Goal: Information Seeking & Learning: Learn about a topic

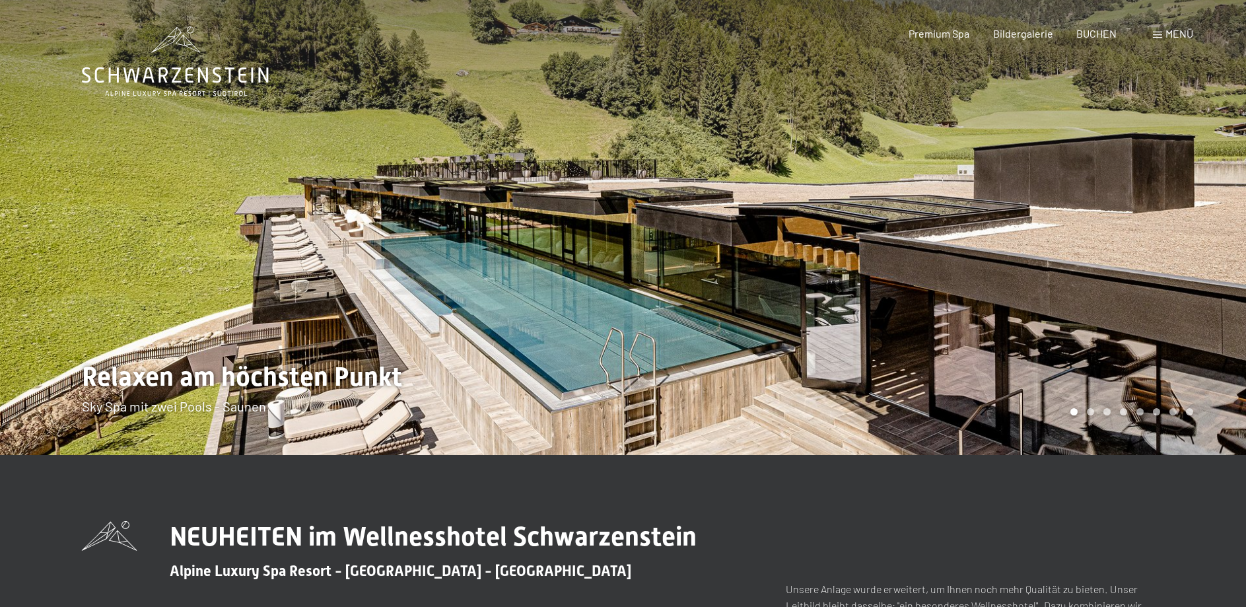
click at [1212, 238] on div at bounding box center [934, 227] width 623 height 455
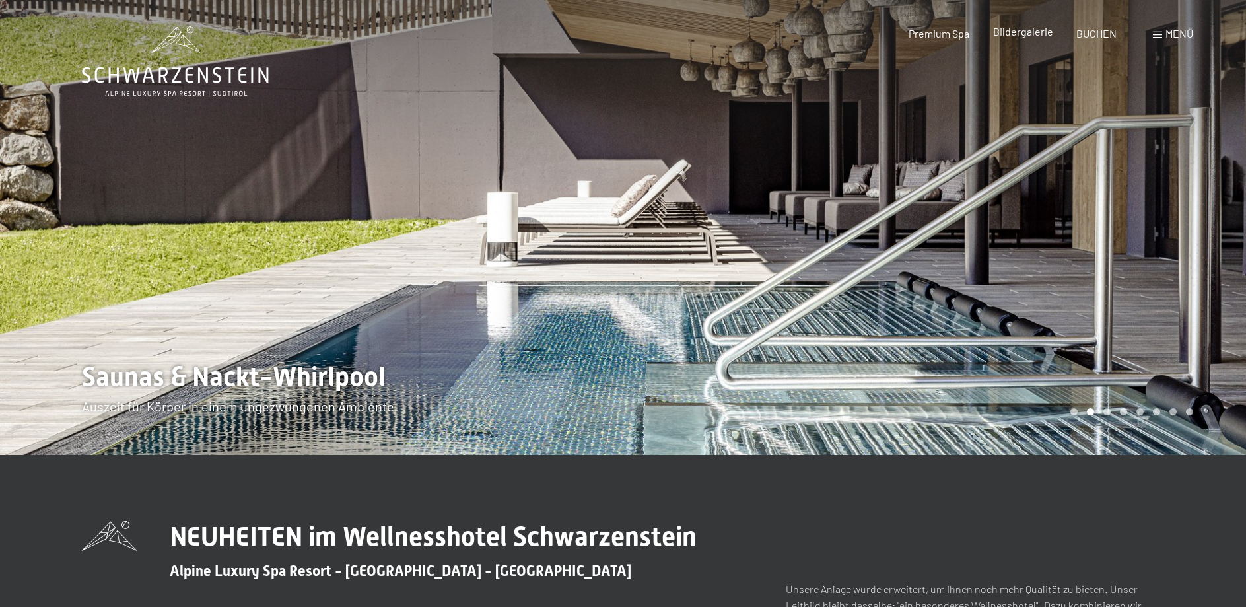
click at [1020, 28] on span "Bildergalerie" at bounding box center [1023, 31] width 60 height 13
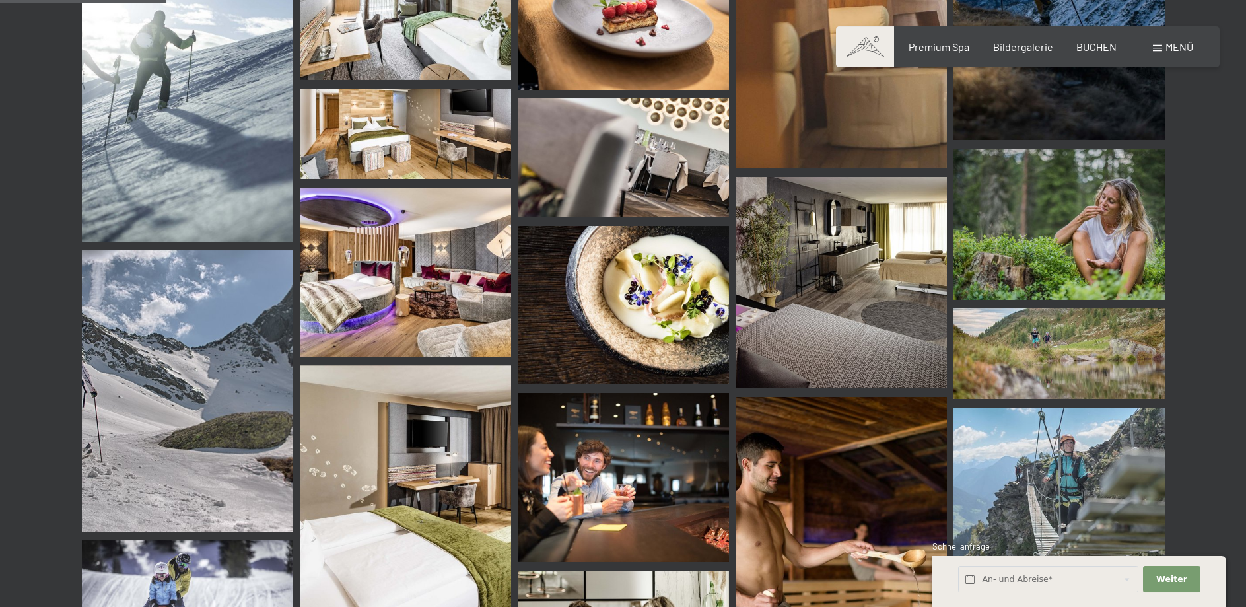
scroll to position [2223, 0]
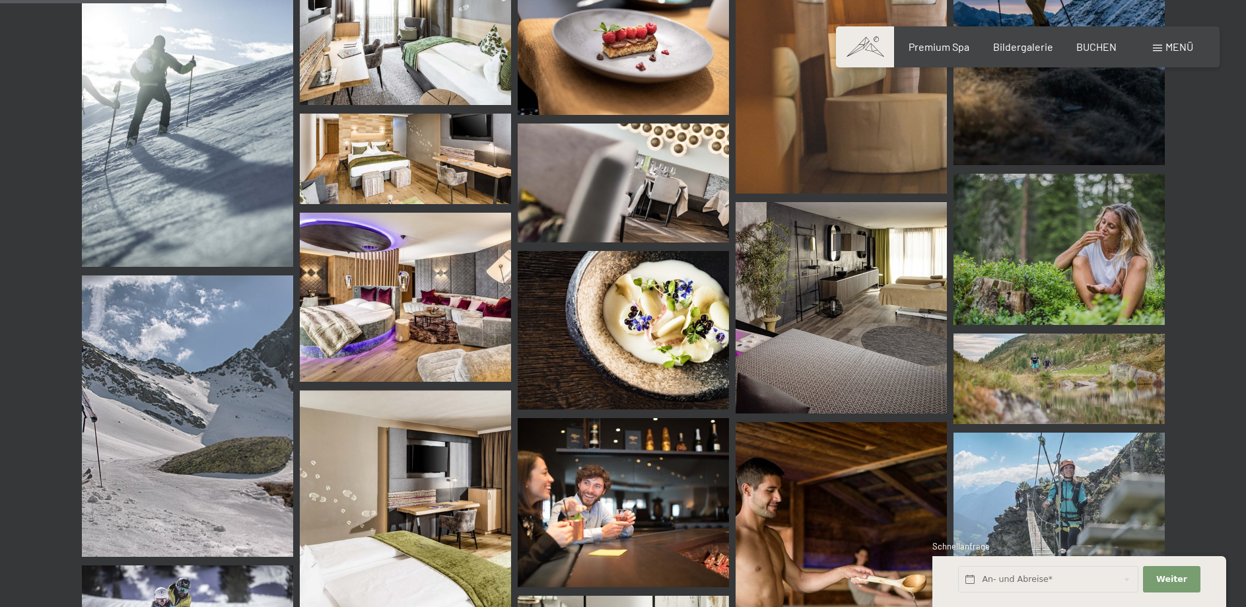
click at [401, 65] on img at bounding box center [405, 29] width 211 height 151
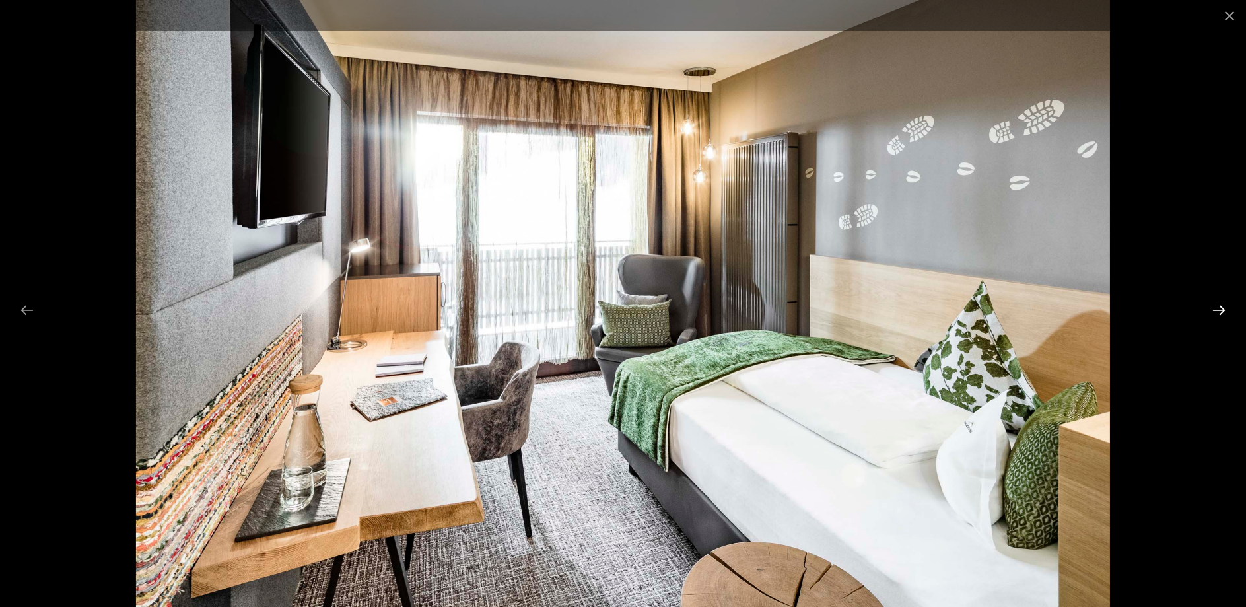
click at [1215, 308] on button "Next slide" at bounding box center [1219, 310] width 28 height 26
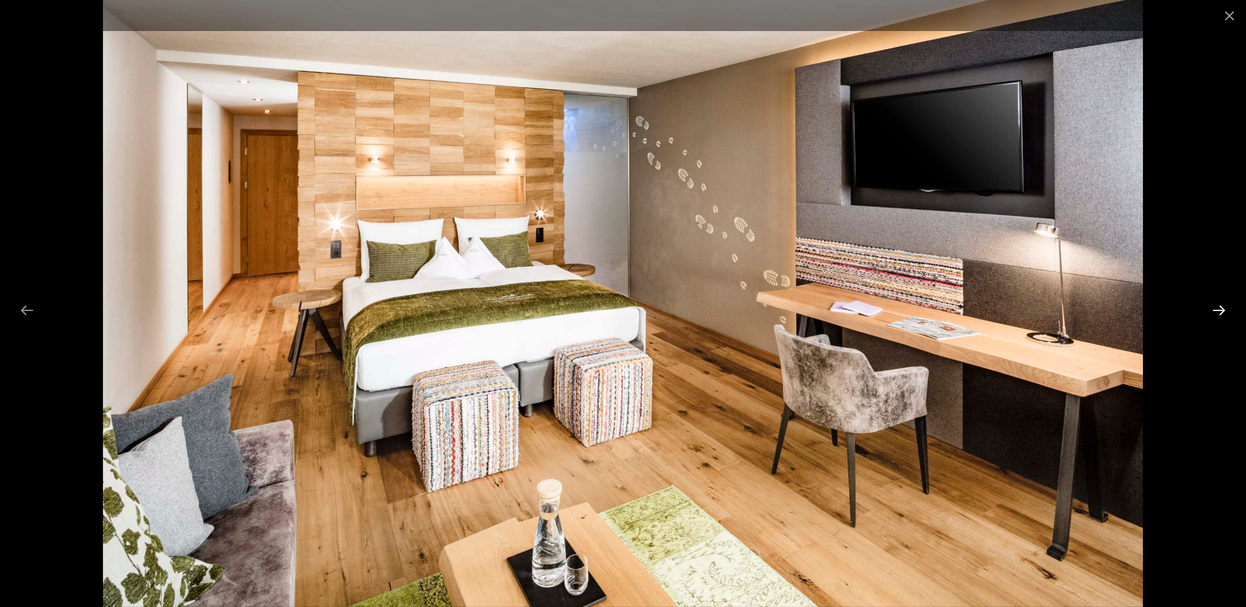
click at [1215, 308] on button "Next slide" at bounding box center [1219, 310] width 28 height 26
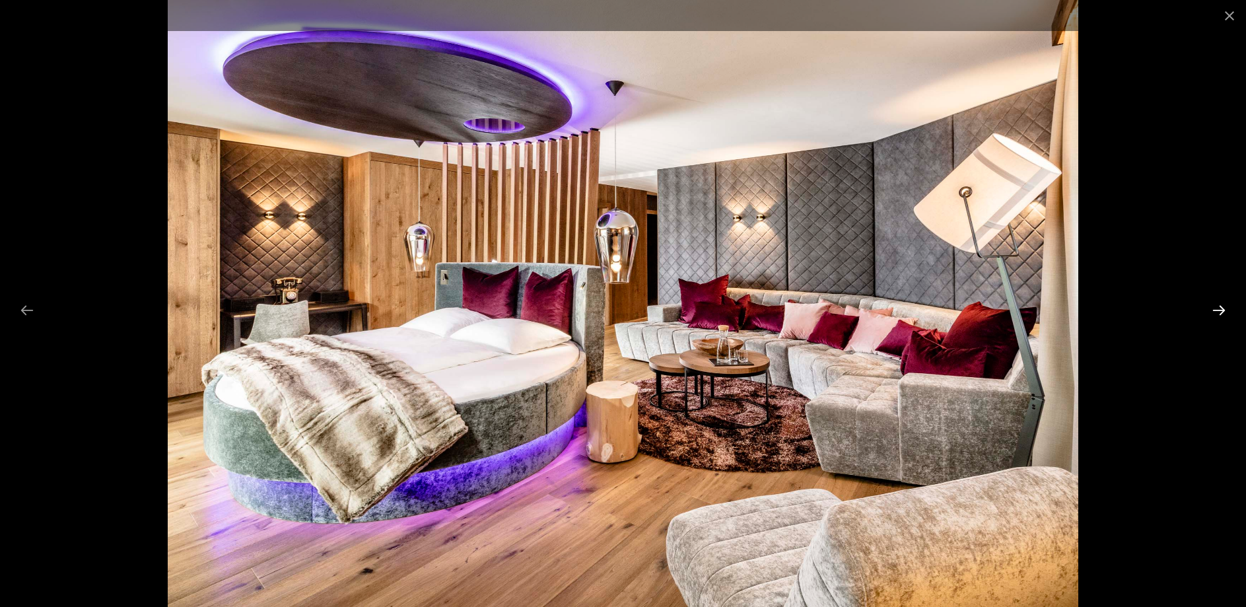
click at [1213, 310] on button "Next slide" at bounding box center [1219, 310] width 28 height 26
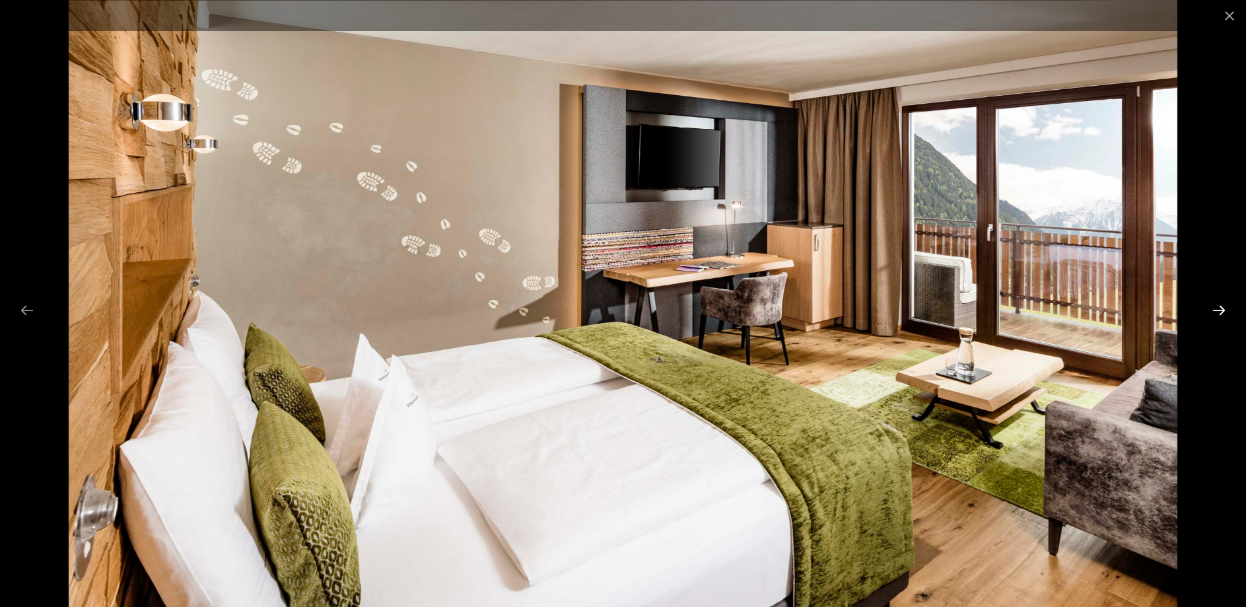
click at [1213, 310] on button "Next slide" at bounding box center [1219, 310] width 28 height 26
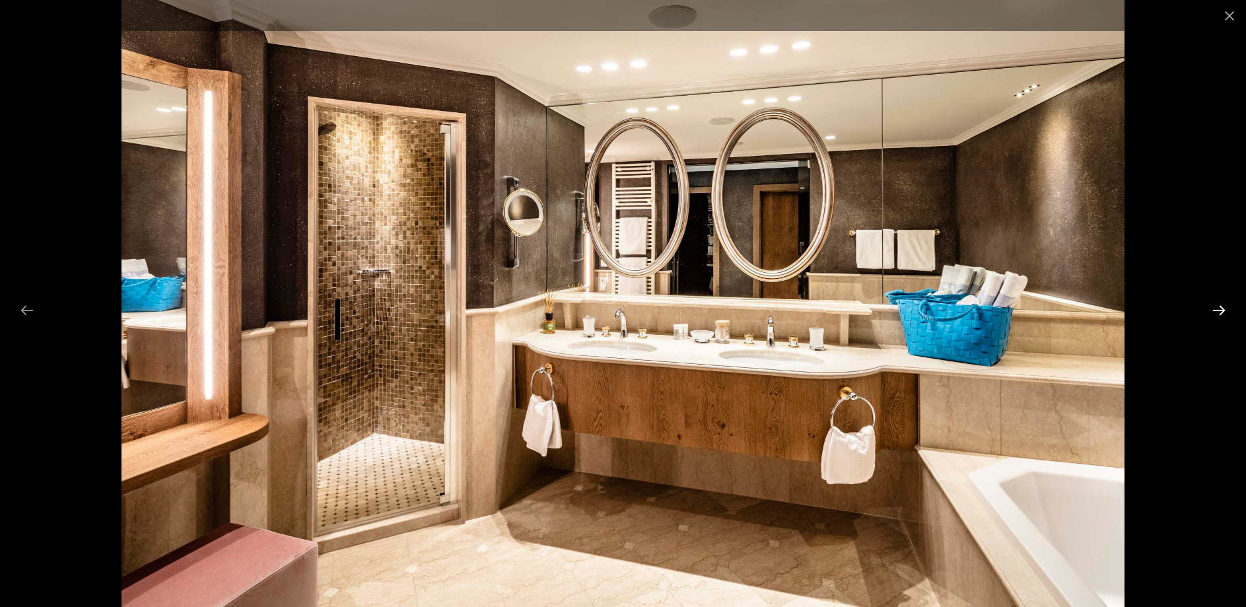
click at [1213, 310] on button "Next slide" at bounding box center [1219, 310] width 28 height 26
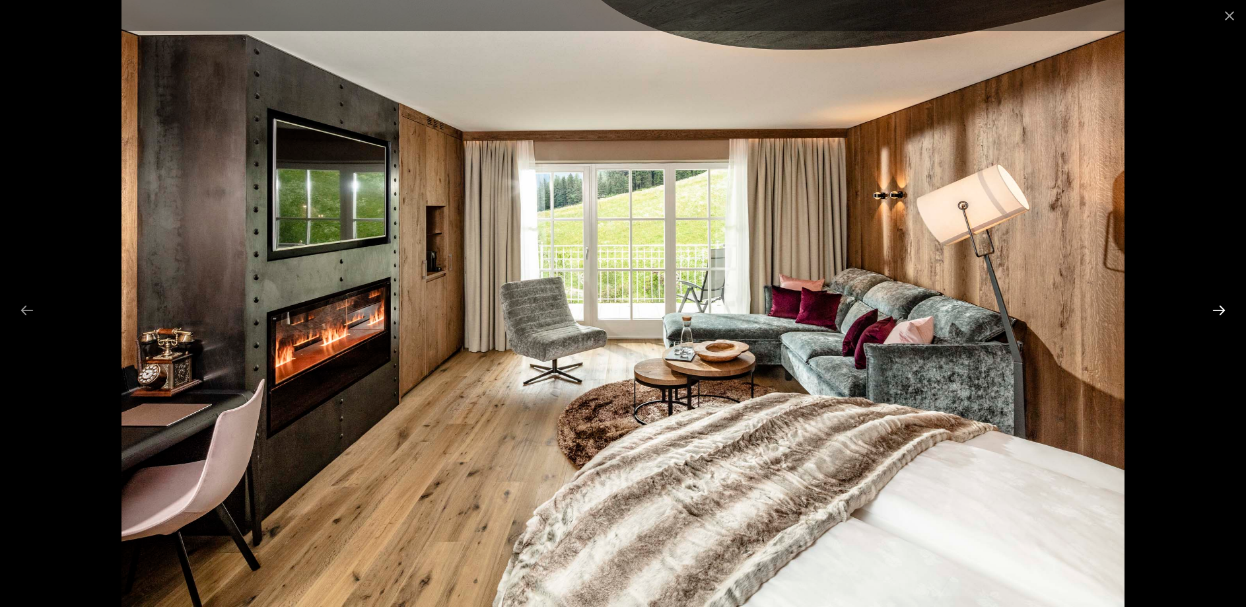
click at [1213, 310] on button "Next slide" at bounding box center [1219, 310] width 28 height 26
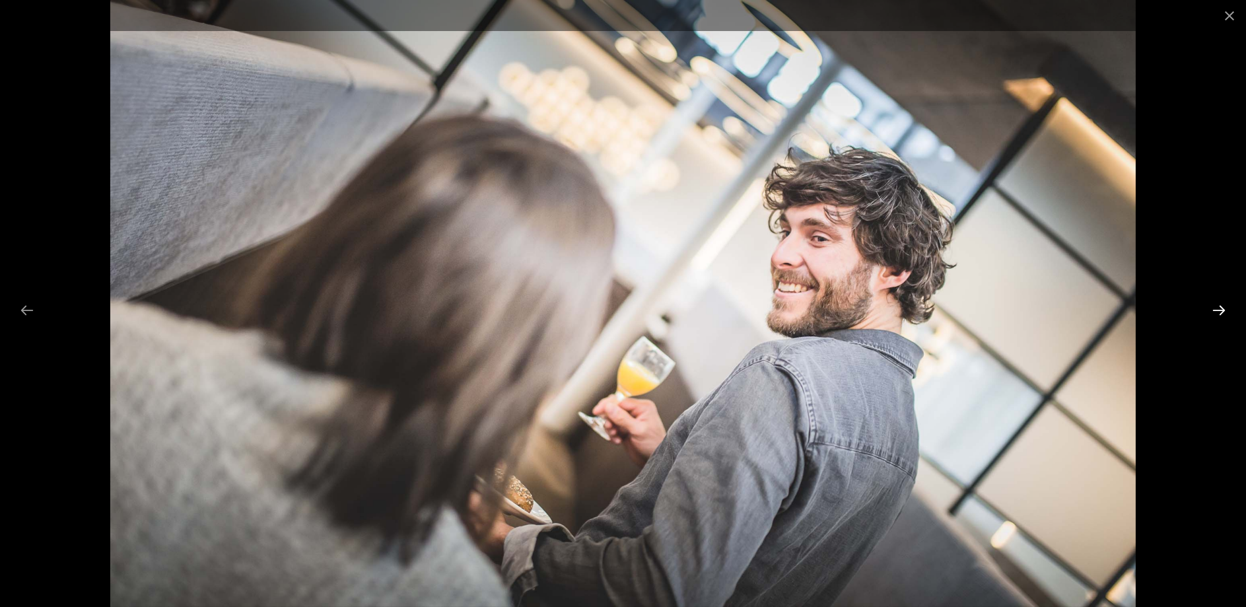
click at [1213, 310] on button "Next slide" at bounding box center [1219, 310] width 28 height 26
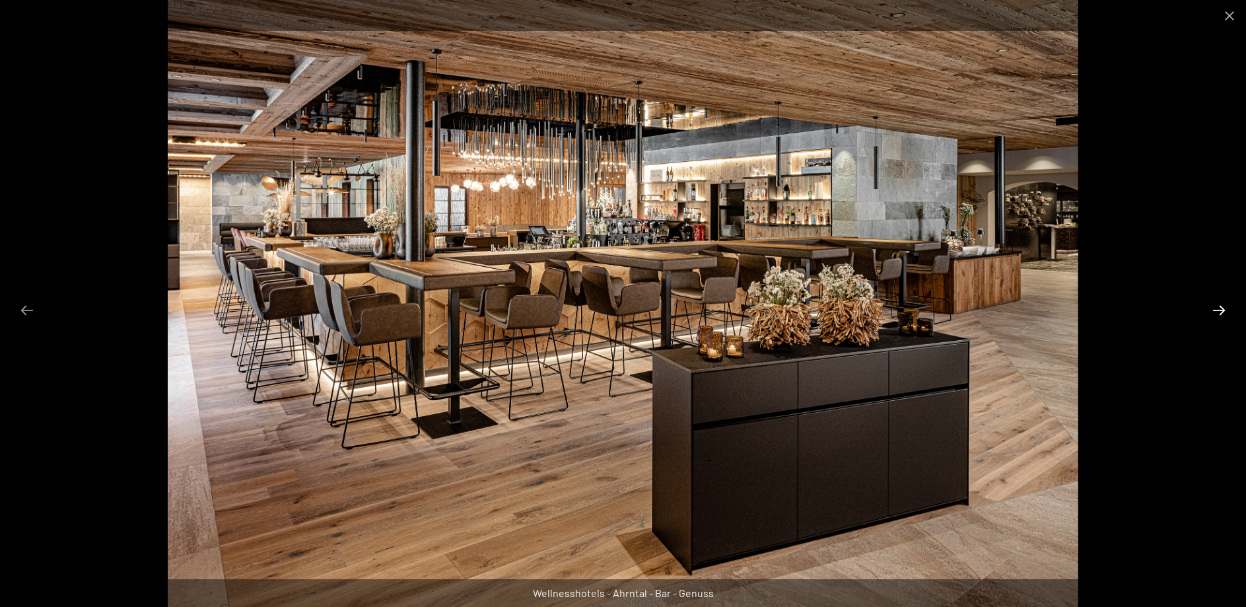
click at [1213, 310] on button "Next slide" at bounding box center [1219, 310] width 28 height 26
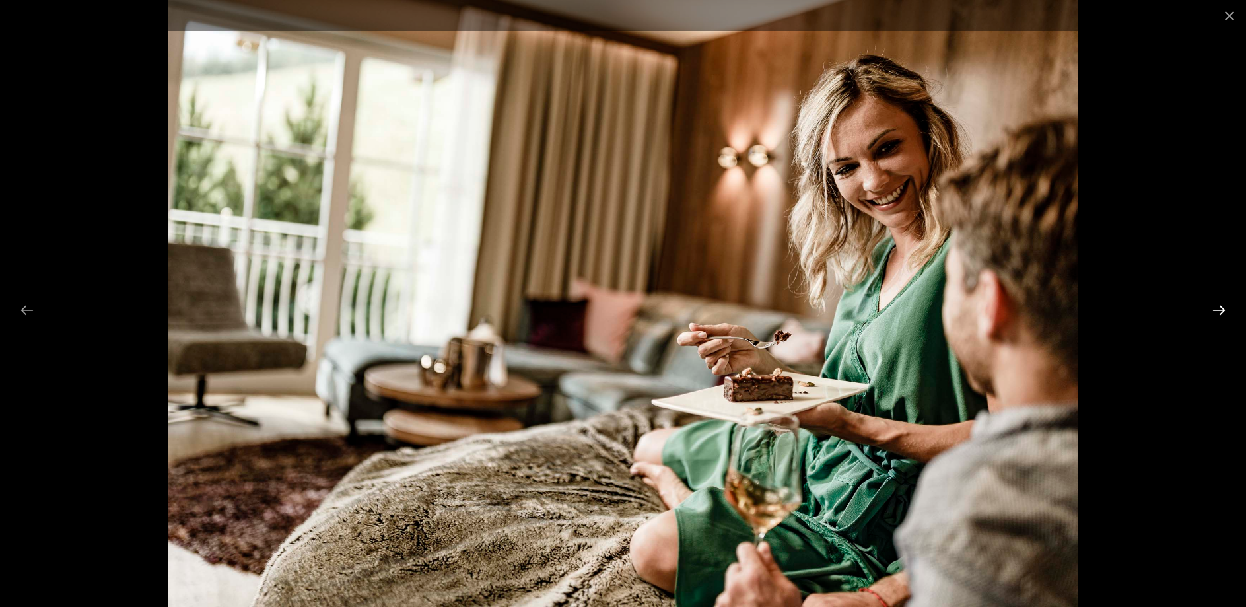
click at [1213, 310] on button "Next slide" at bounding box center [1219, 310] width 28 height 26
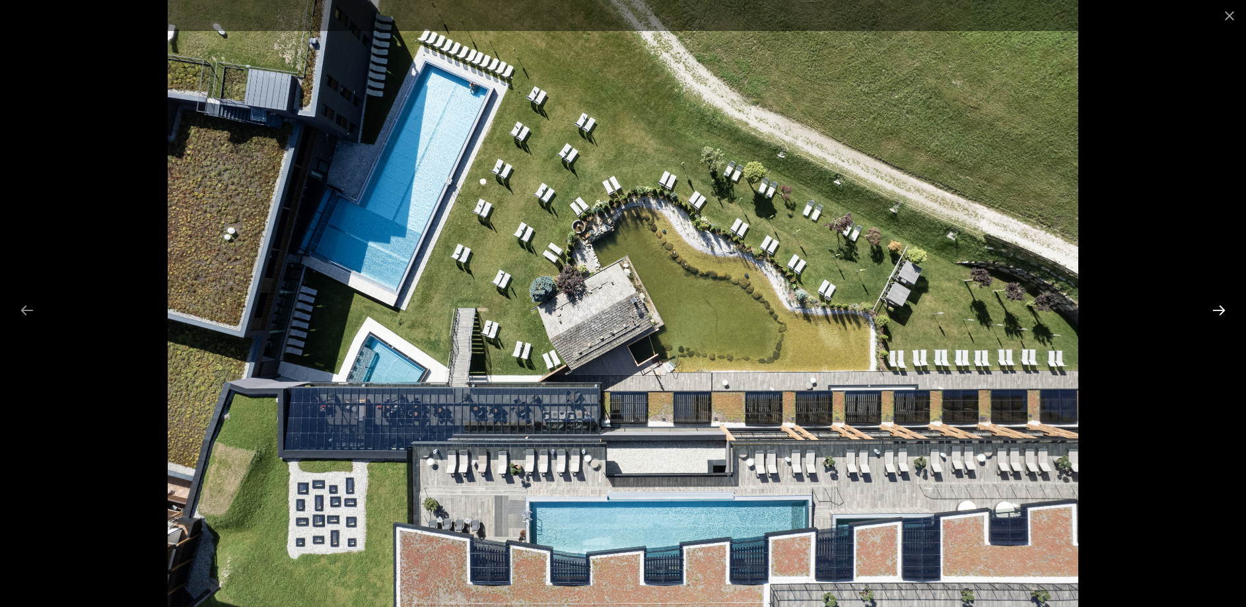
click at [1217, 316] on button "Next slide" at bounding box center [1219, 310] width 28 height 26
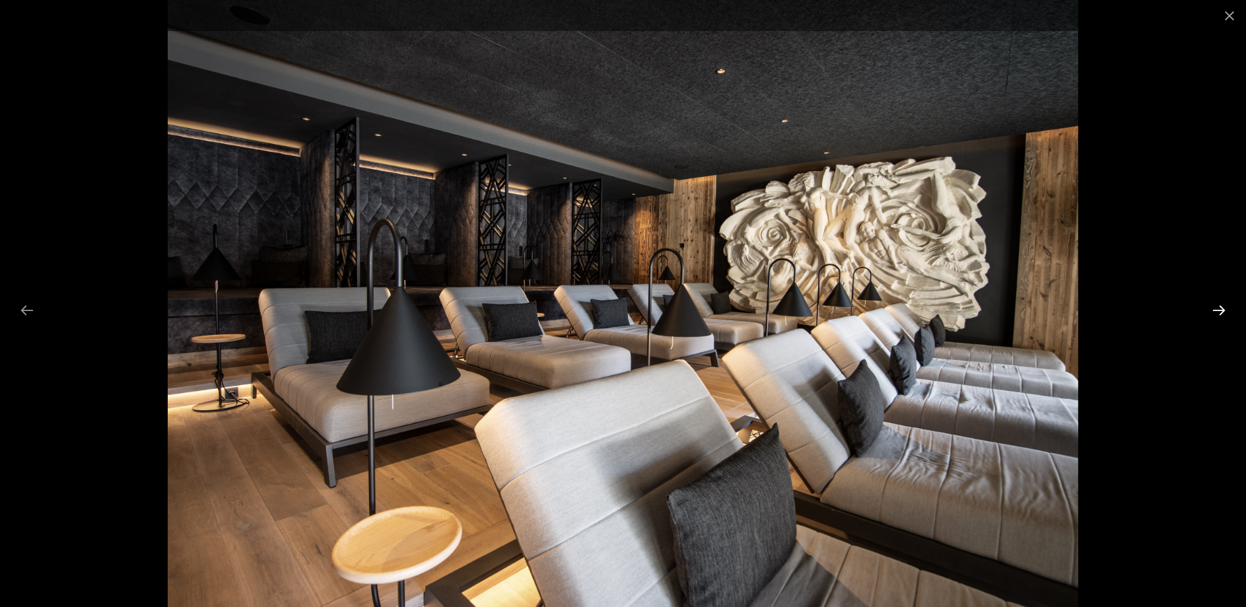
click at [1213, 316] on button "Next slide" at bounding box center [1219, 310] width 28 height 26
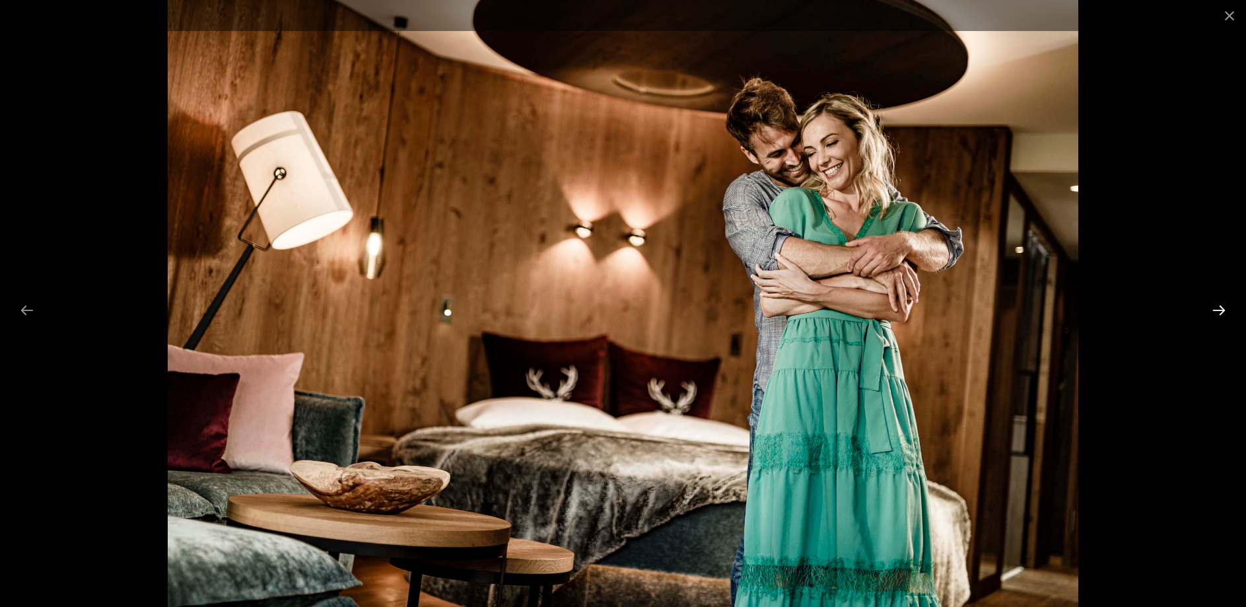
click at [1215, 314] on button "Next slide" at bounding box center [1219, 310] width 28 height 26
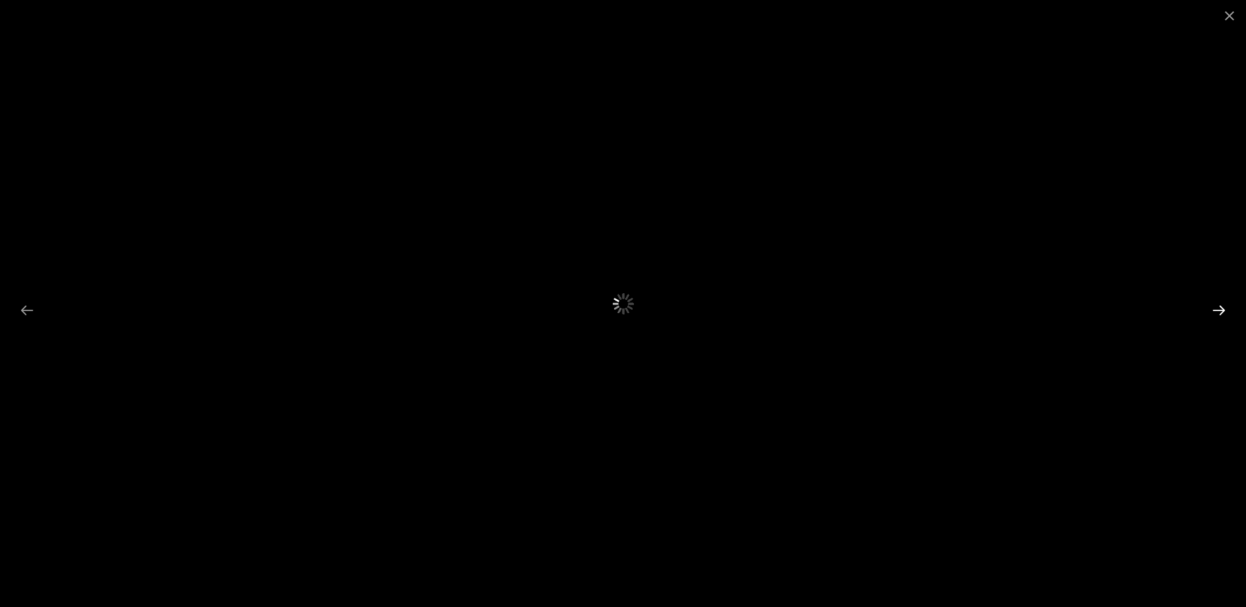
click at [1215, 314] on button "Next slide" at bounding box center [1219, 310] width 28 height 26
click at [1225, 15] on button "Close gallery" at bounding box center [1229, 15] width 33 height 31
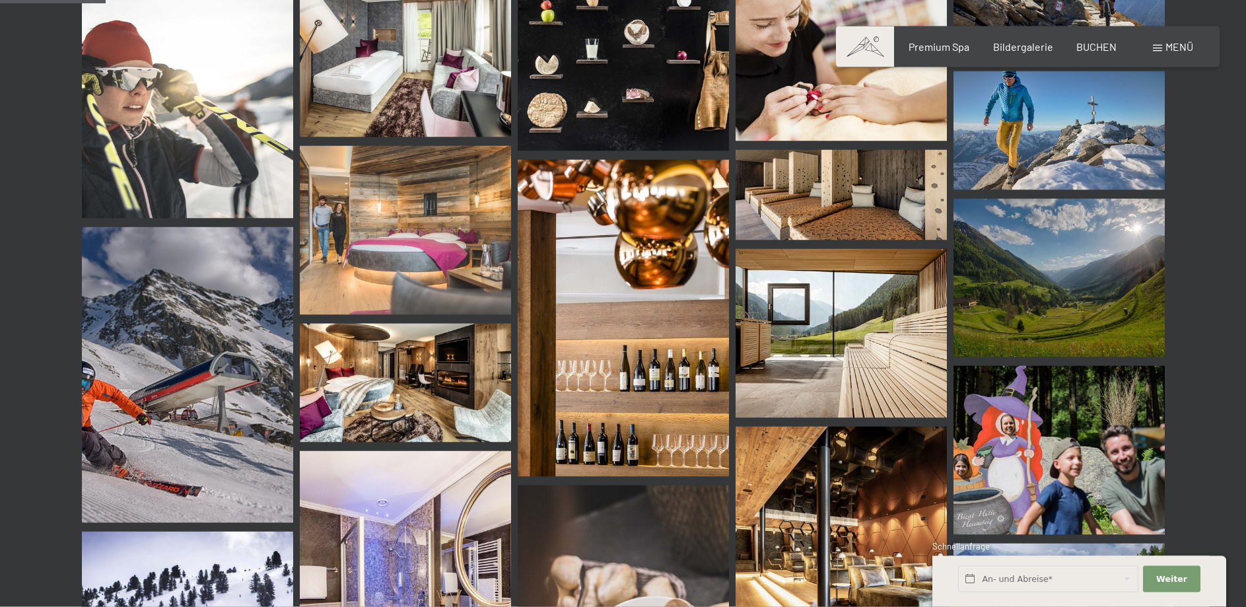
scroll to position [1415, 0]
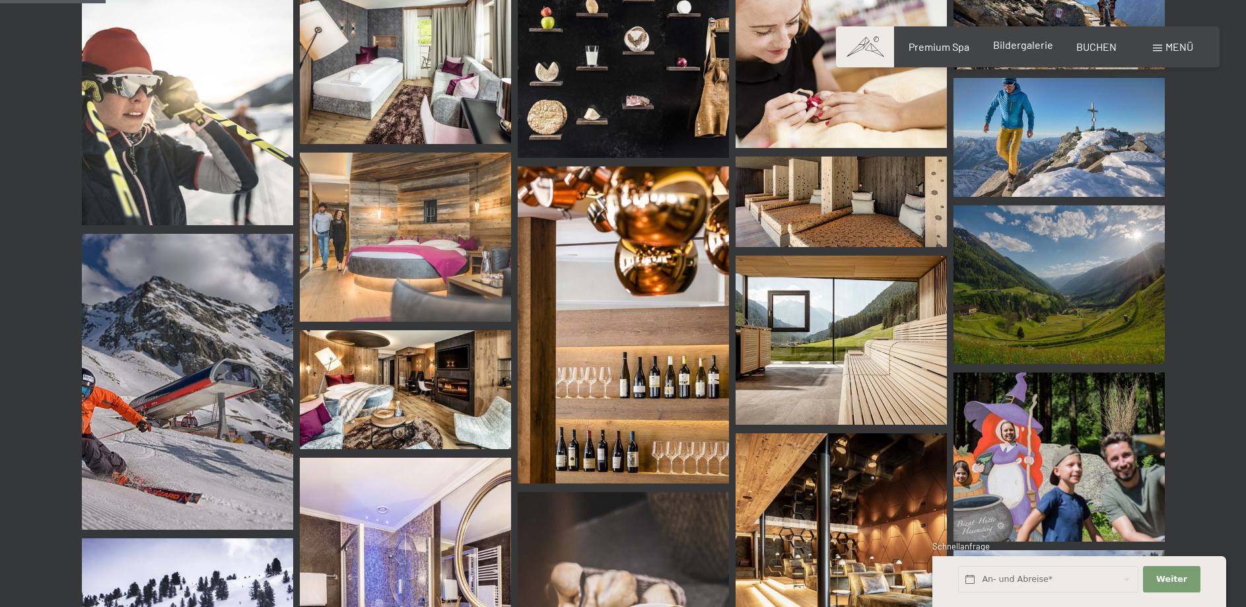
click at [1019, 48] on span "Bildergalerie" at bounding box center [1023, 44] width 60 height 13
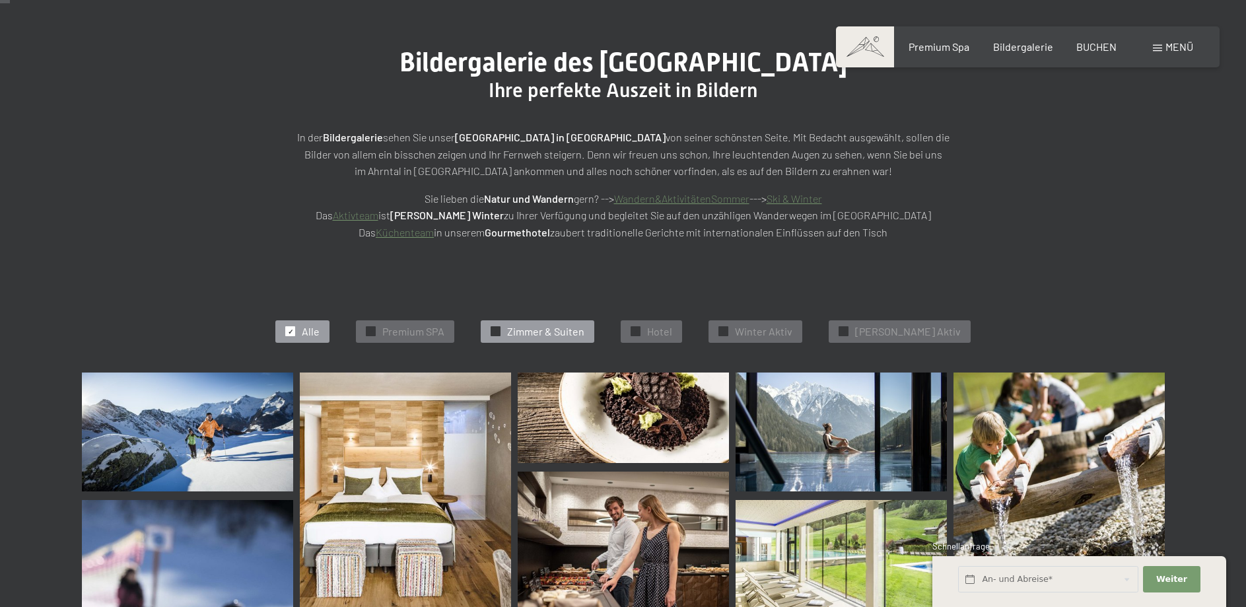
click at [581, 326] on span "Zimmer & Suiten" at bounding box center [545, 331] width 77 height 15
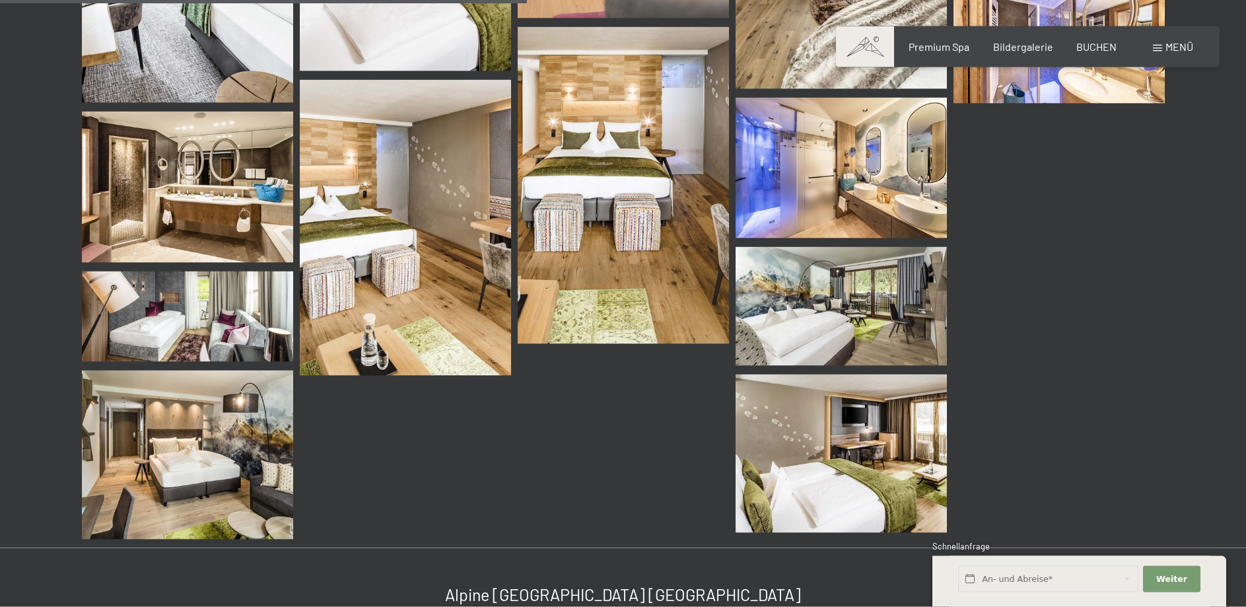
scroll to position [737, 0]
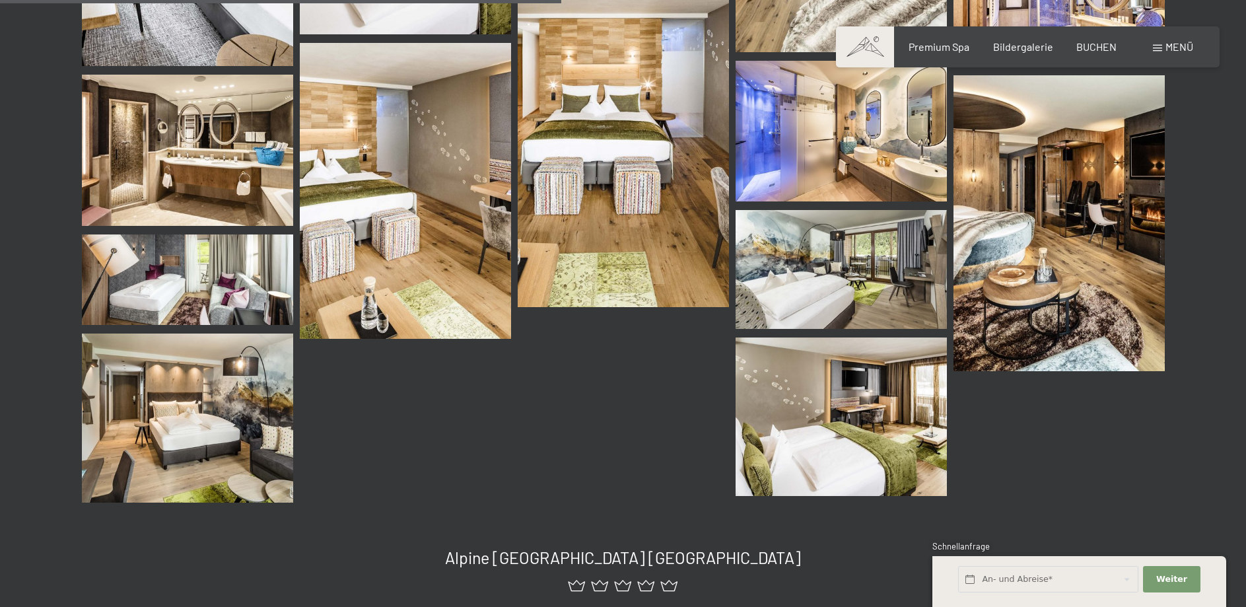
click at [187, 394] on img at bounding box center [187, 418] width 211 height 169
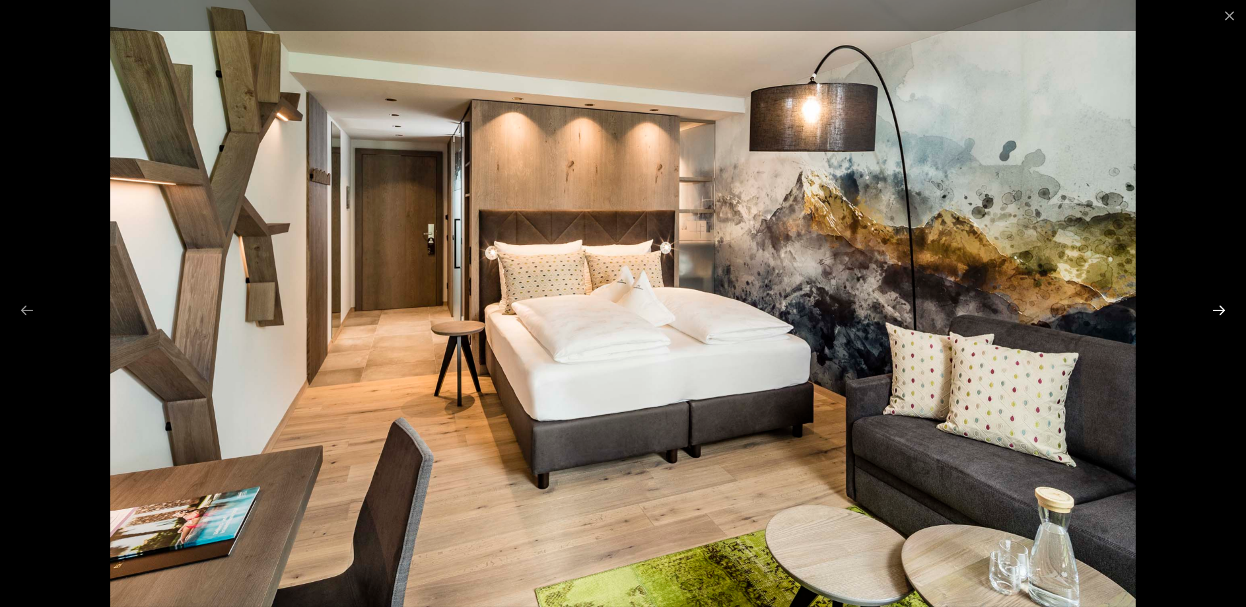
click at [1217, 312] on button "Next slide" at bounding box center [1219, 310] width 28 height 26
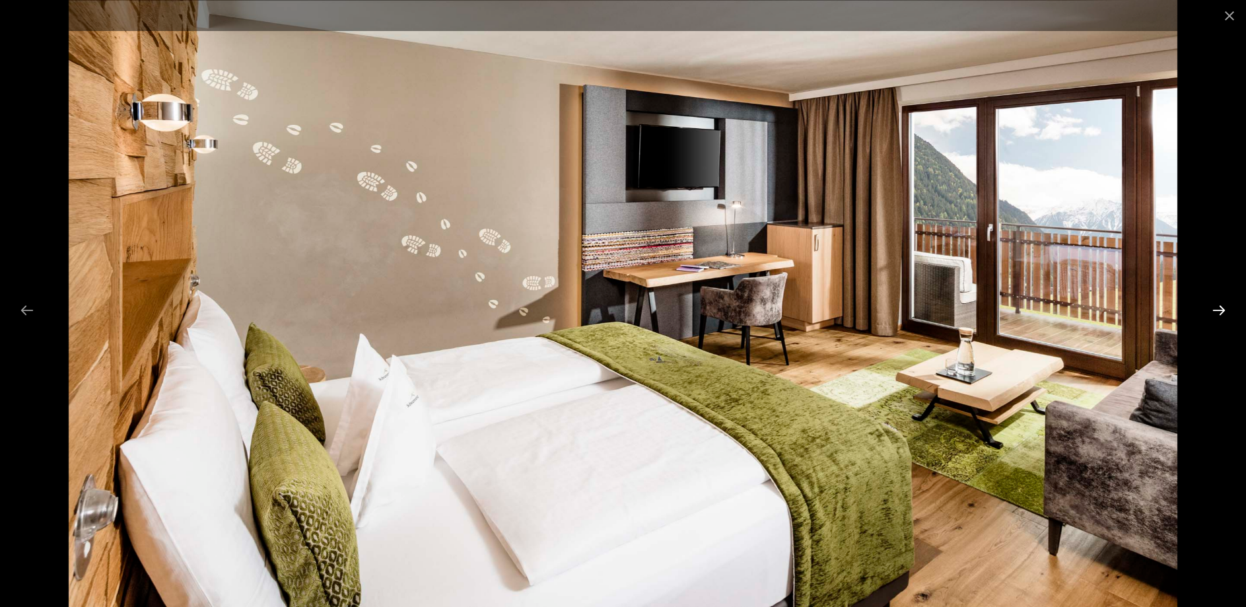
click at [1217, 311] on button "Next slide" at bounding box center [1219, 310] width 28 height 26
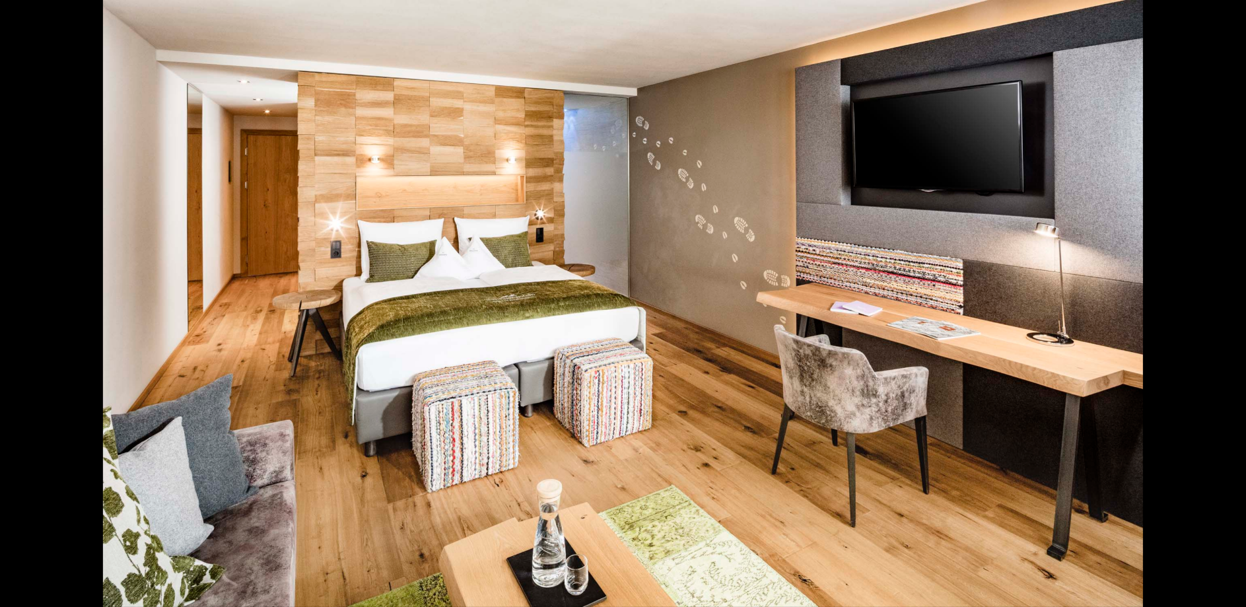
click at [1217, 311] on button "Next slide" at bounding box center [1226, 310] width 28 height 26
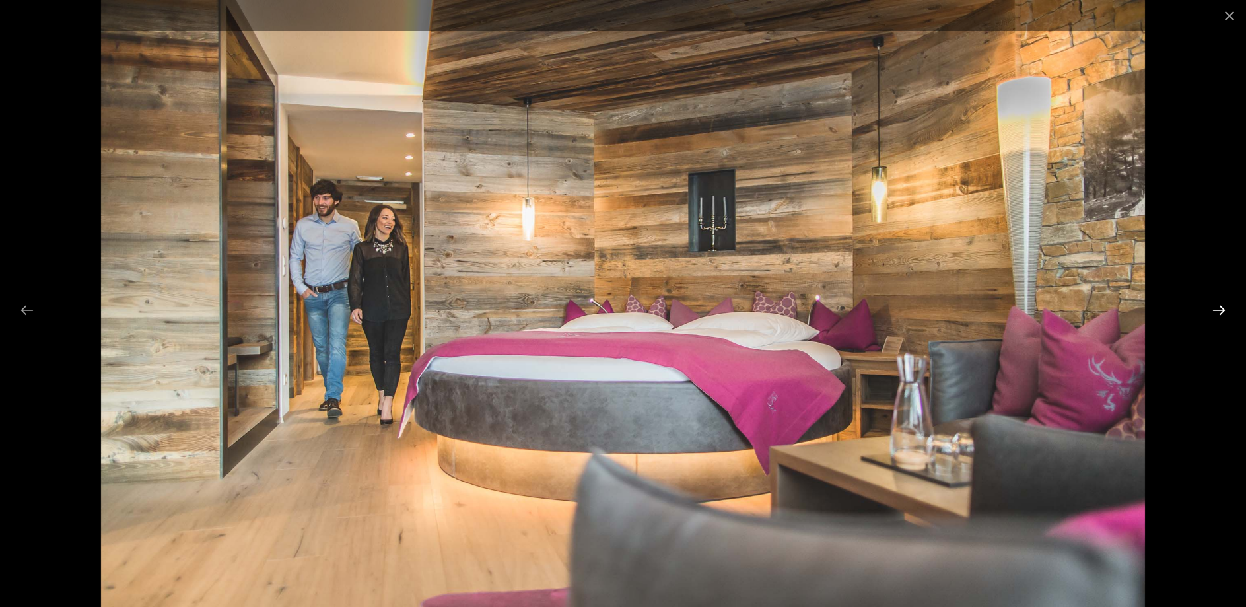
click at [1217, 311] on button "Next slide" at bounding box center [1219, 310] width 28 height 26
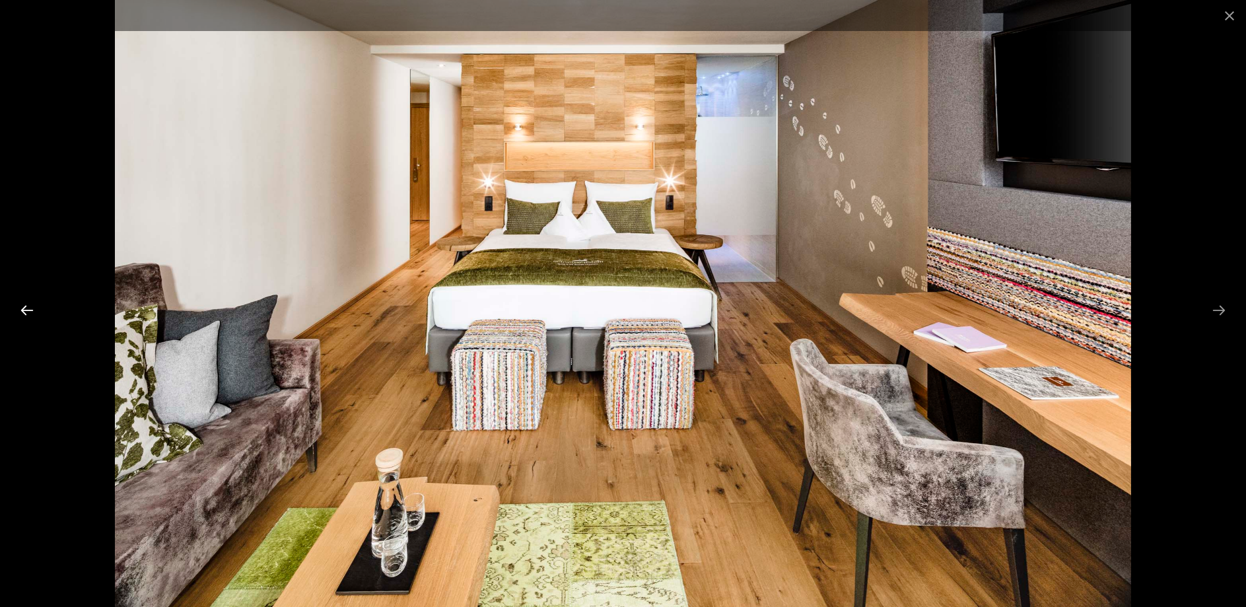
click at [25, 314] on button "Previous slide" at bounding box center [27, 310] width 28 height 26
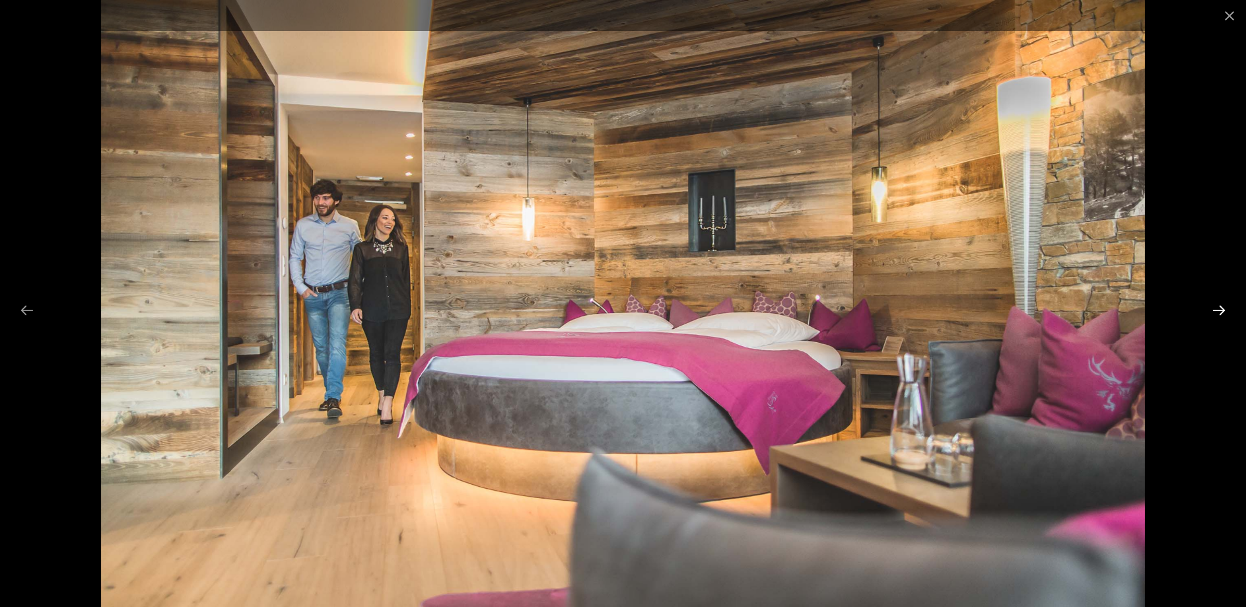
click at [1217, 312] on button "Next slide" at bounding box center [1219, 310] width 28 height 26
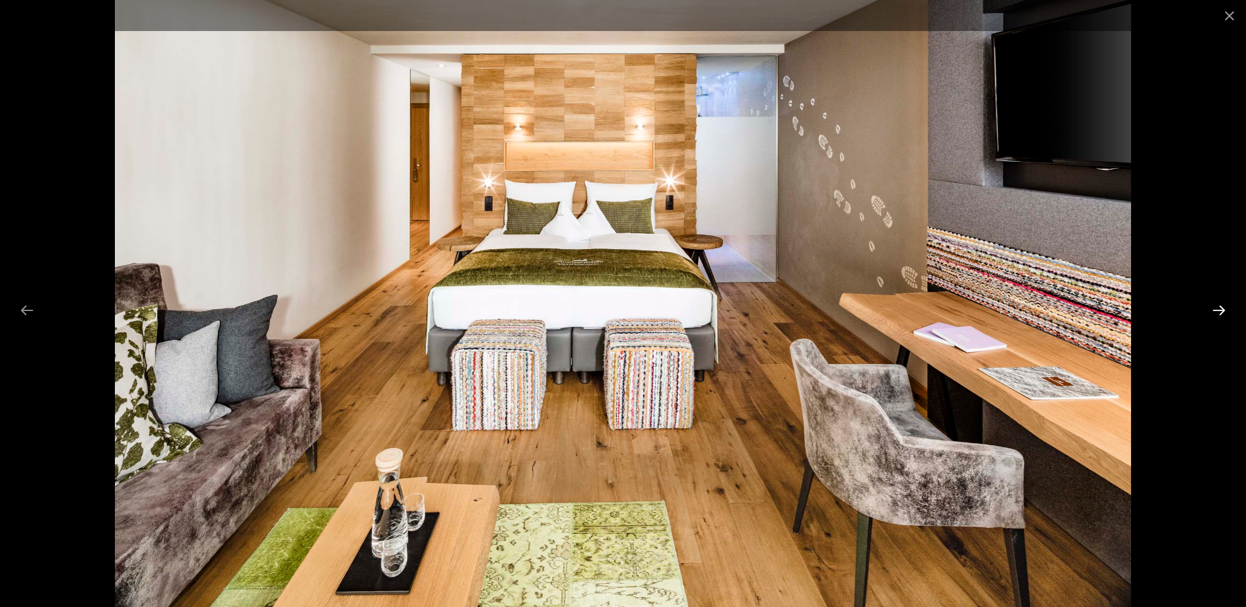
click at [1211, 310] on button "Next slide" at bounding box center [1219, 310] width 28 height 26
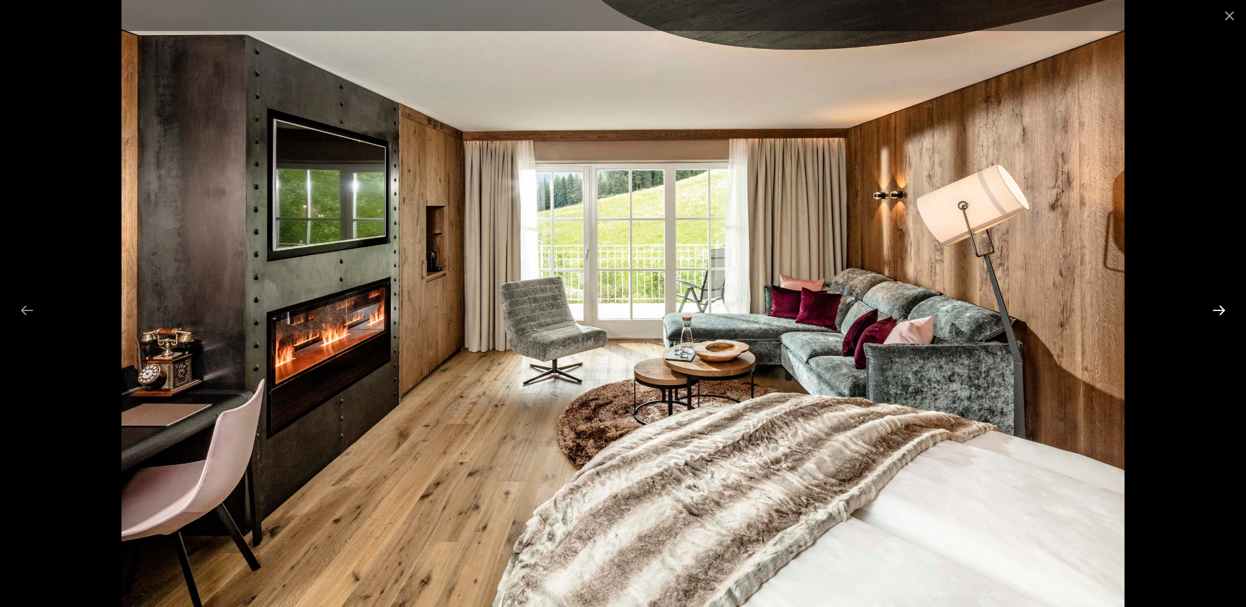
click at [1220, 312] on button "Next slide" at bounding box center [1219, 310] width 28 height 26
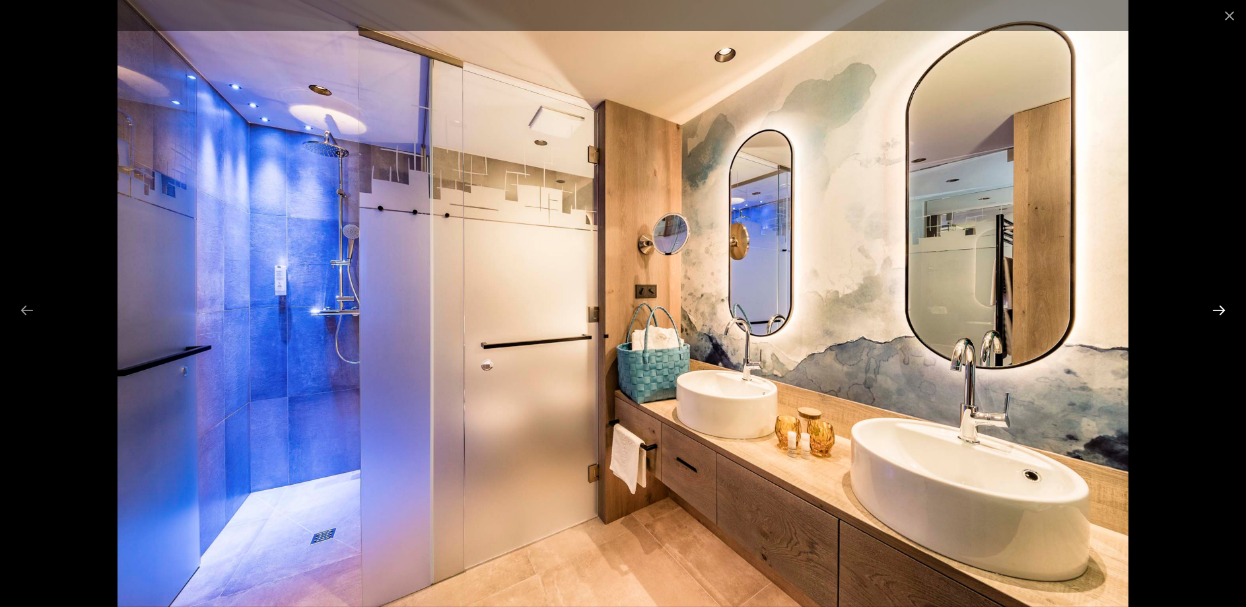
click at [1223, 310] on button "Next slide" at bounding box center [1219, 310] width 28 height 26
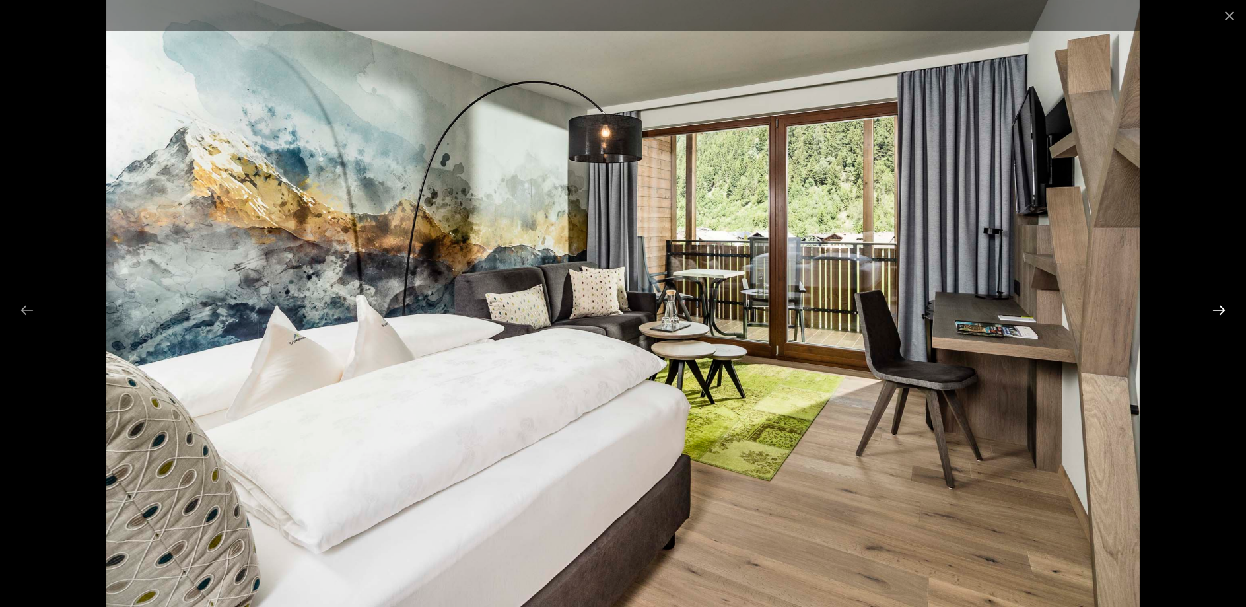
click at [1213, 304] on button "Next slide" at bounding box center [1219, 310] width 28 height 26
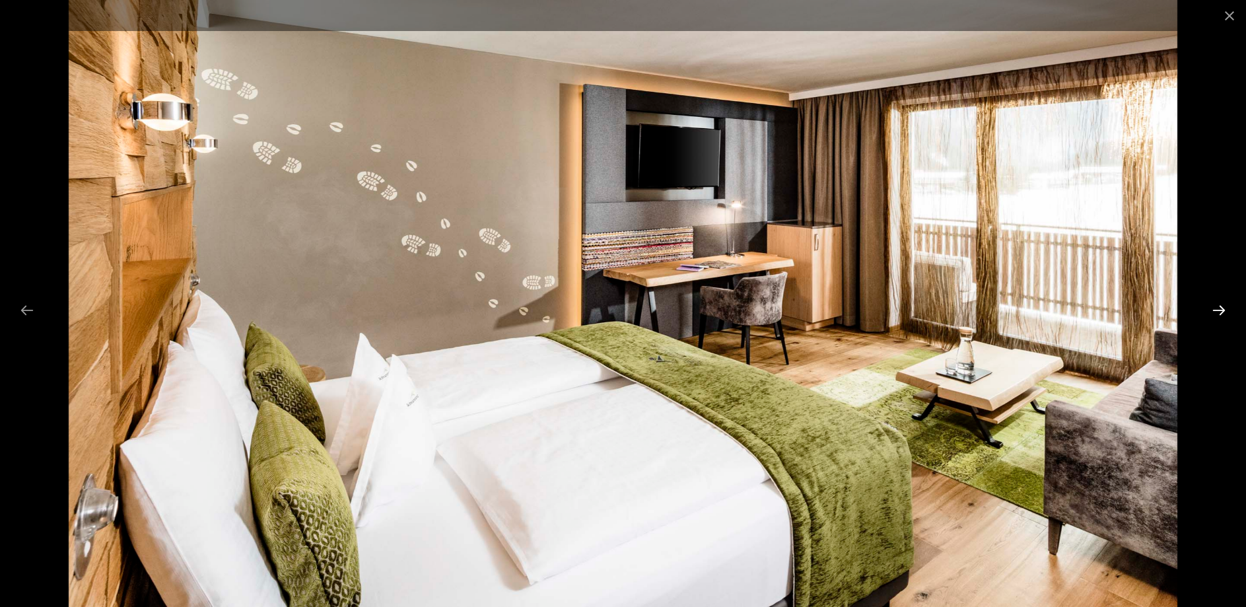
click at [1214, 306] on button "Next slide" at bounding box center [1219, 310] width 28 height 26
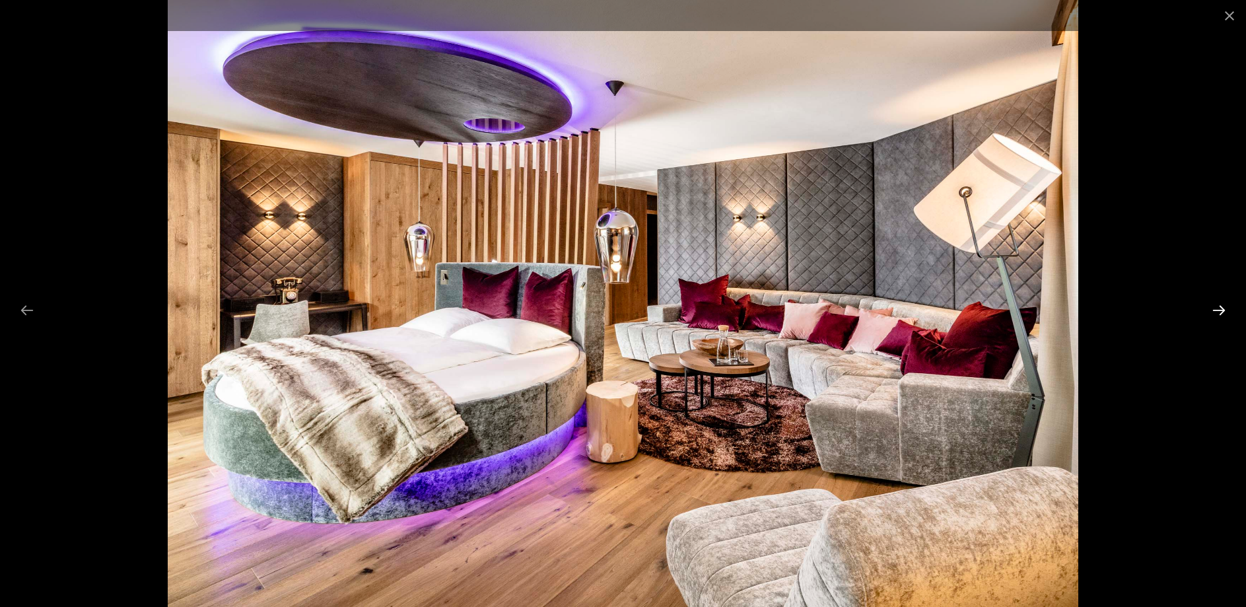
click at [1215, 307] on button "Next slide" at bounding box center [1219, 310] width 28 height 26
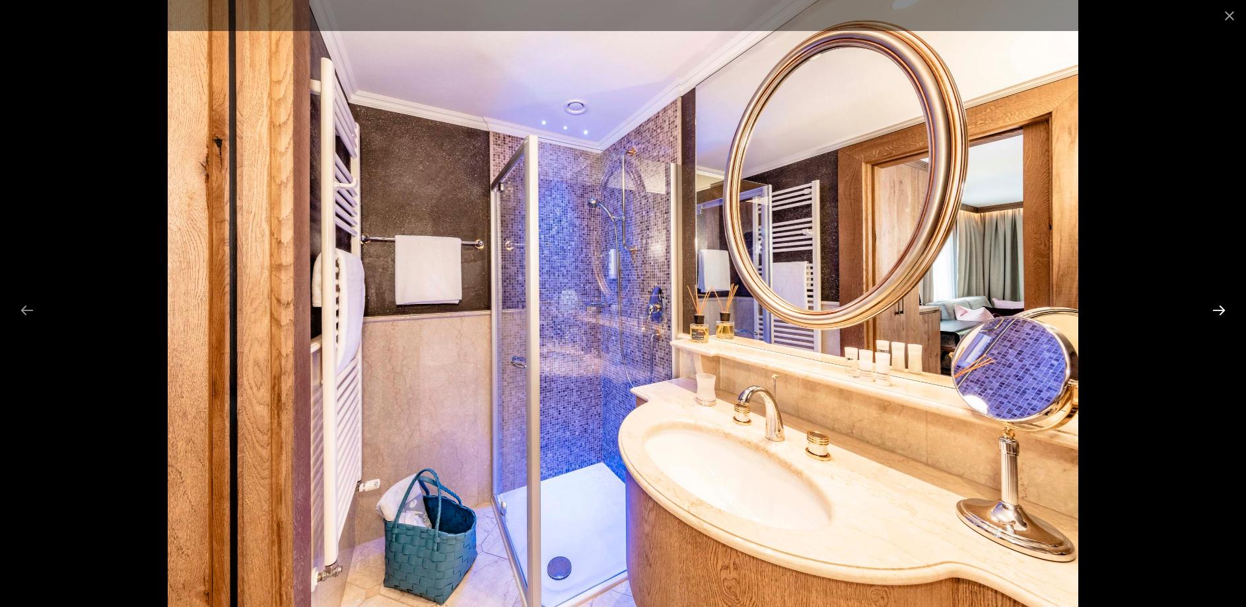
click at [1217, 308] on button "Next slide" at bounding box center [1219, 310] width 28 height 26
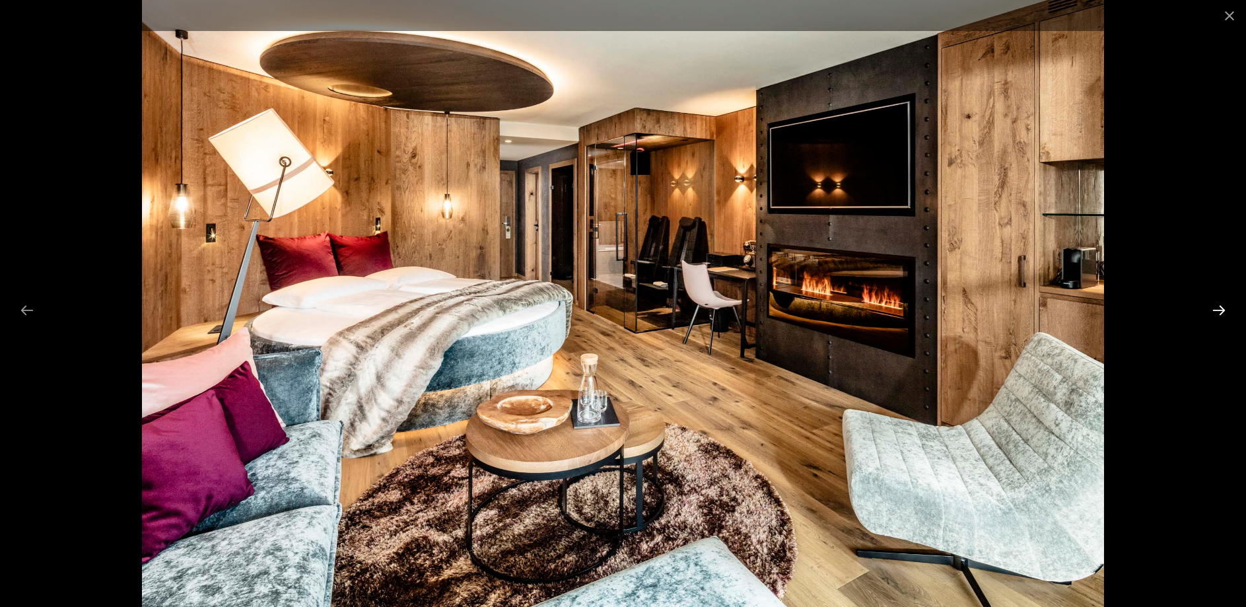
click at [1217, 308] on button "Next slide" at bounding box center [1219, 310] width 28 height 26
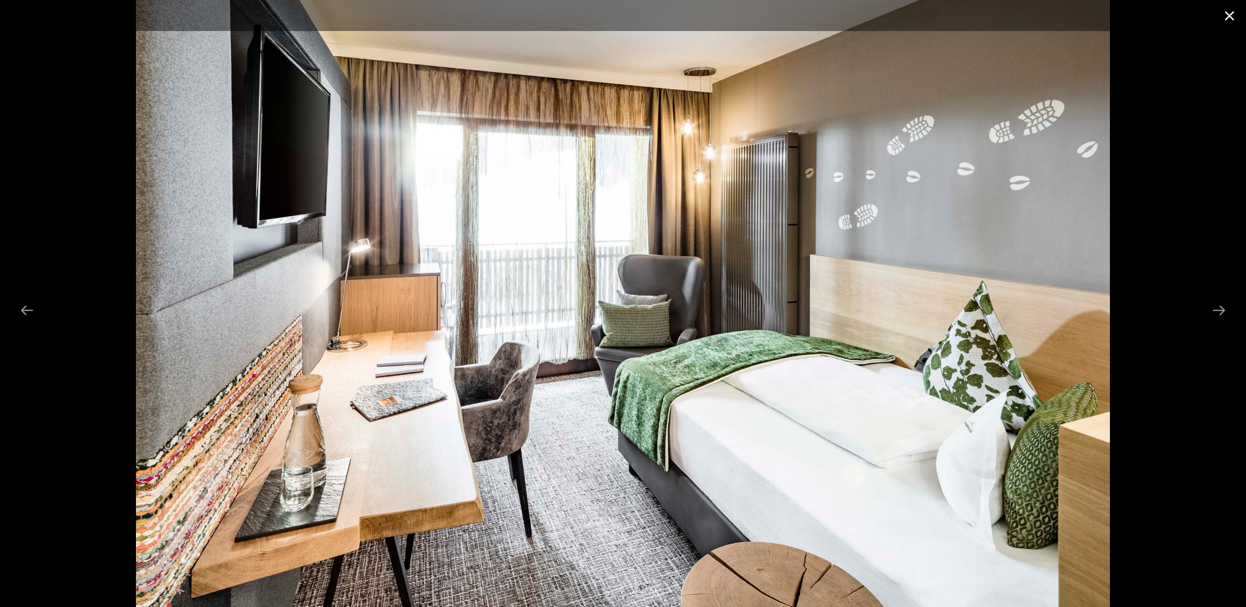
click at [1225, 15] on button "Close gallery" at bounding box center [1229, 15] width 33 height 31
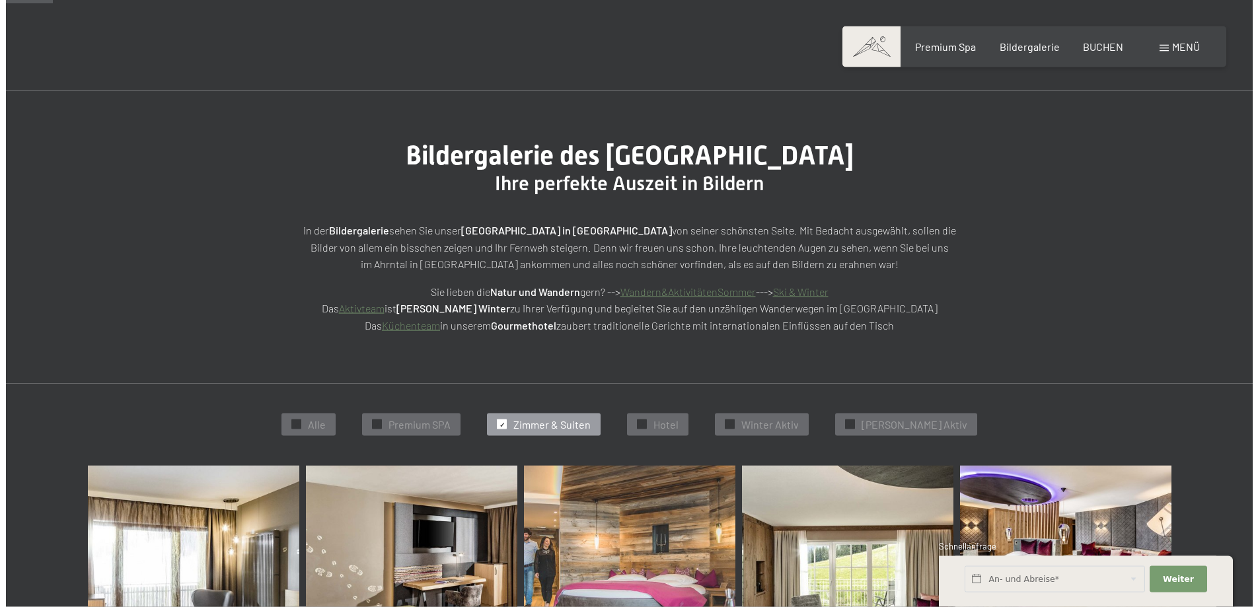
scroll to position [0, 0]
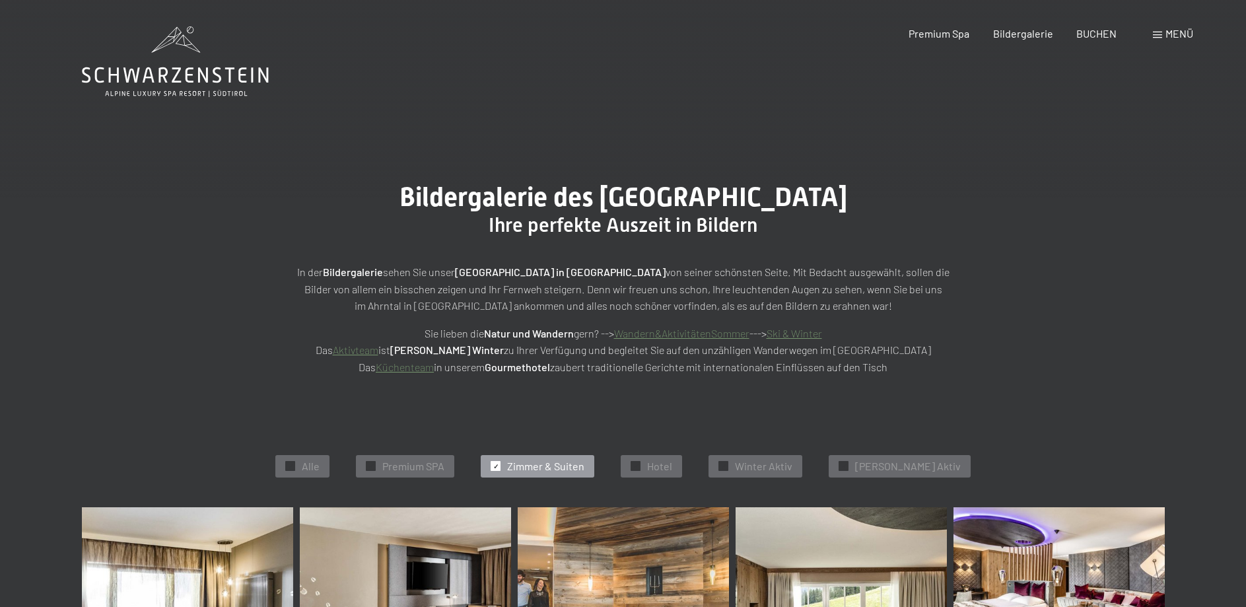
click at [1159, 34] on span at bounding box center [1157, 35] width 9 height 7
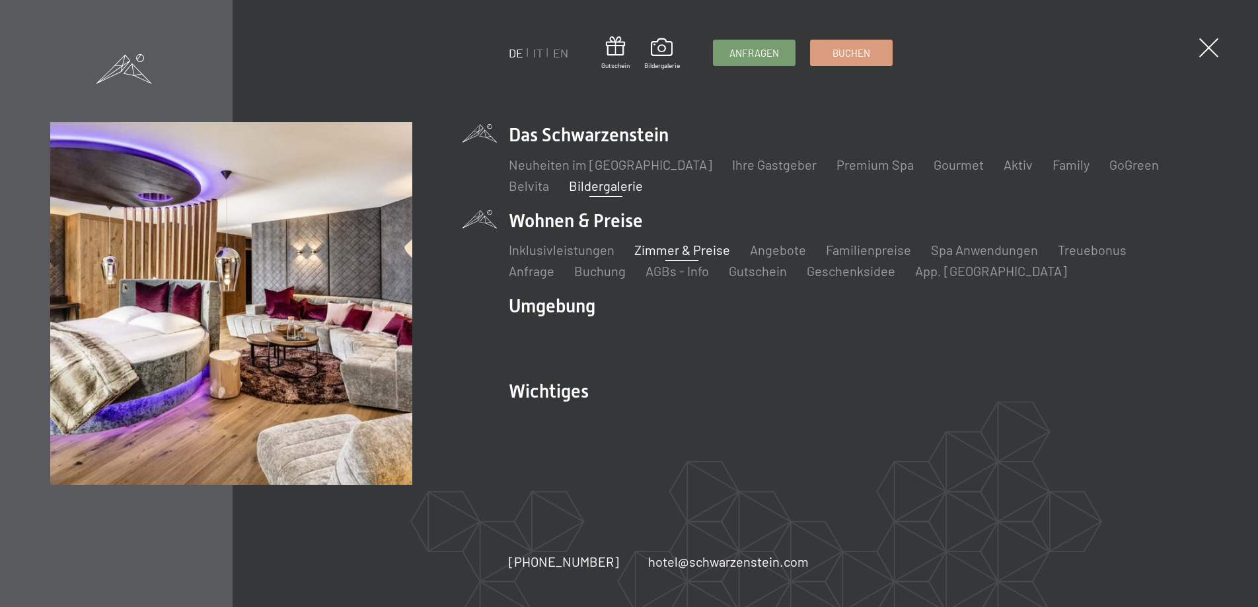
click at [649, 253] on link "Zimmer & Preise" at bounding box center [682, 250] width 96 height 16
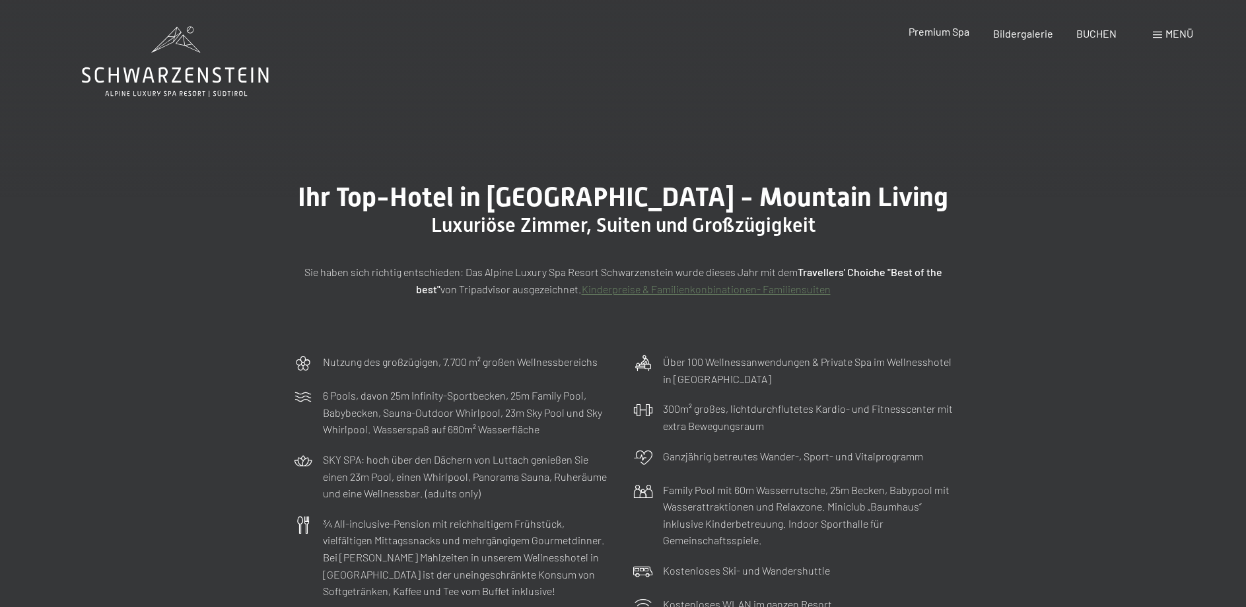
click at [968, 38] on span "Premium Spa" at bounding box center [939, 31] width 61 height 13
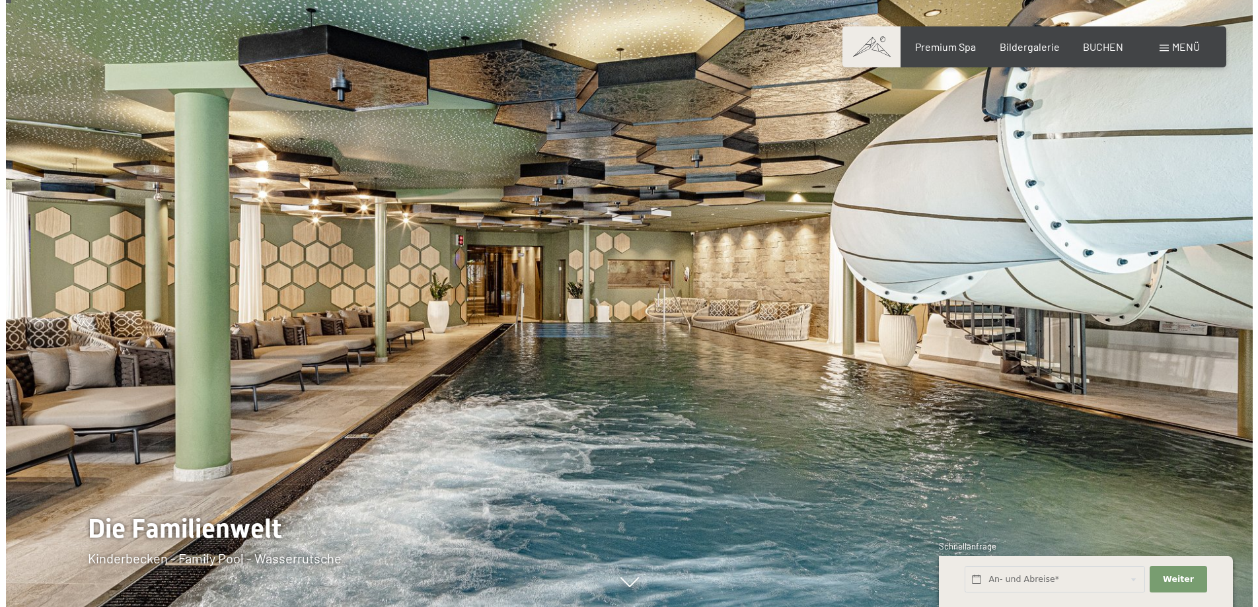
scroll to position [67, 0]
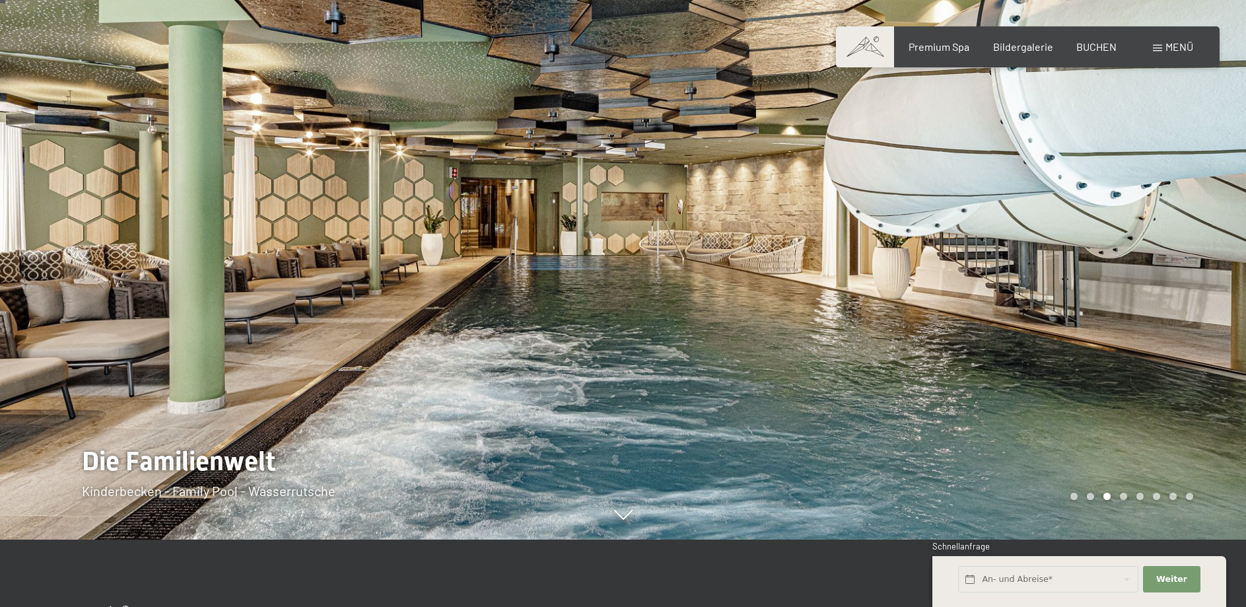
click at [1225, 294] on div at bounding box center [934, 236] width 623 height 607
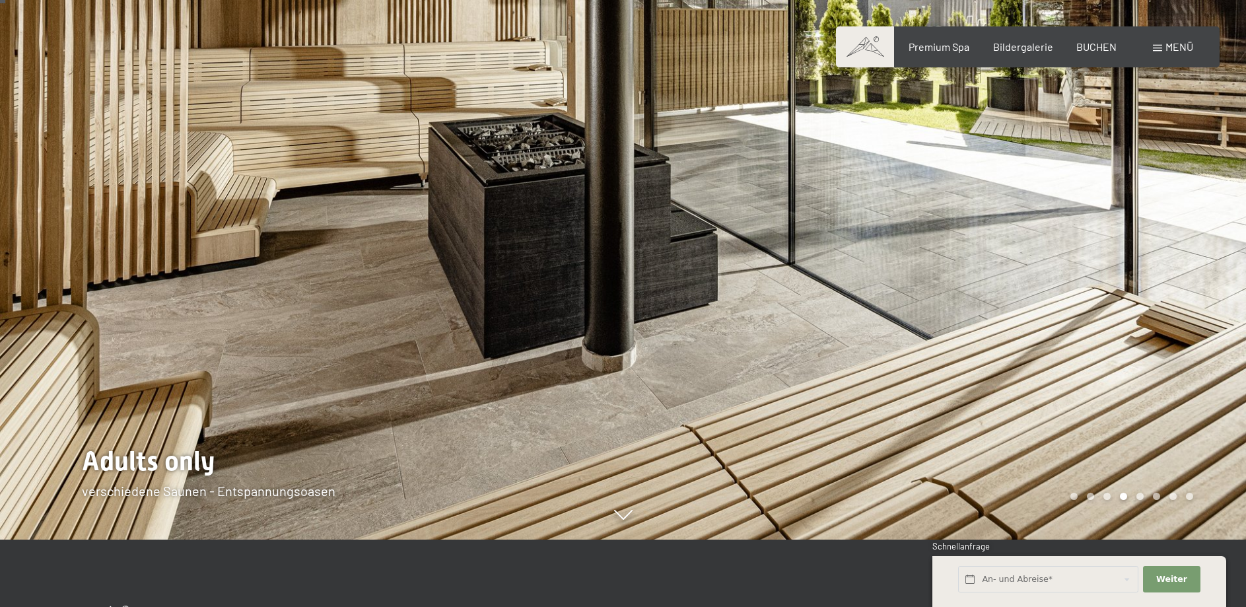
click at [1225, 294] on div at bounding box center [934, 236] width 623 height 607
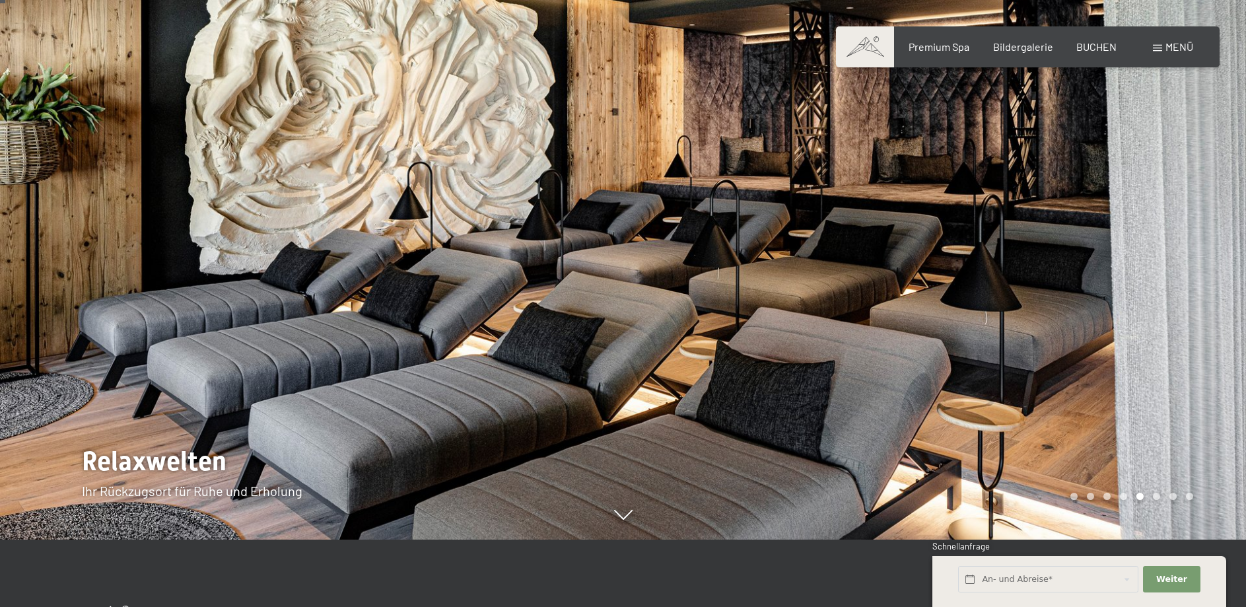
click at [1225, 294] on div at bounding box center [934, 236] width 623 height 607
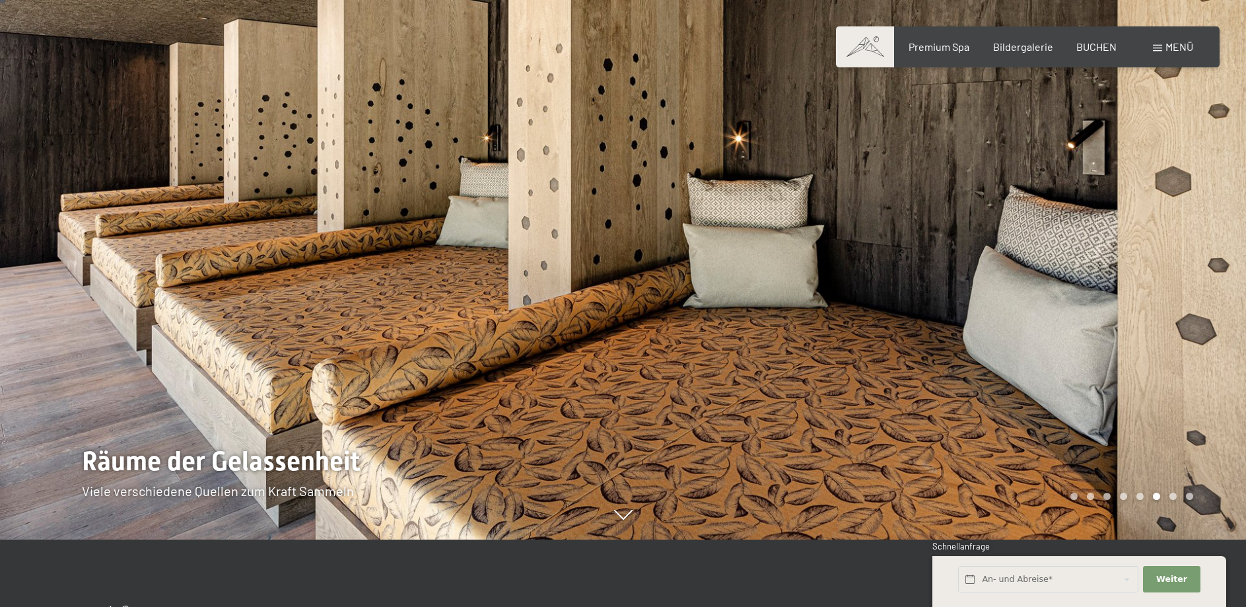
click at [1225, 294] on div at bounding box center [934, 236] width 623 height 607
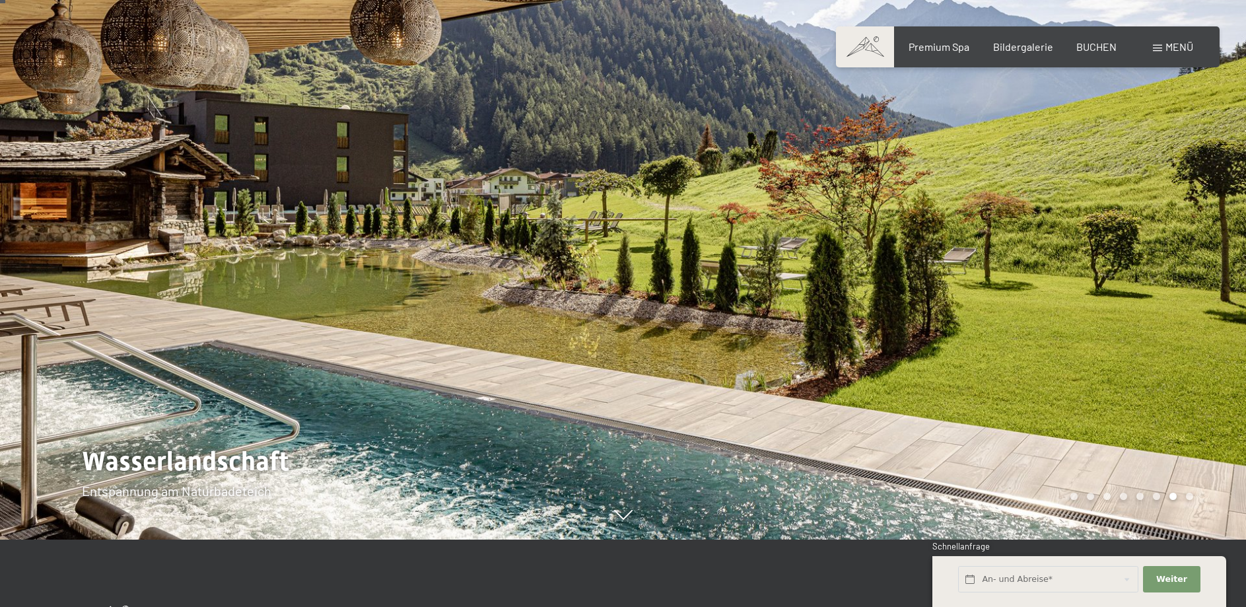
click at [1201, 242] on div at bounding box center [934, 236] width 623 height 607
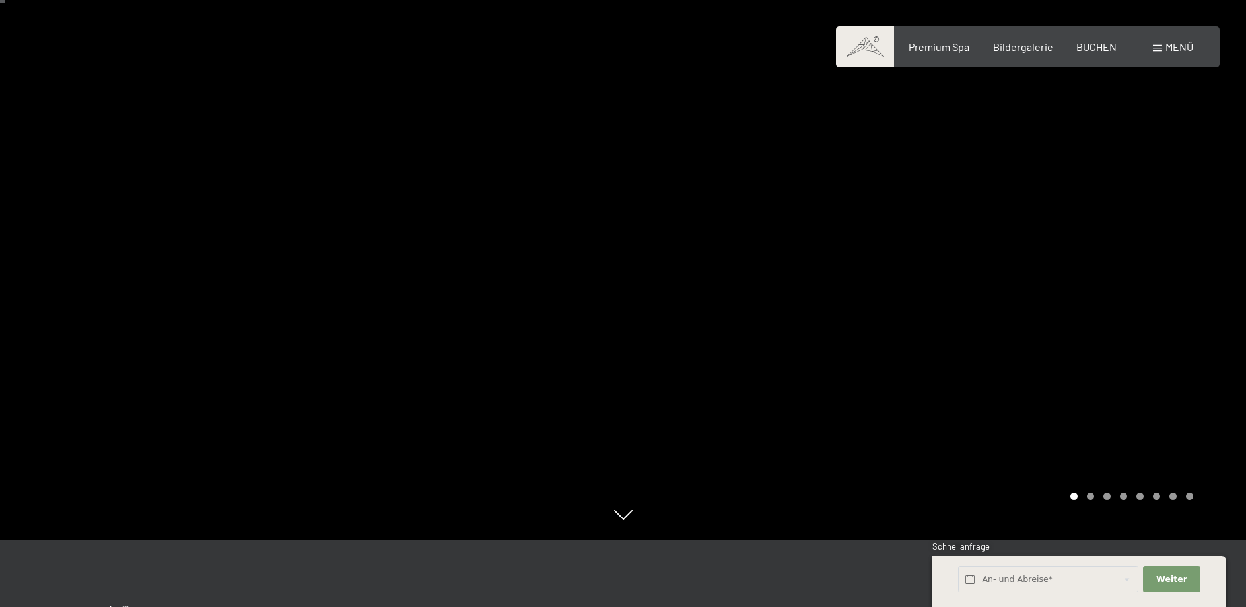
click at [1201, 242] on div at bounding box center [934, 236] width 623 height 607
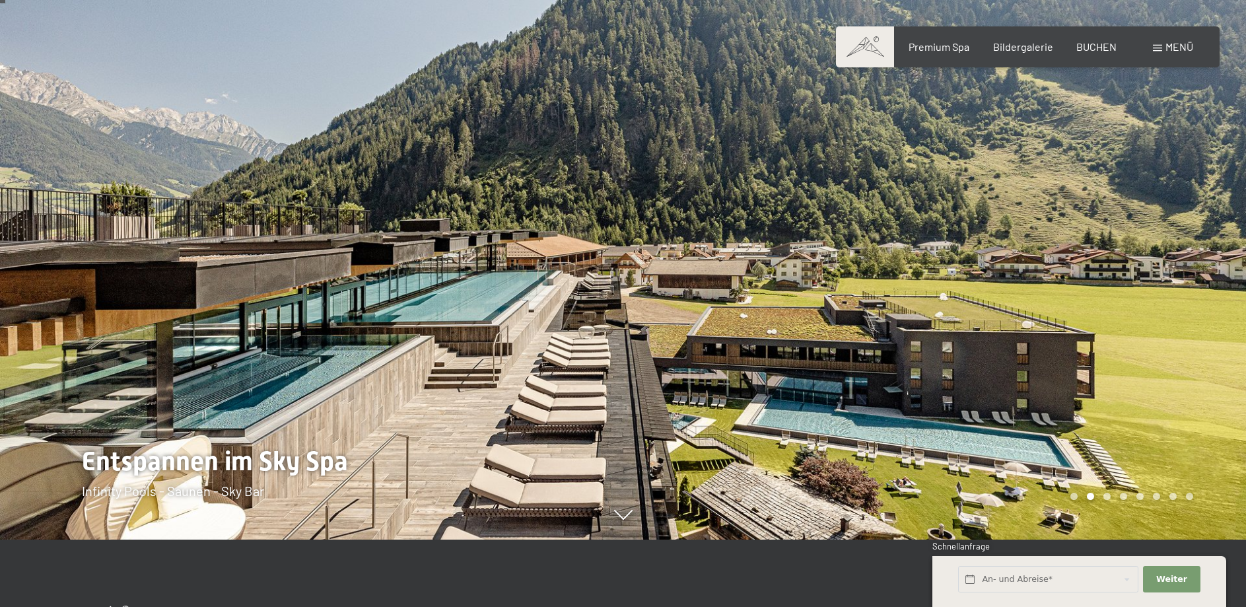
click at [1180, 52] on span "Menü" at bounding box center [1180, 46] width 28 height 13
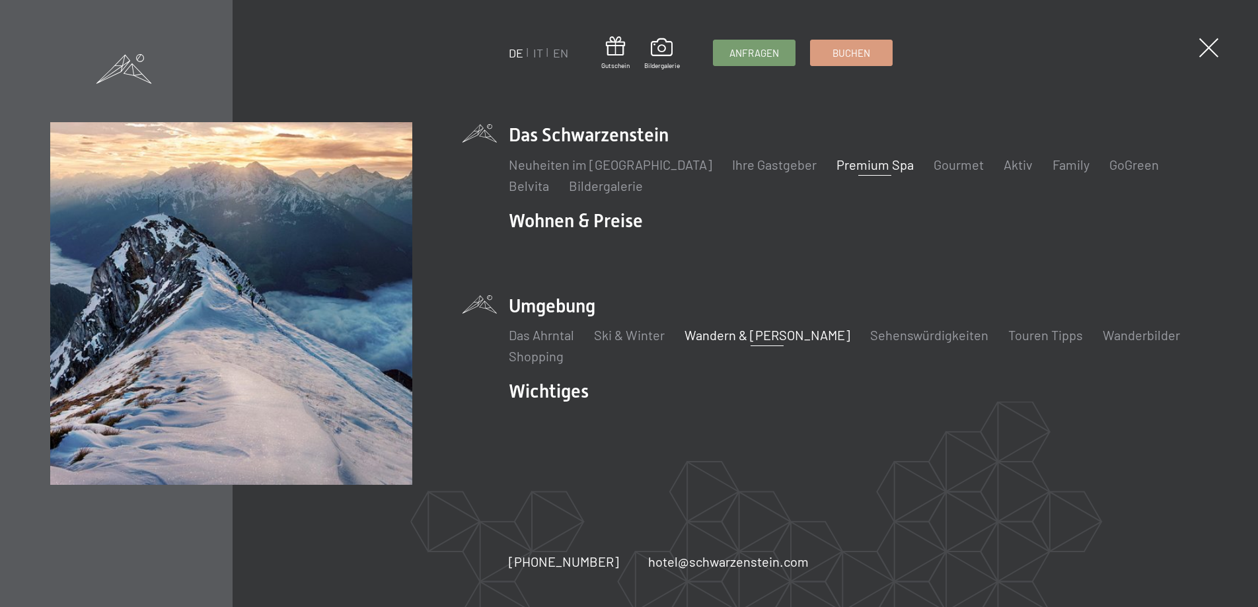
click at [746, 335] on link "Wandern & [PERSON_NAME]" at bounding box center [767, 335] width 166 height 16
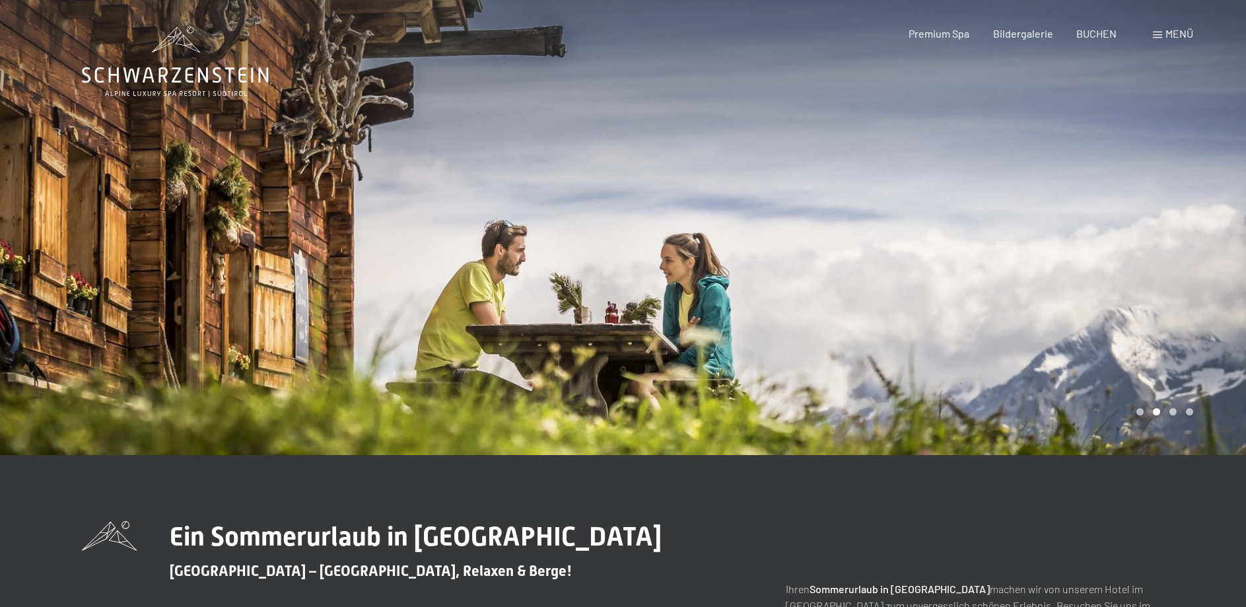
click at [1224, 299] on div at bounding box center [934, 227] width 623 height 455
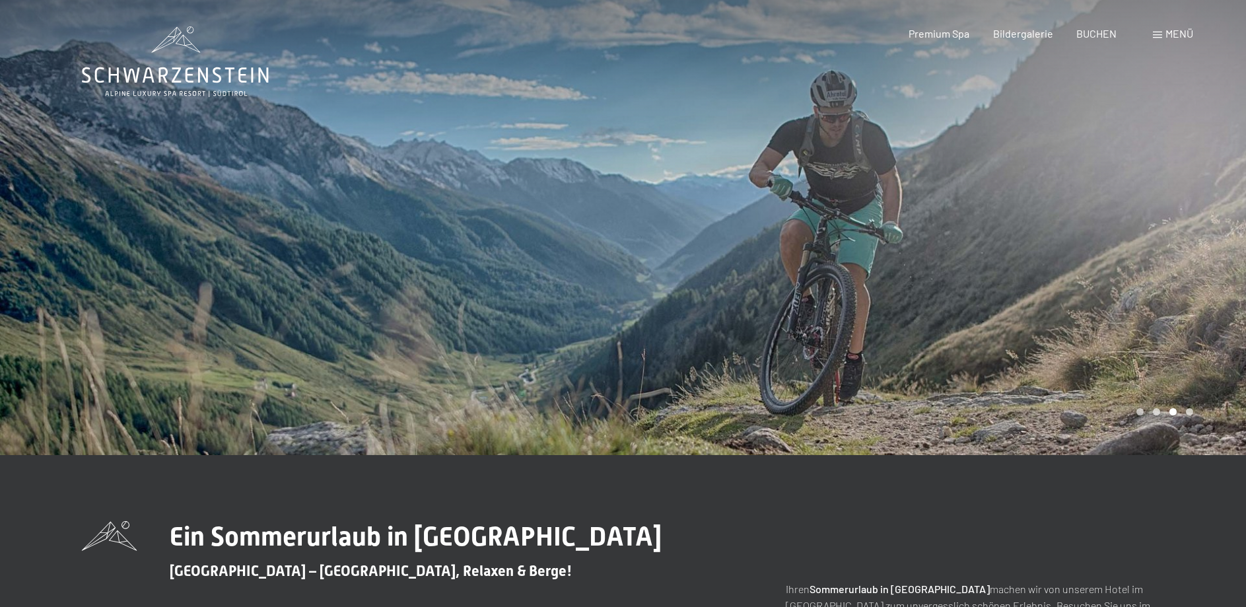
click at [1215, 299] on div at bounding box center [934, 227] width 623 height 455
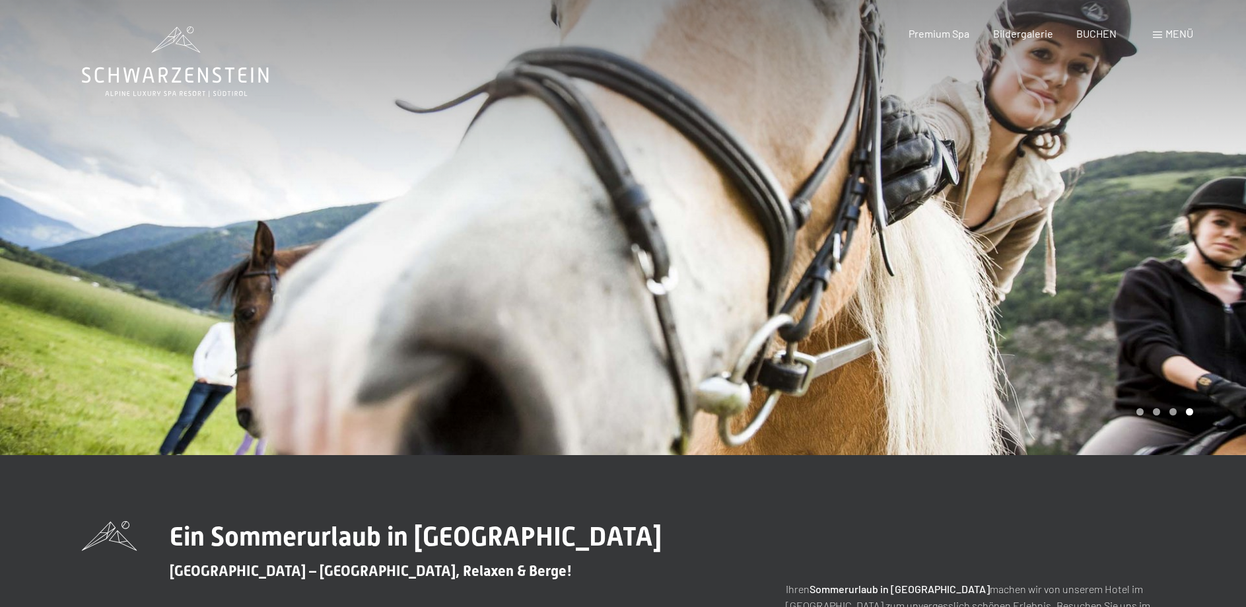
click at [1196, 279] on div at bounding box center [934, 227] width 623 height 455
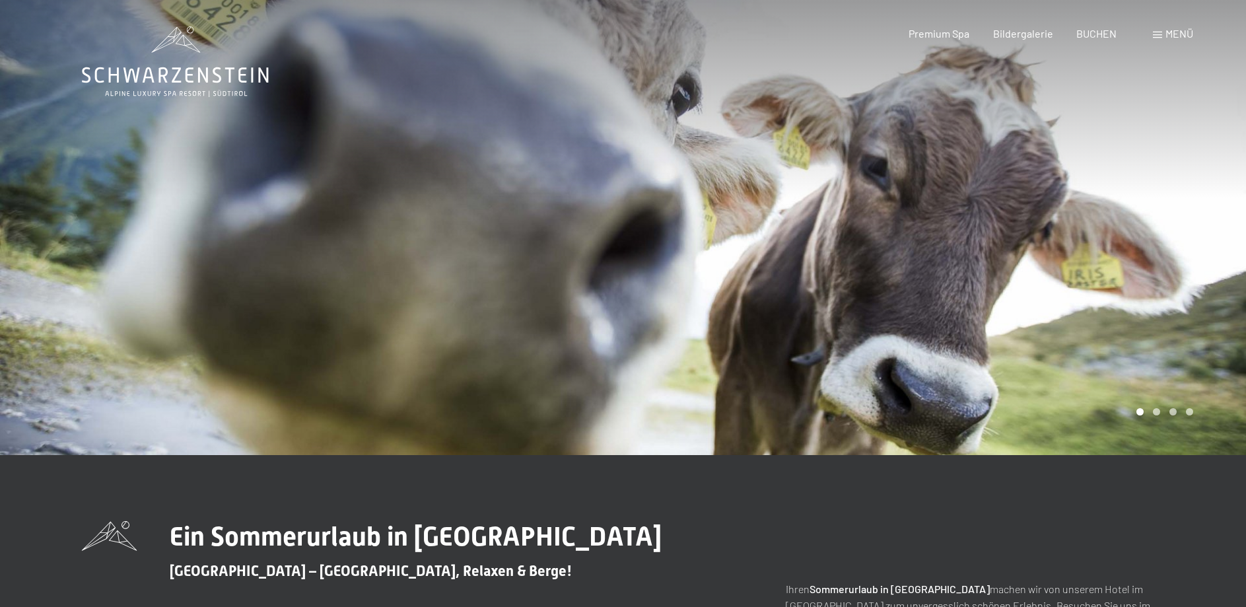
click at [1196, 248] on div at bounding box center [934, 227] width 623 height 455
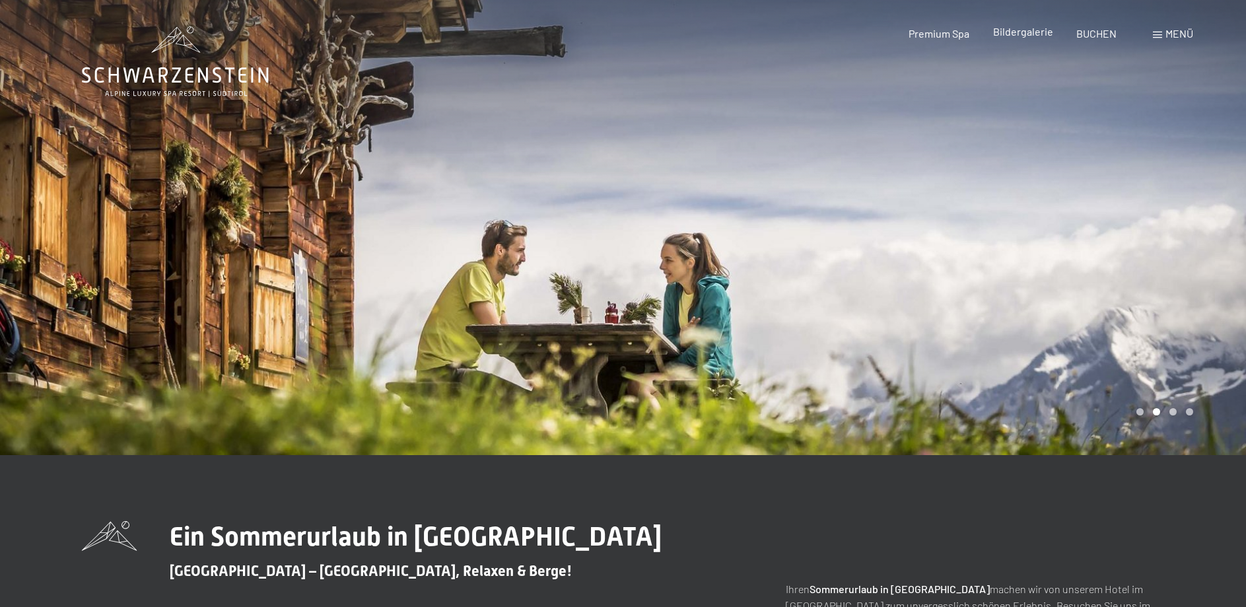
click at [1023, 36] on span "Bildergalerie" at bounding box center [1023, 31] width 60 height 13
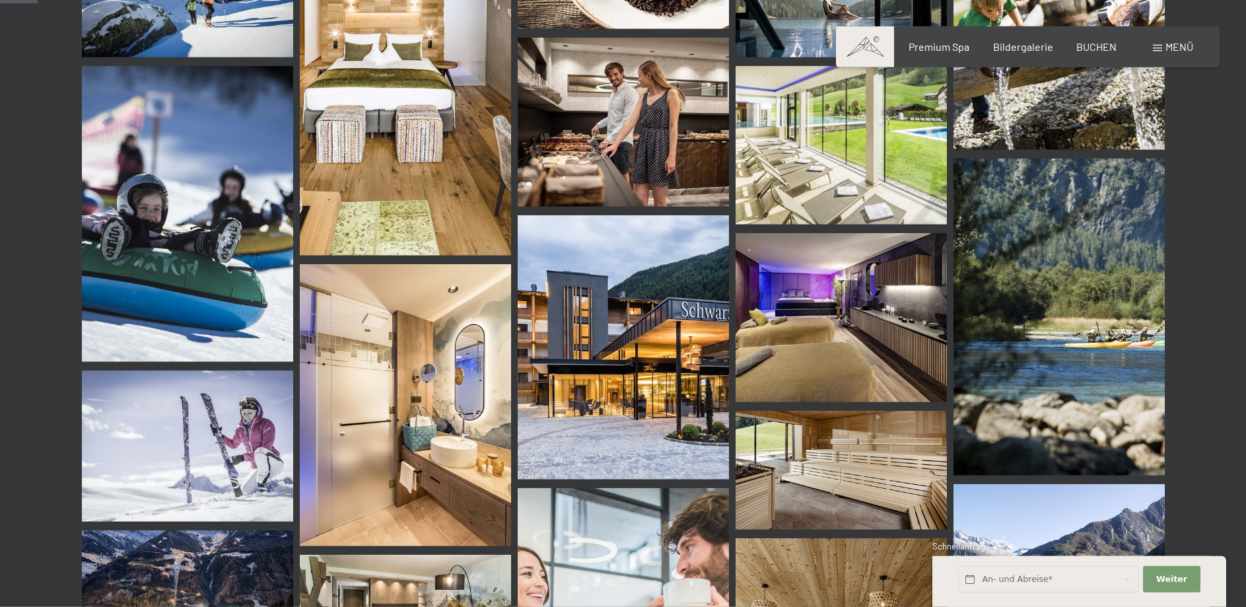
scroll to position [606, 0]
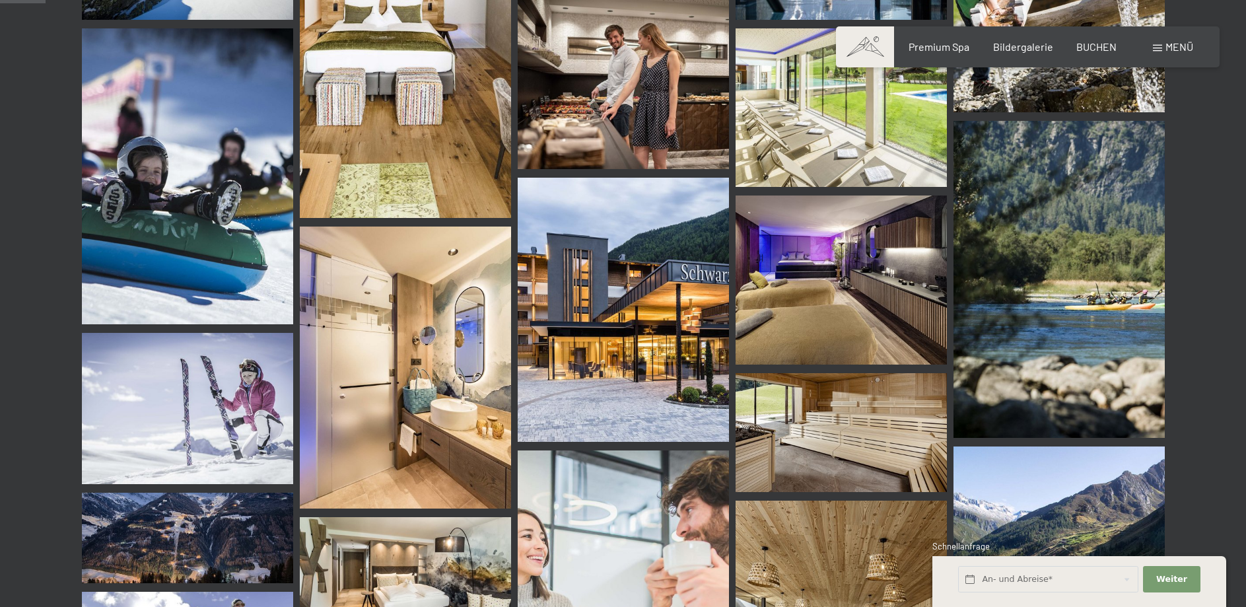
click at [657, 369] on img at bounding box center [623, 310] width 211 height 264
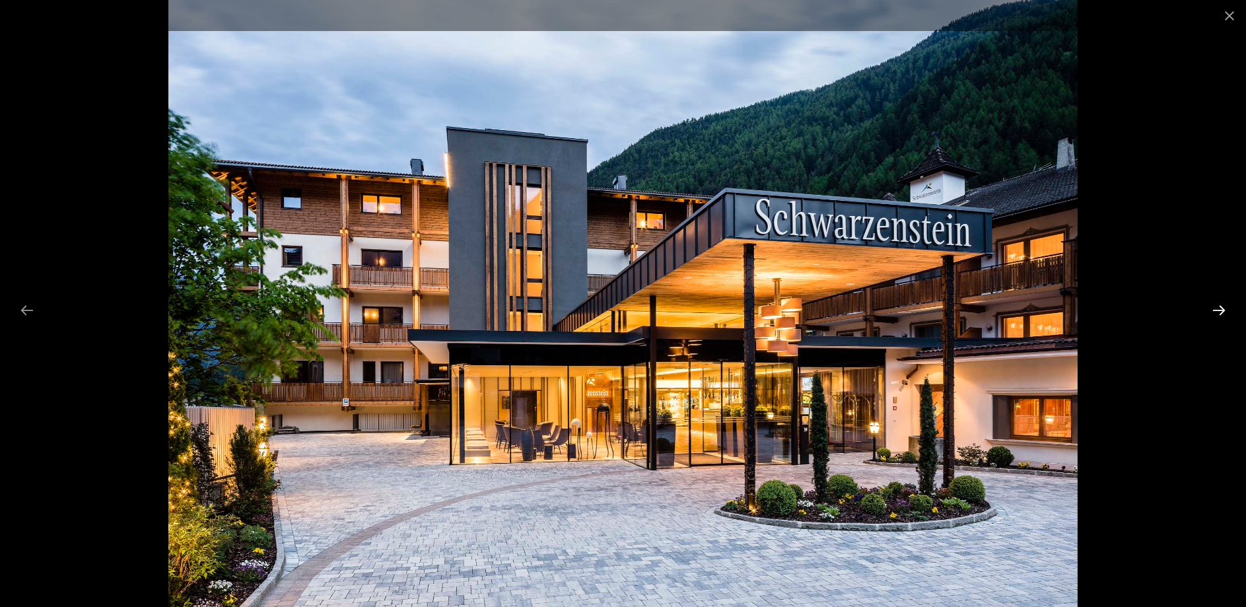
click at [1223, 310] on button "Next slide" at bounding box center [1219, 310] width 28 height 26
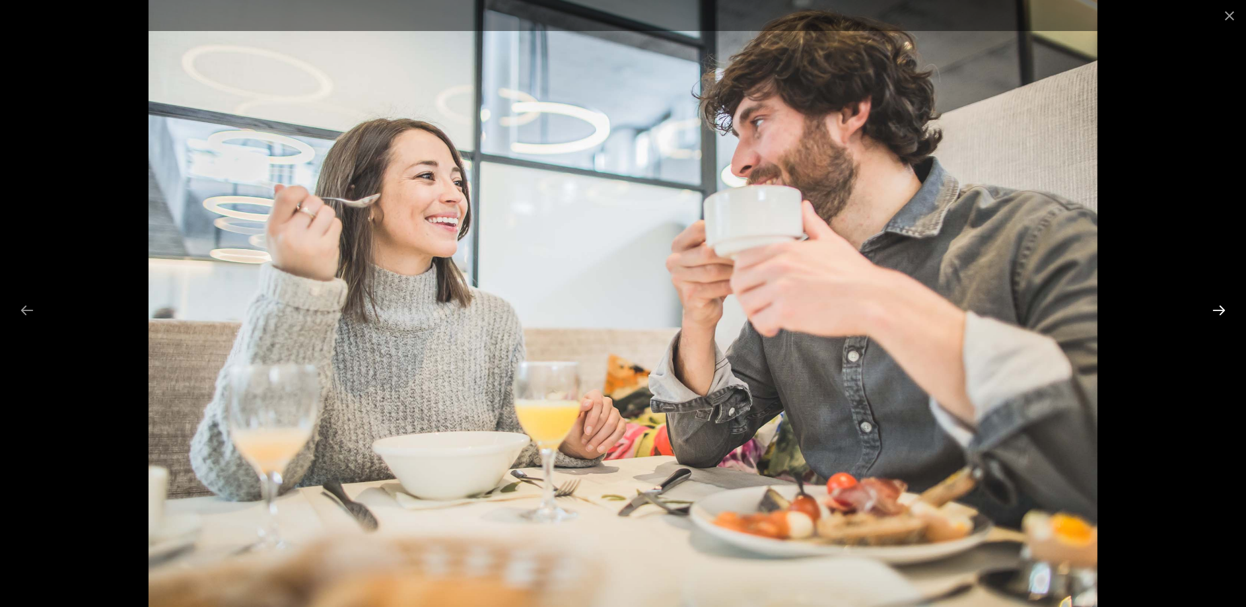
click at [1223, 310] on button "Next slide" at bounding box center [1219, 310] width 28 height 26
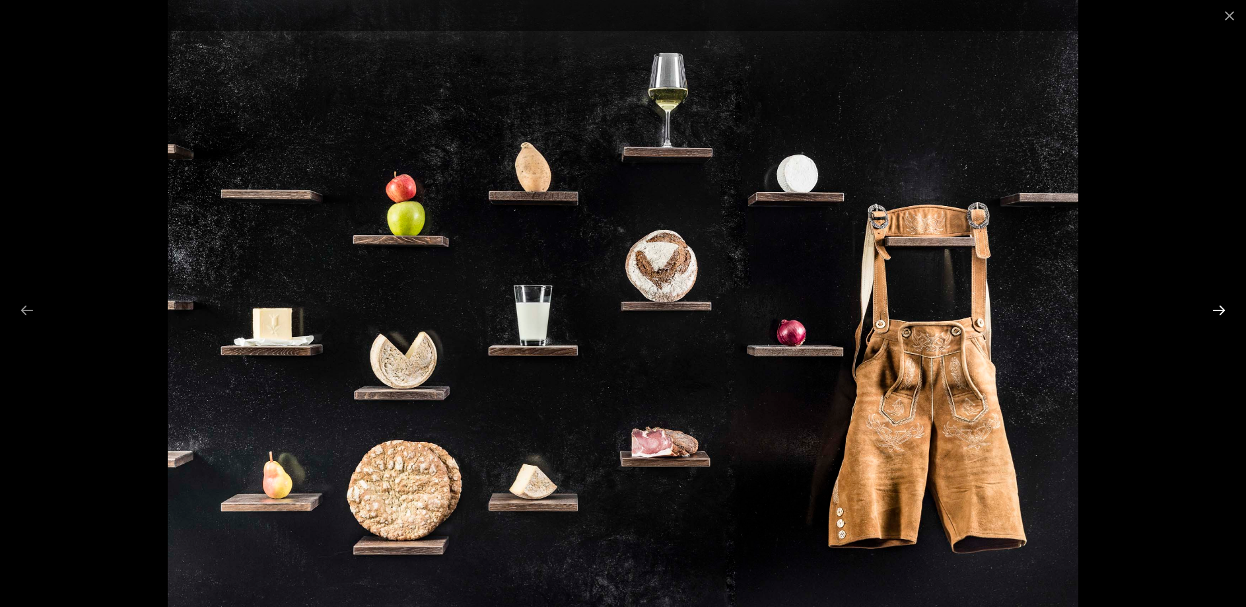
click at [1222, 309] on button "Next slide" at bounding box center [1219, 310] width 28 height 26
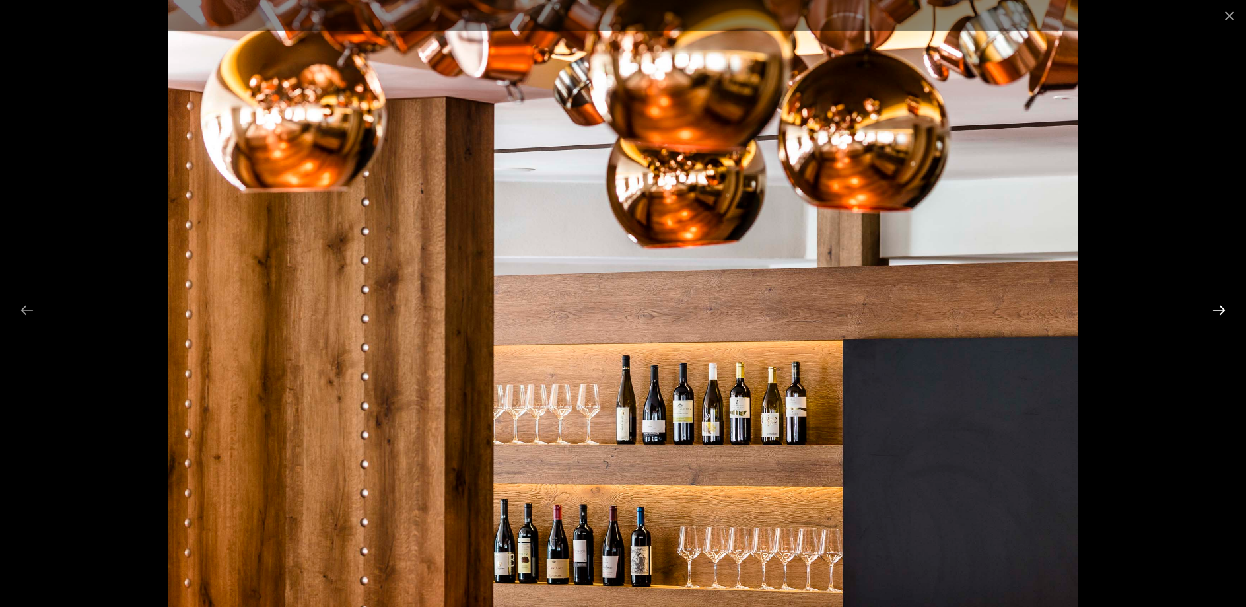
click at [1222, 309] on button "Next slide" at bounding box center [1219, 310] width 28 height 26
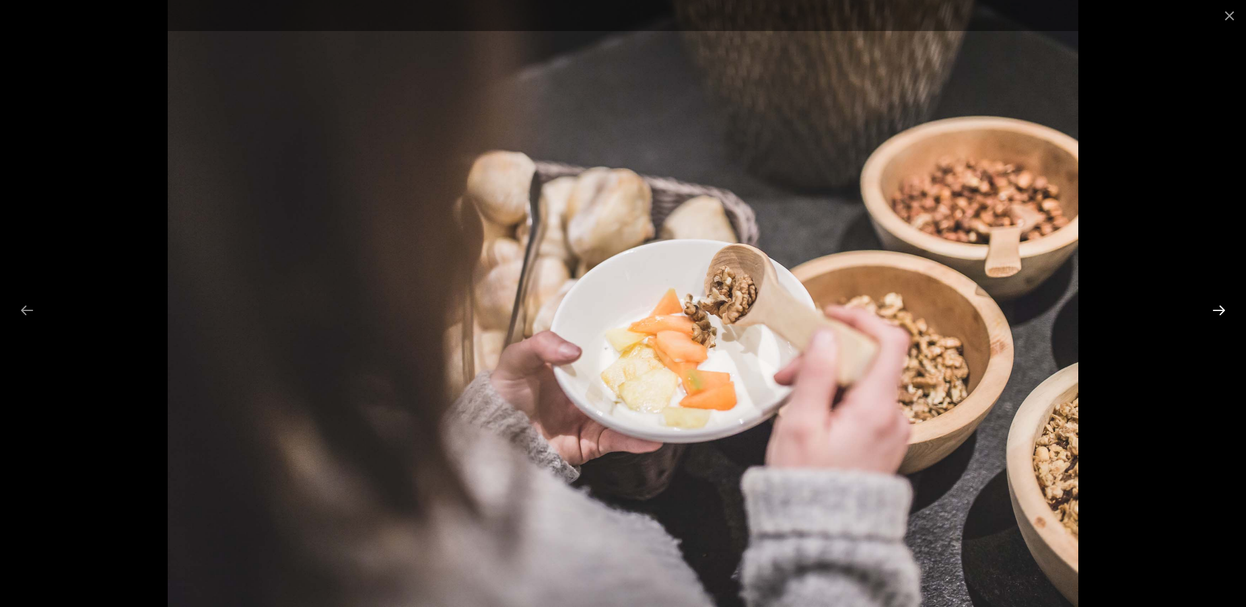
click at [1222, 309] on button "Next slide" at bounding box center [1219, 310] width 28 height 26
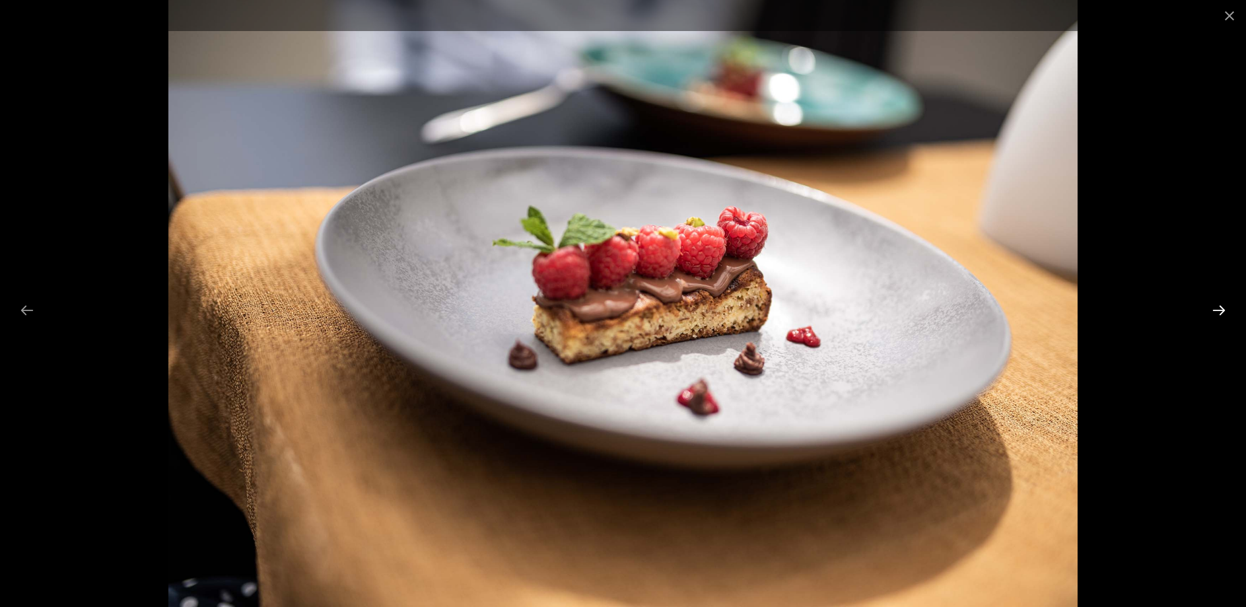
click at [1222, 309] on button "Next slide" at bounding box center [1219, 310] width 28 height 26
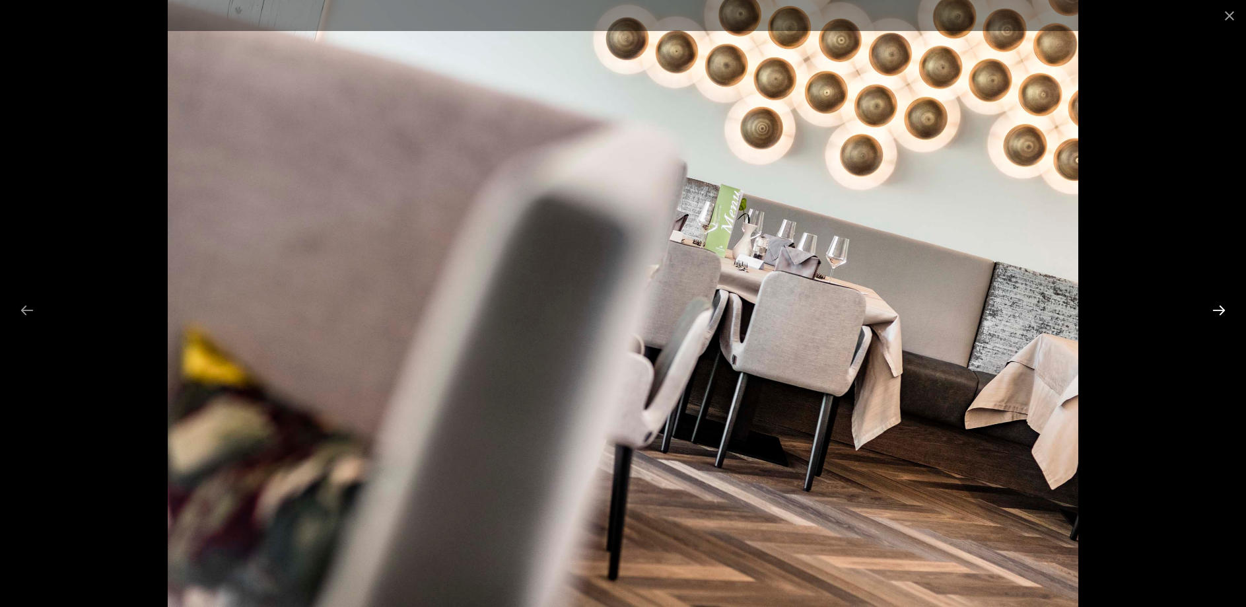
click at [1222, 309] on button "Next slide" at bounding box center [1219, 310] width 28 height 26
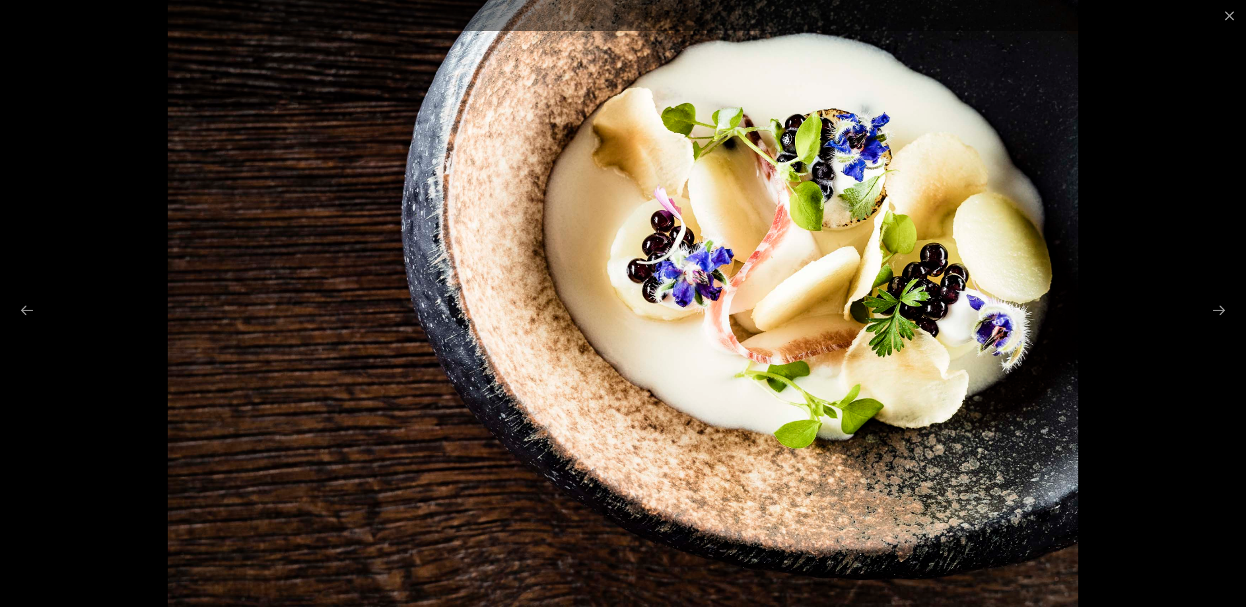
click at [1188, 254] on div at bounding box center [623, 303] width 1246 height 607
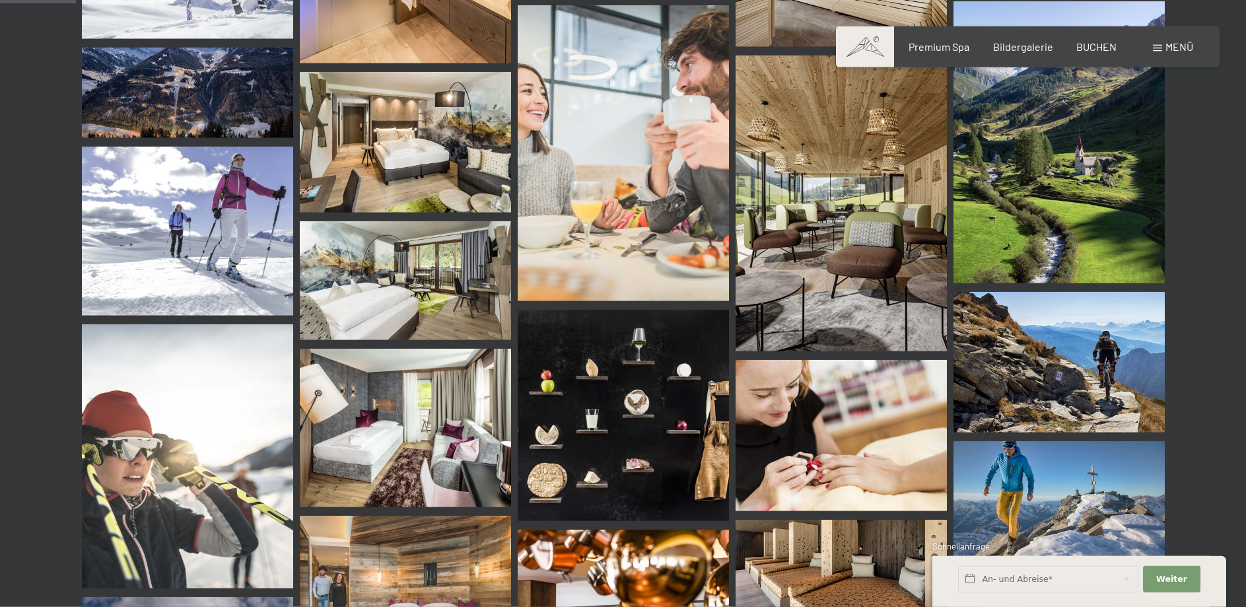
scroll to position [1011, 0]
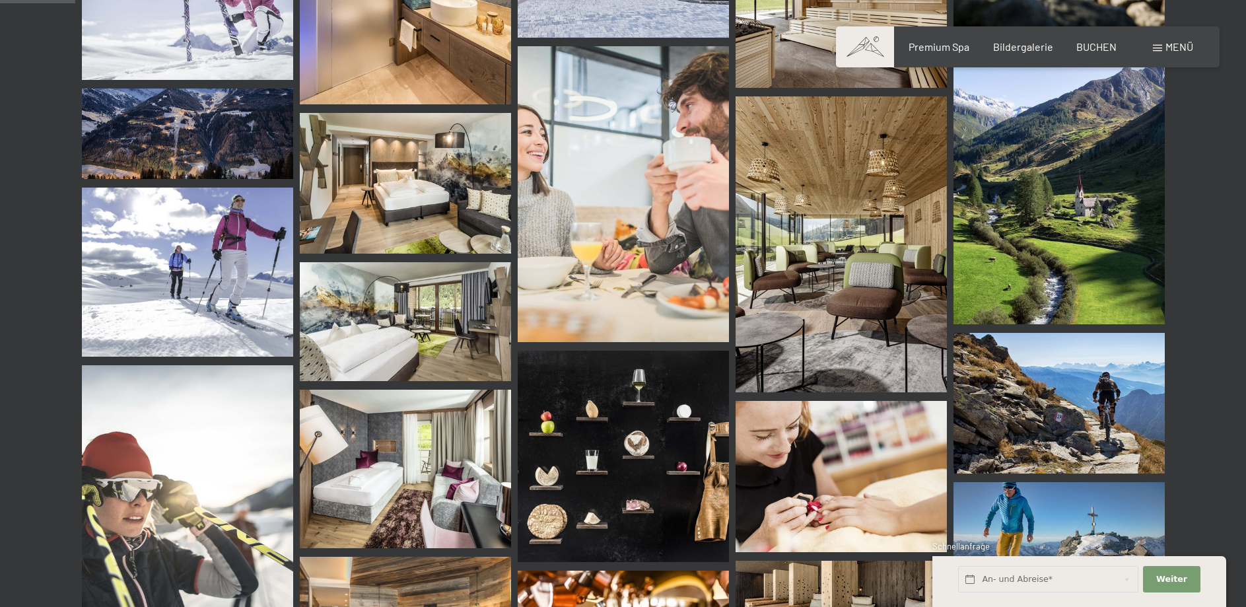
click at [1089, 263] on img at bounding box center [1059, 183] width 211 height 282
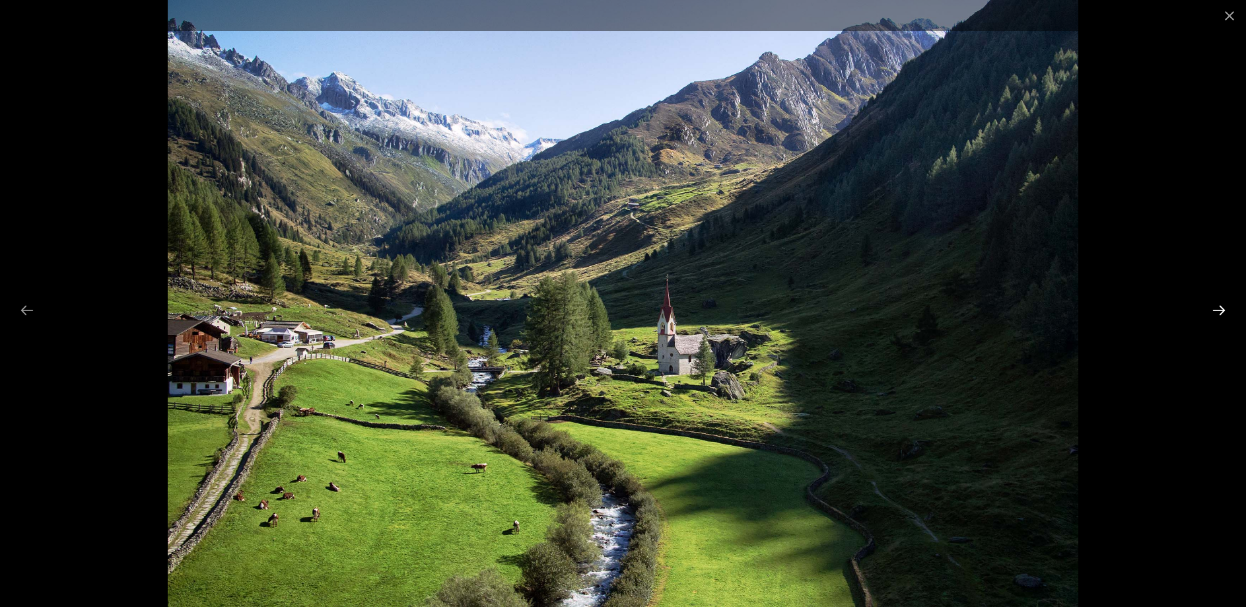
click at [1217, 308] on button "Next slide" at bounding box center [1219, 310] width 28 height 26
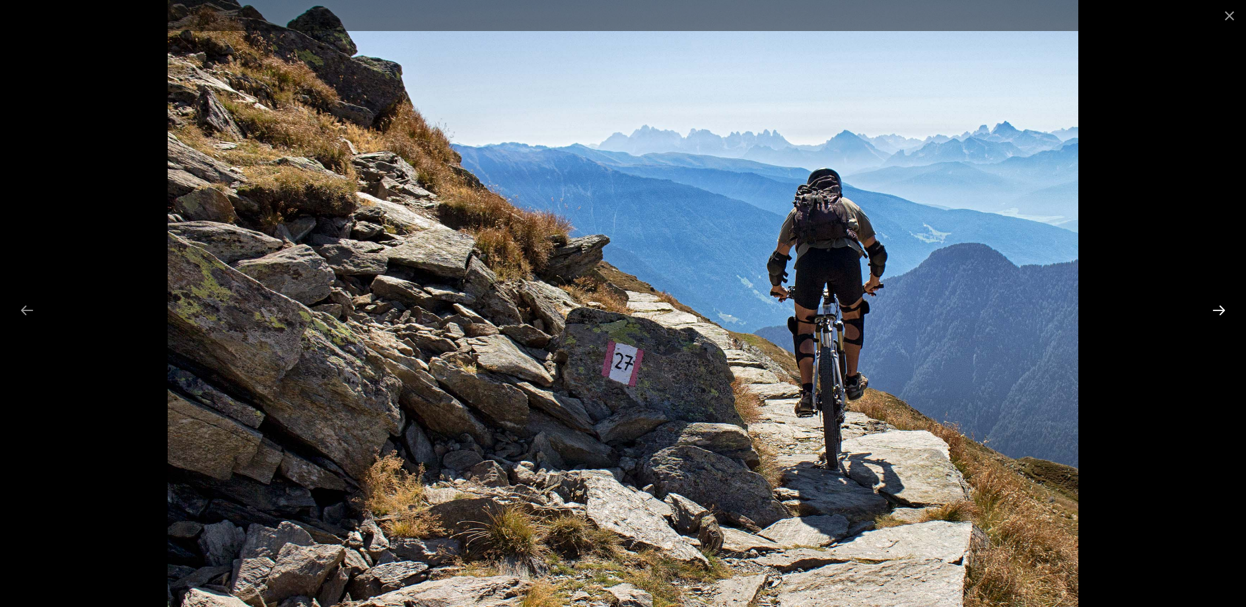
click at [1220, 307] on button "Next slide" at bounding box center [1219, 310] width 28 height 26
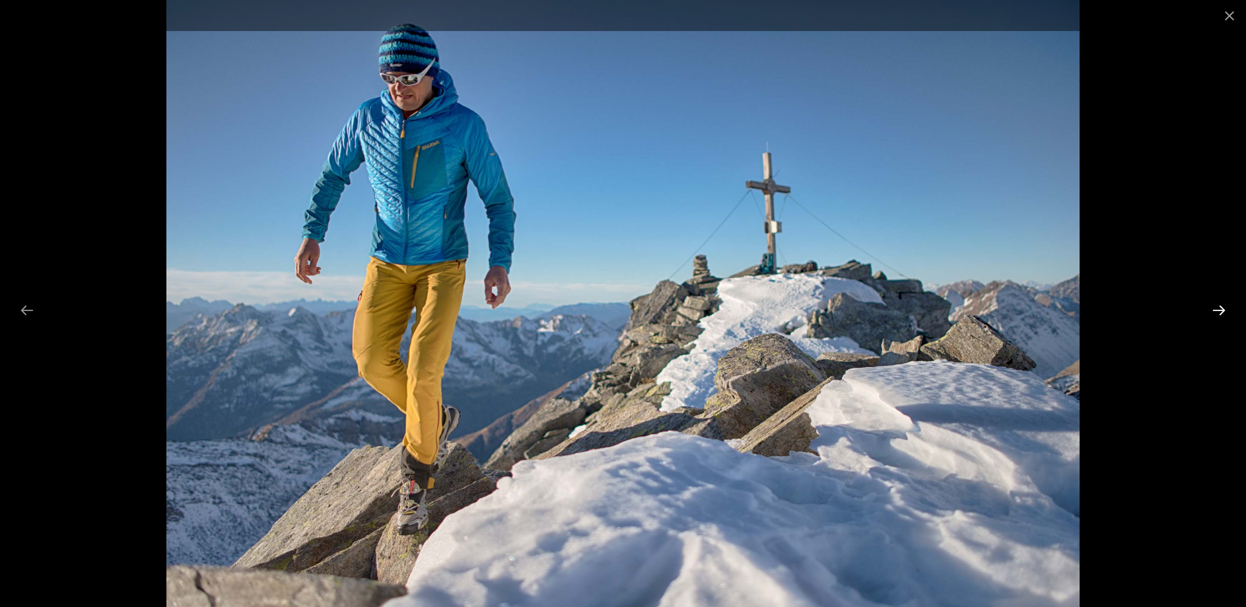
click at [1215, 306] on button "Next slide" at bounding box center [1219, 310] width 28 height 26
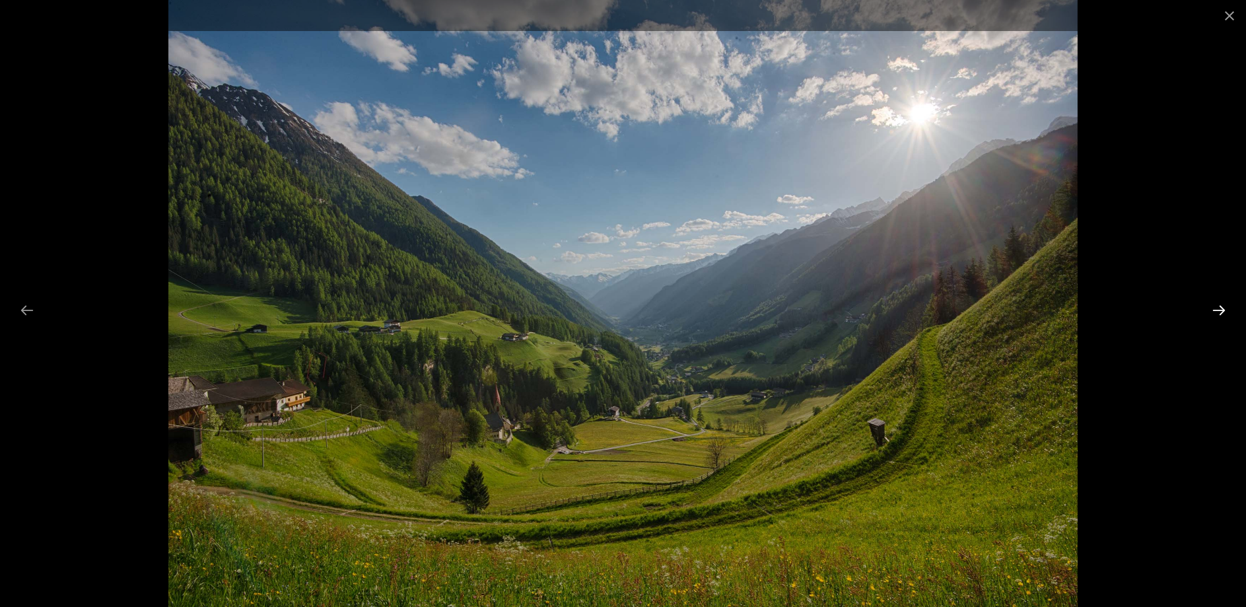
click at [1221, 310] on button "Next slide" at bounding box center [1219, 310] width 28 height 26
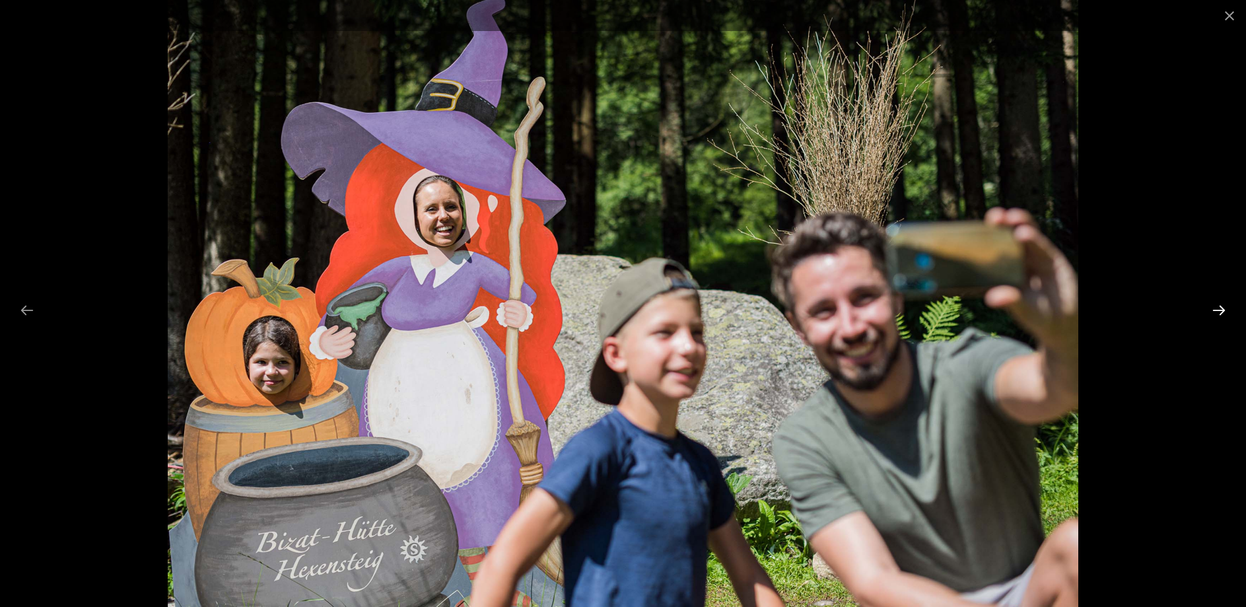
click at [1220, 312] on button "Next slide" at bounding box center [1219, 310] width 28 height 26
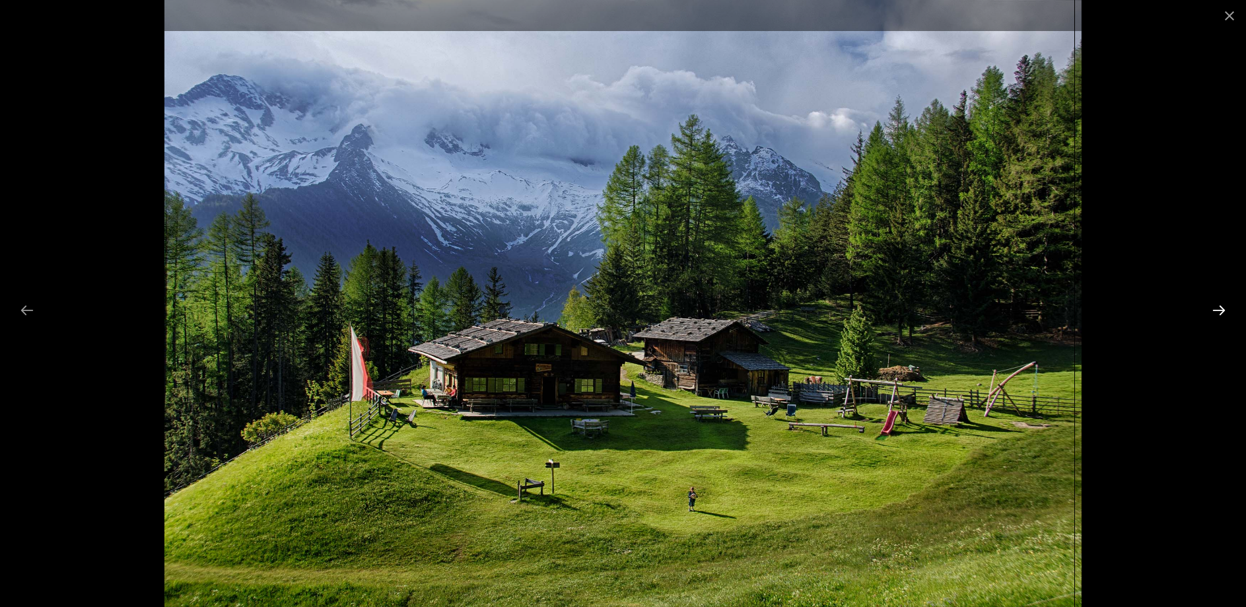
click at [1217, 312] on button "Next slide" at bounding box center [1219, 310] width 28 height 26
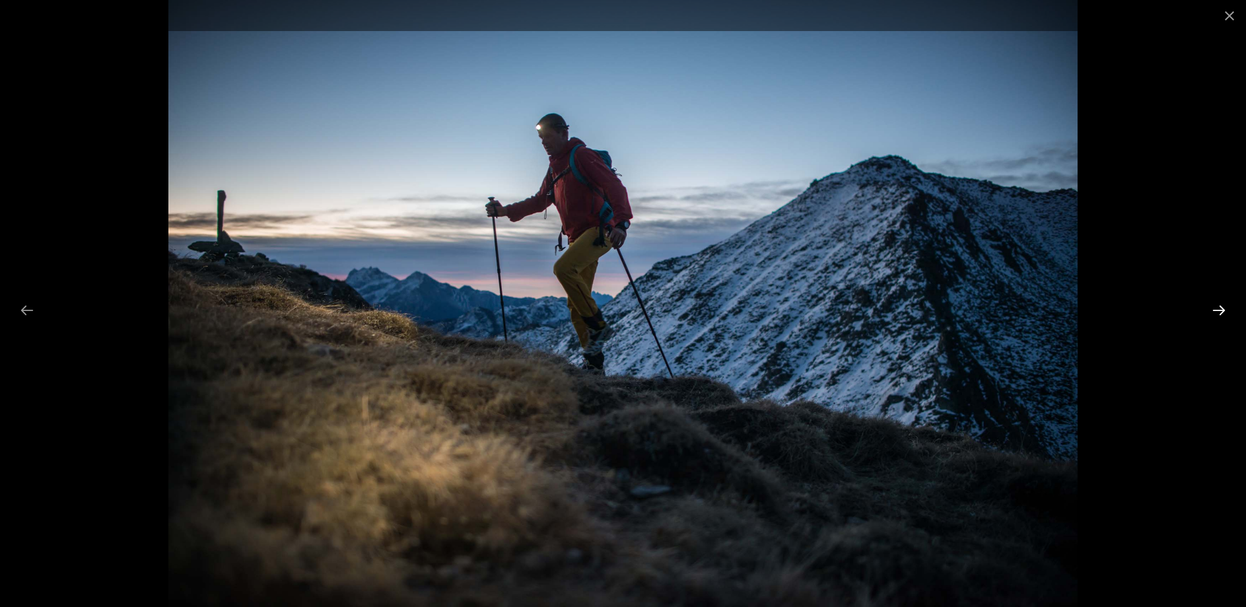
click at [1217, 312] on button "Next slide" at bounding box center [1219, 310] width 28 height 26
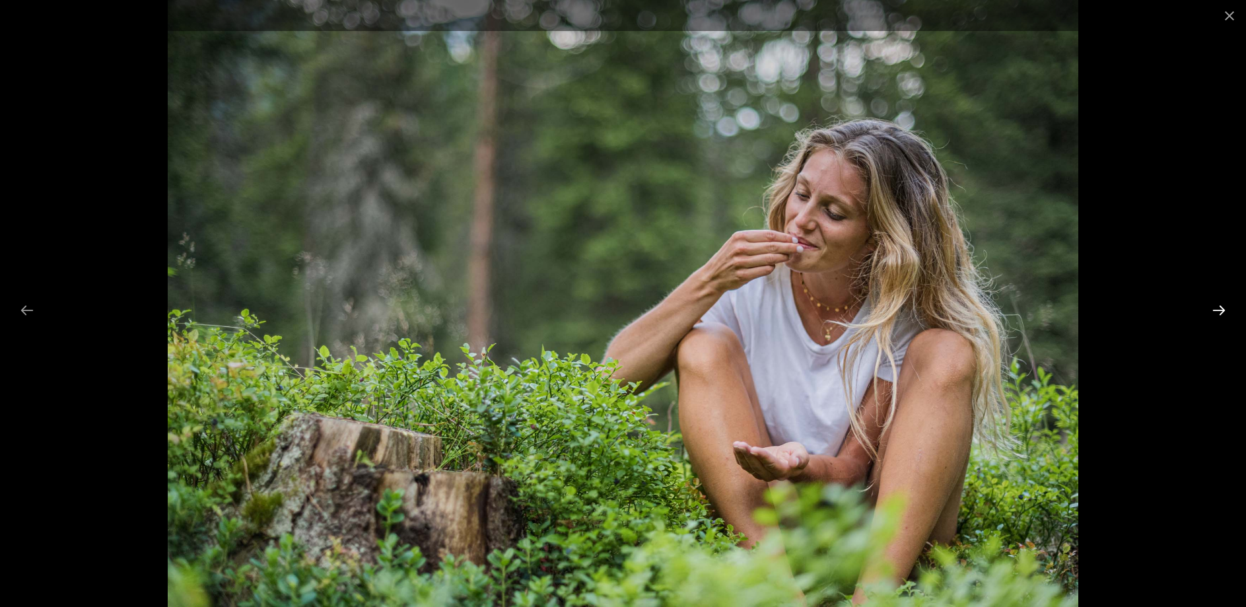
click at [1217, 312] on button "Next slide" at bounding box center [1219, 310] width 28 height 26
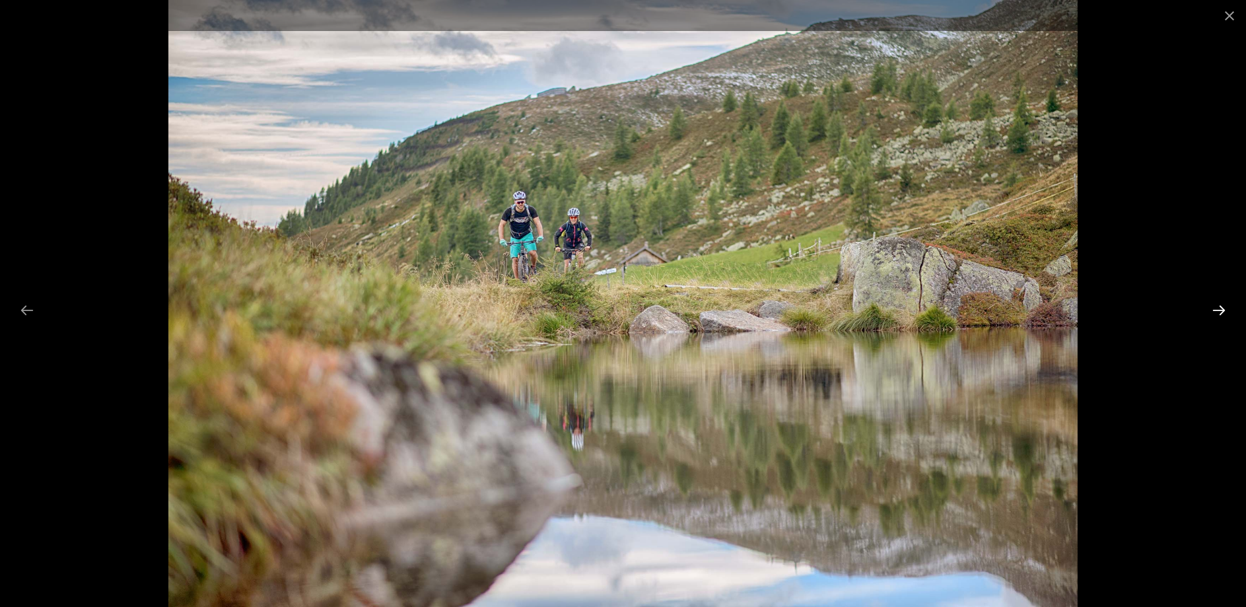
click at [1218, 312] on button "Next slide" at bounding box center [1219, 310] width 28 height 26
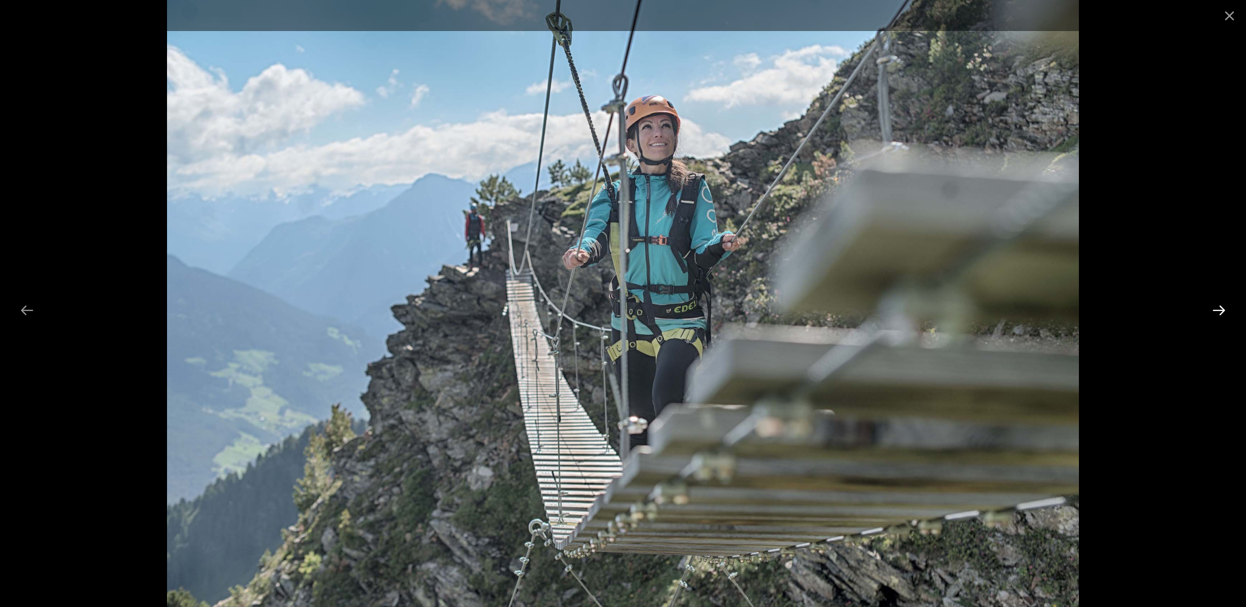
click at [1218, 312] on button "Next slide" at bounding box center [1219, 310] width 28 height 26
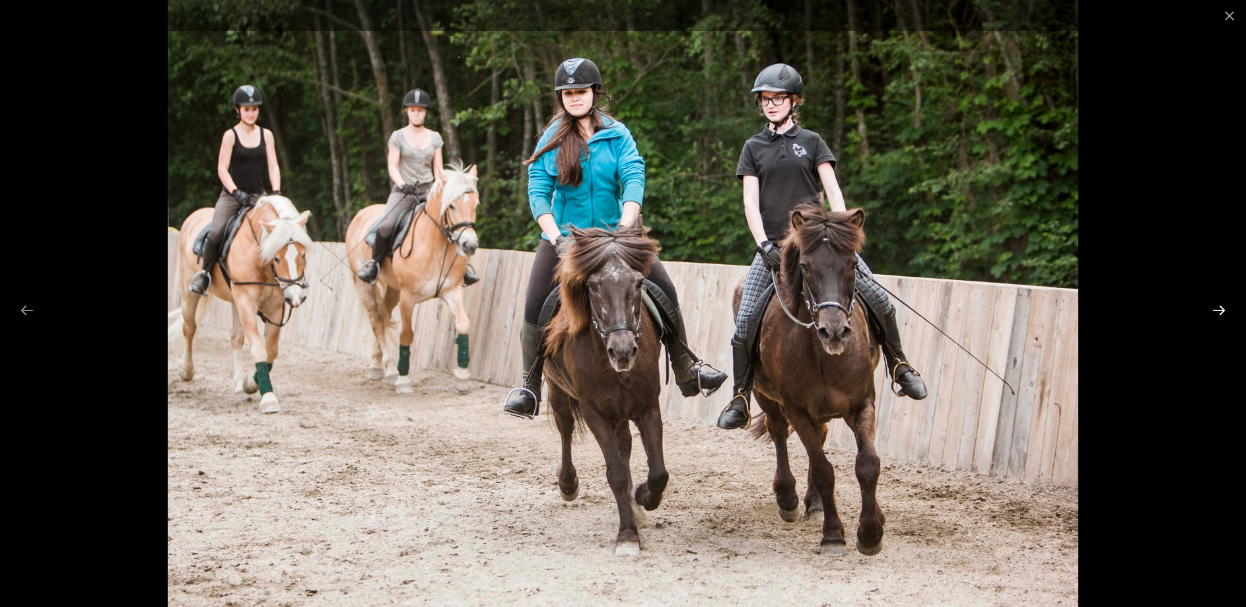
click at [1218, 312] on button "Next slide" at bounding box center [1219, 310] width 28 height 26
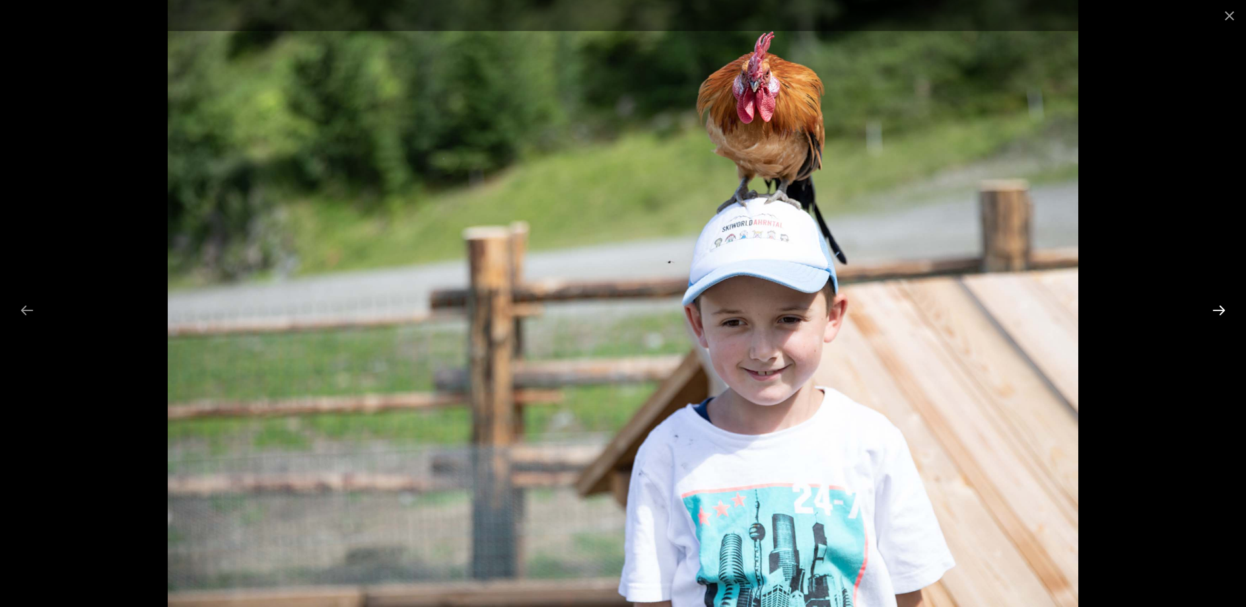
click at [1221, 310] on button "Next slide" at bounding box center [1219, 310] width 28 height 26
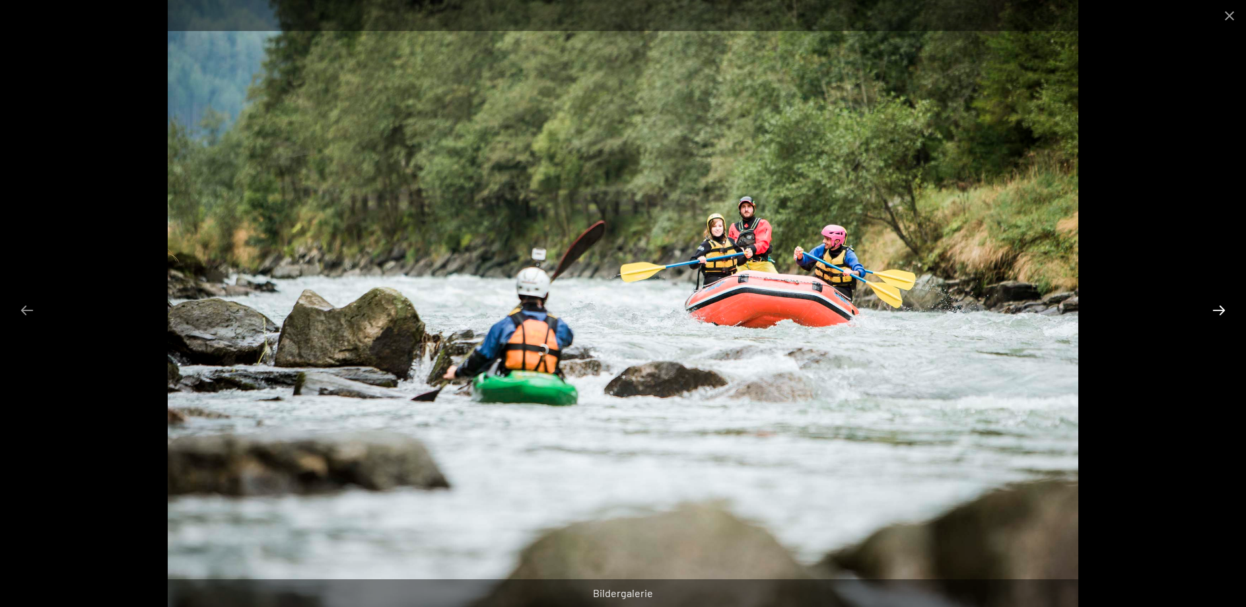
click at [1221, 310] on button "Next slide" at bounding box center [1219, 310] width 28 height 26
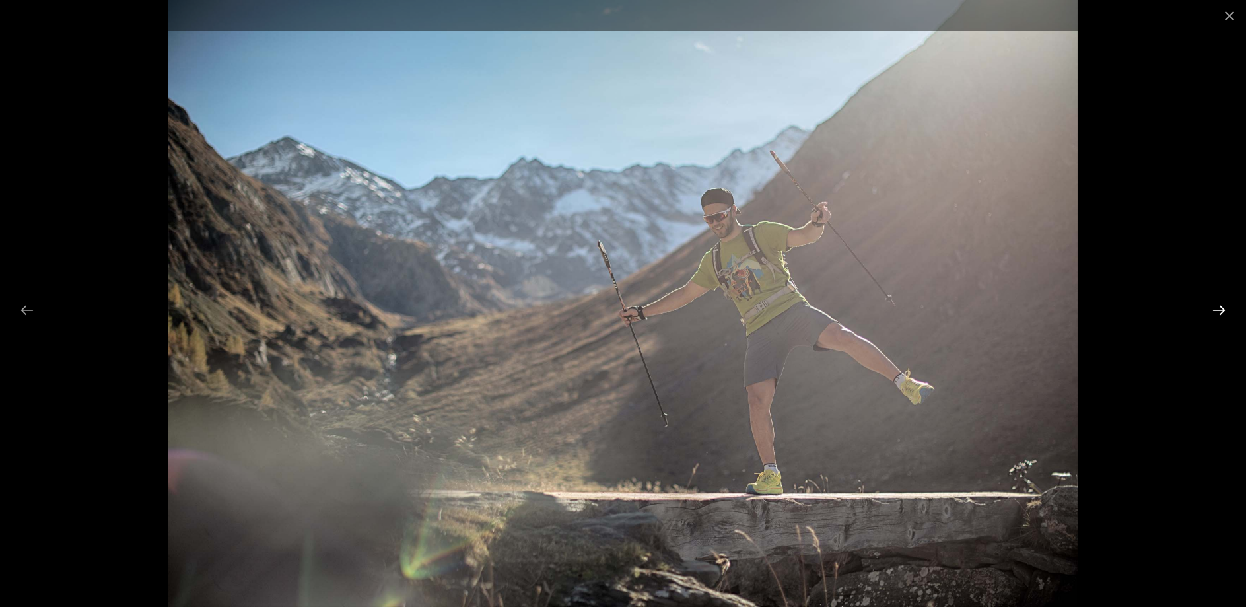
click at [1221, 310] on button "Next slide" at bounding box center [1219, 310] width 28 height 26
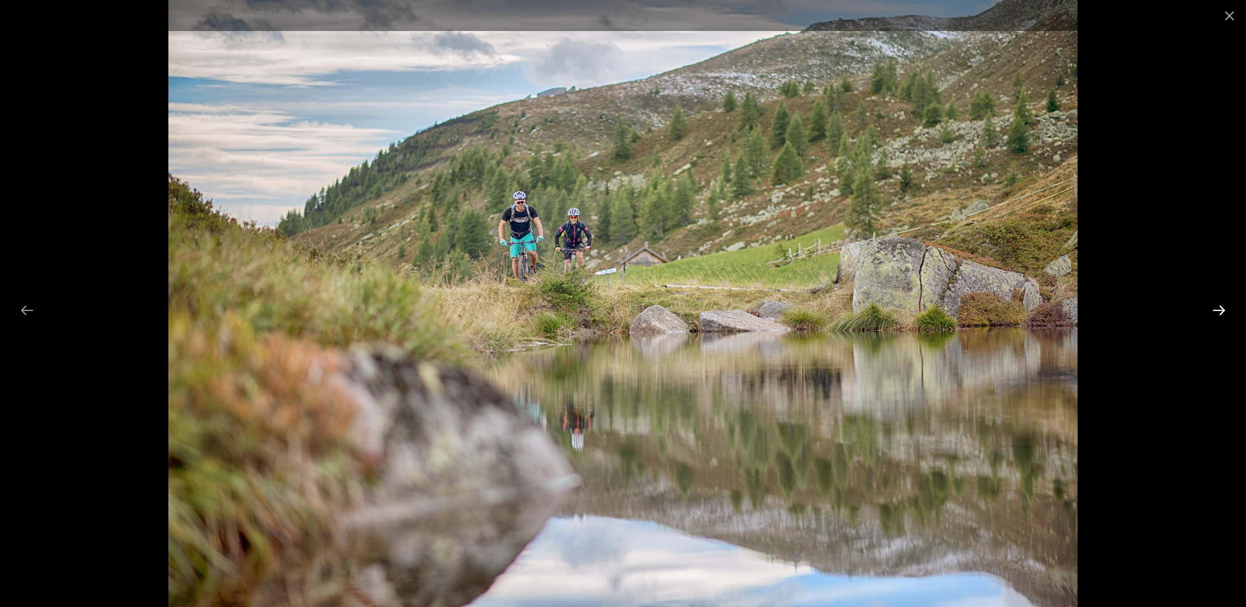
click at [1221, 310] on button "Next slide" at bounding box center [1219, 310] width 28 height 26
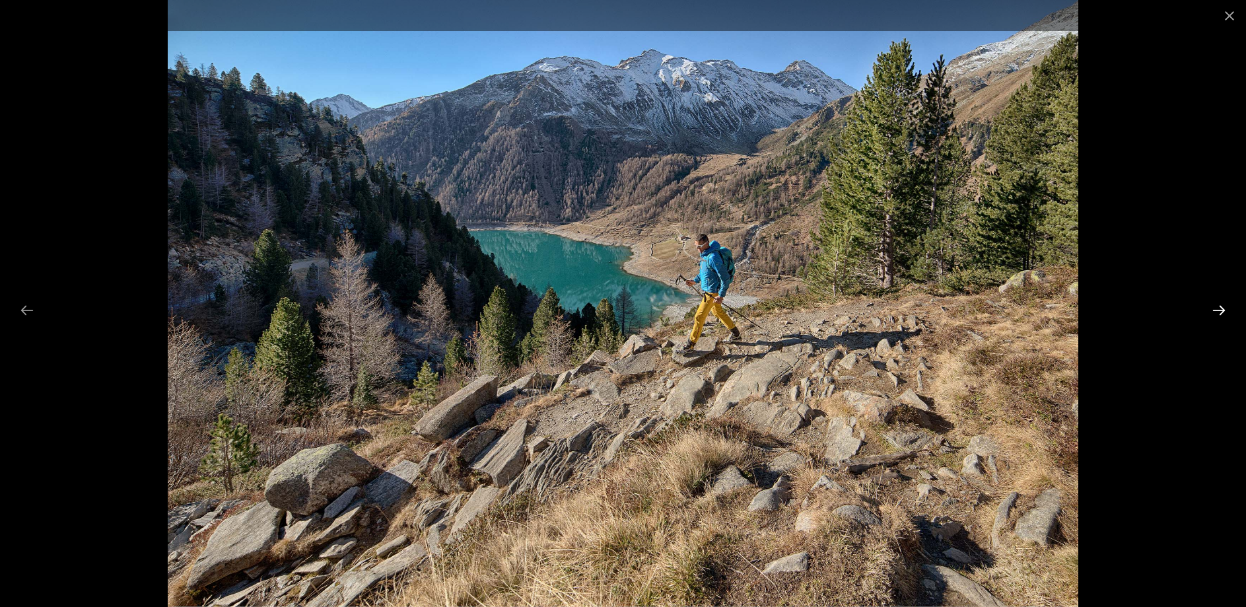
click at [1221, 310] on button "Next slide" at bounding box center [1219, 310] width 28 height 26
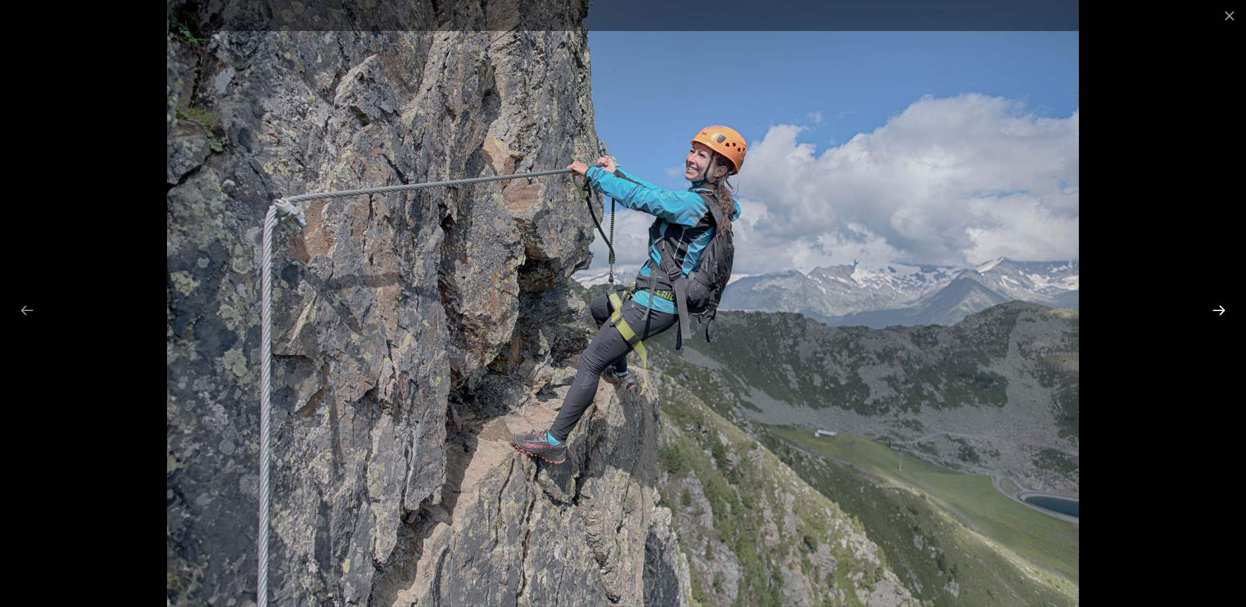
click at [1219, 312] on button "Next slide" at bounding box center [1219, 310] width 28 height 26
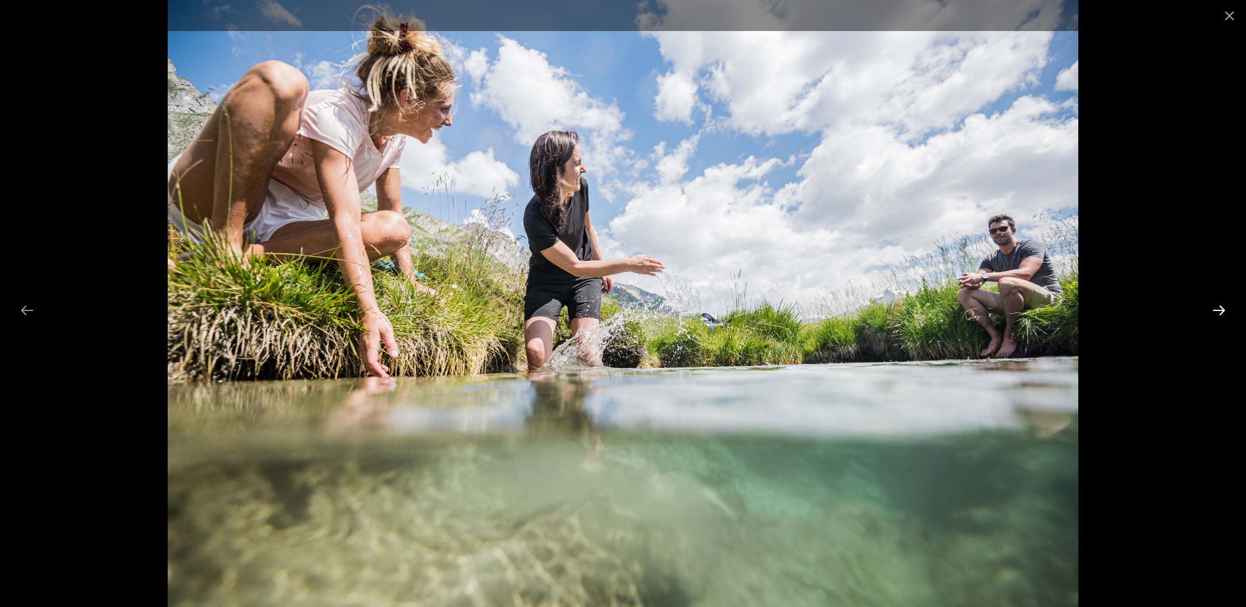
click at [1219, 312] on button "Next slide" at bounding box center [1219, 310] width 28 height 26
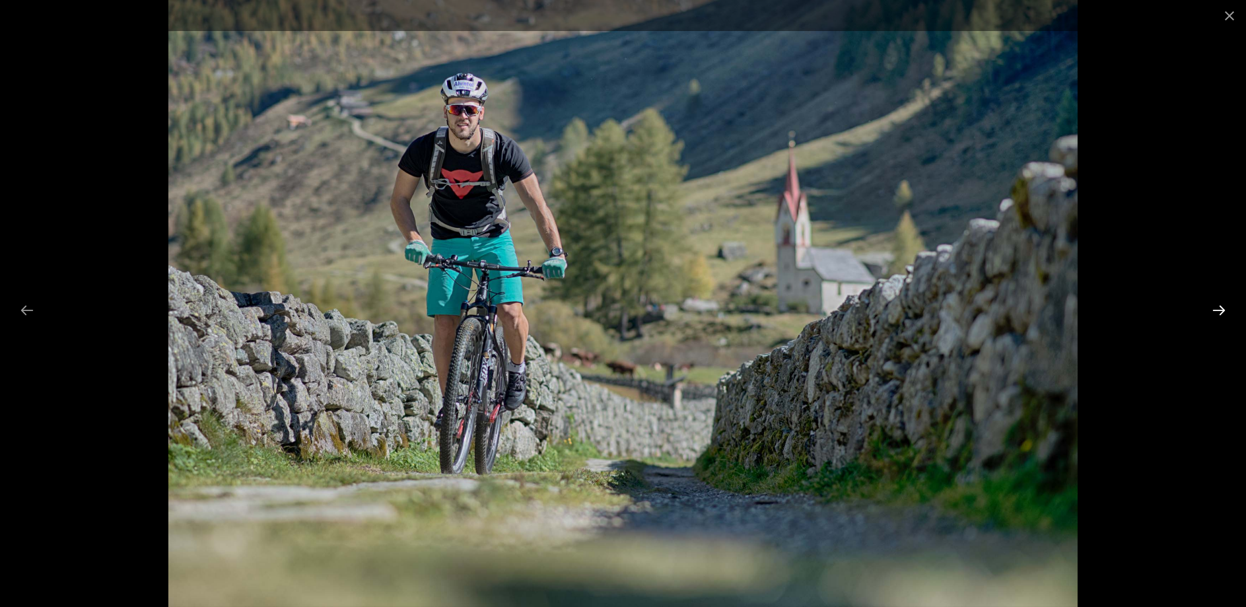
click at [1218, 312] on button "Next slide" at bounding box center [1219, 310] width 28 height 26
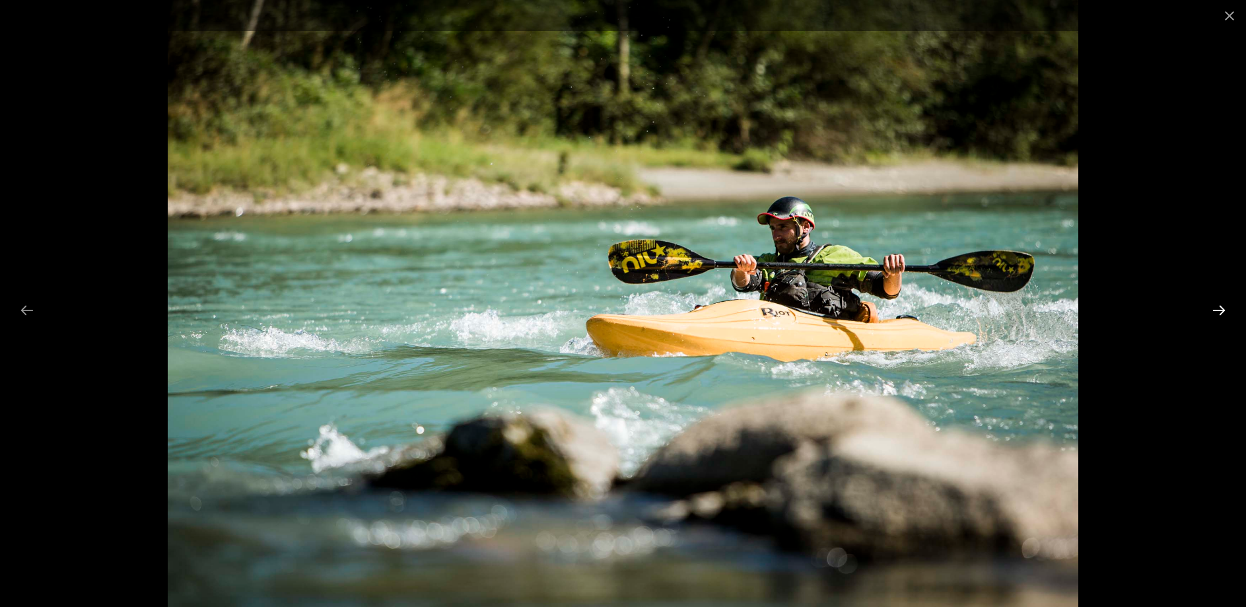
click at [1216, 314] on button "Next slide" at bounding box center [1219, 310] width 28 height 26
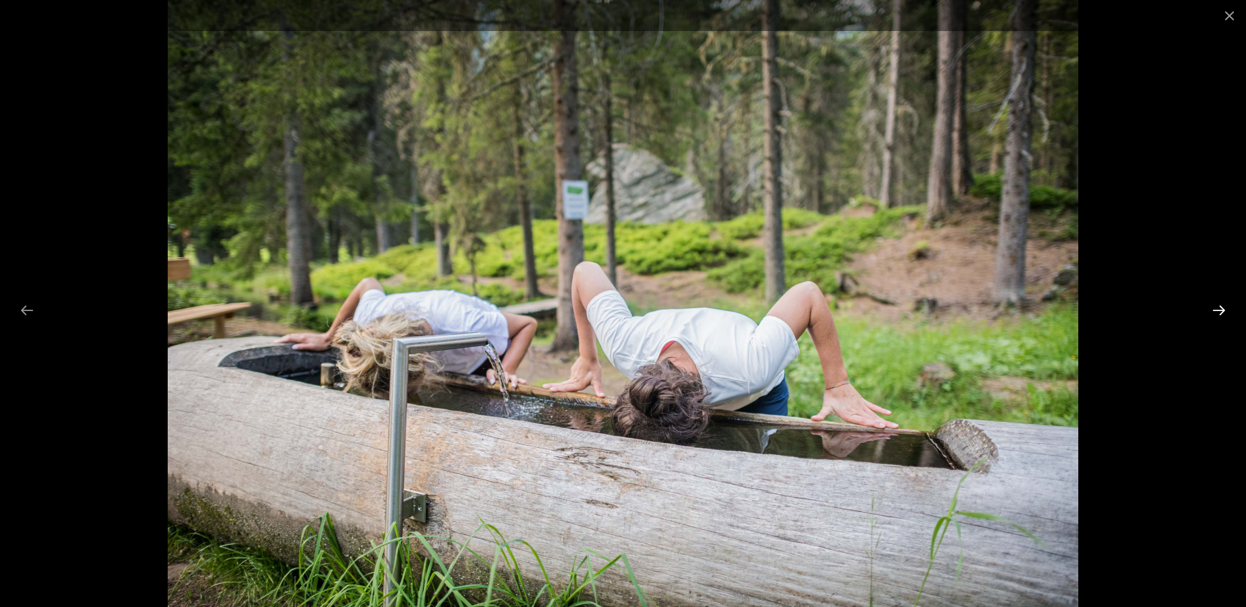
click at [1217, 312] on button "Next slide" at bounding box center [1219, 310] width 28 height 26
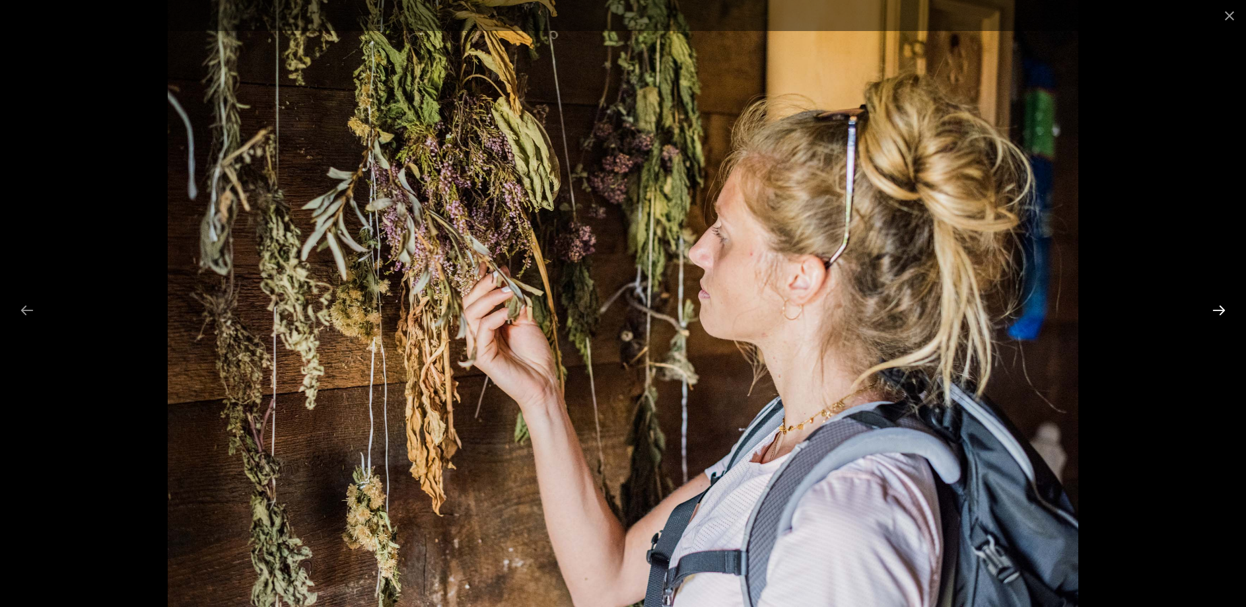
click at [1217, 312] on button "Next slide" at bounding box center [1219, 310] width 28 height 26
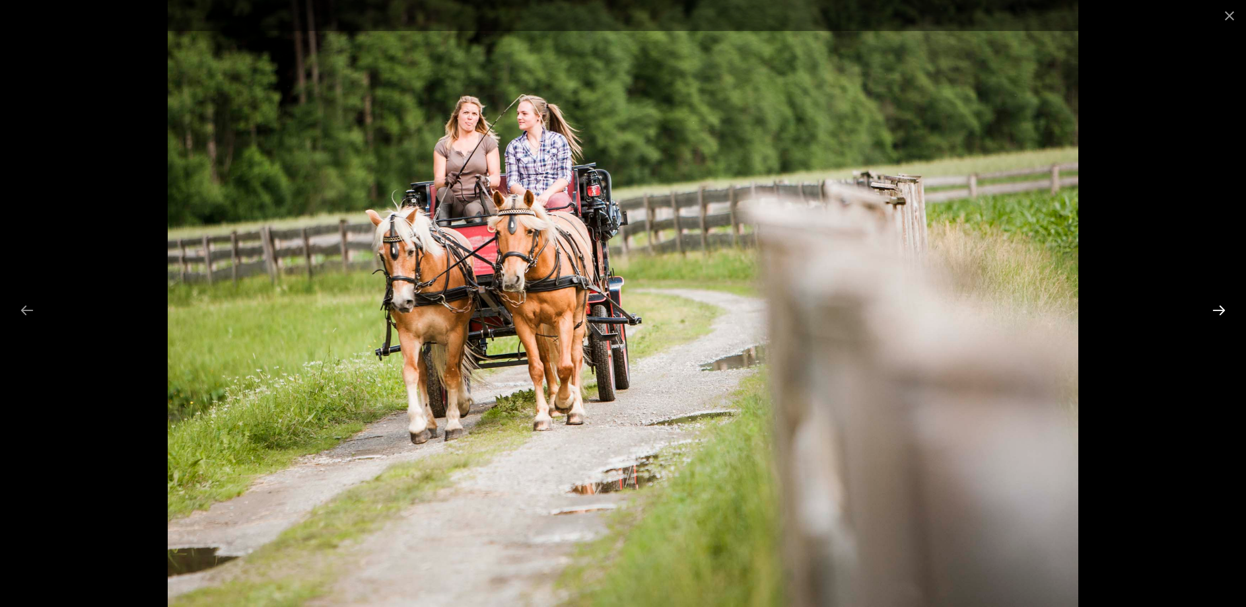
click at [1219, 309] on button "Next slide" at bounding box center [1219, 310] width 28 height 26
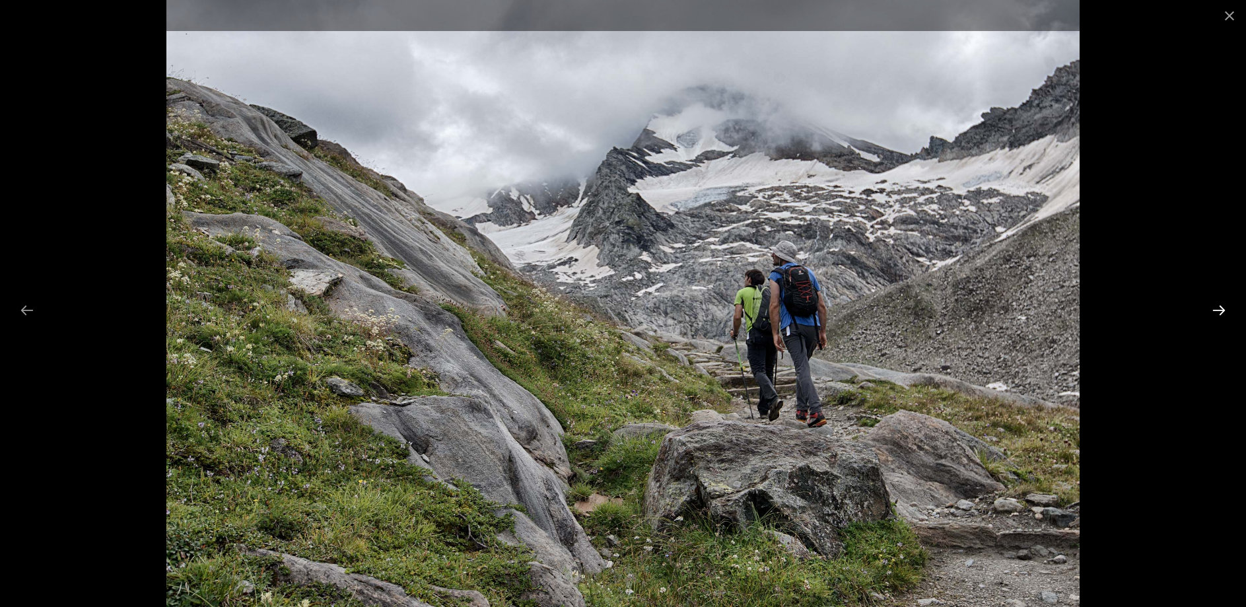
click at [1219, 310] on button "Next slide" at bounding box center [1219, 310] width 28 height 26
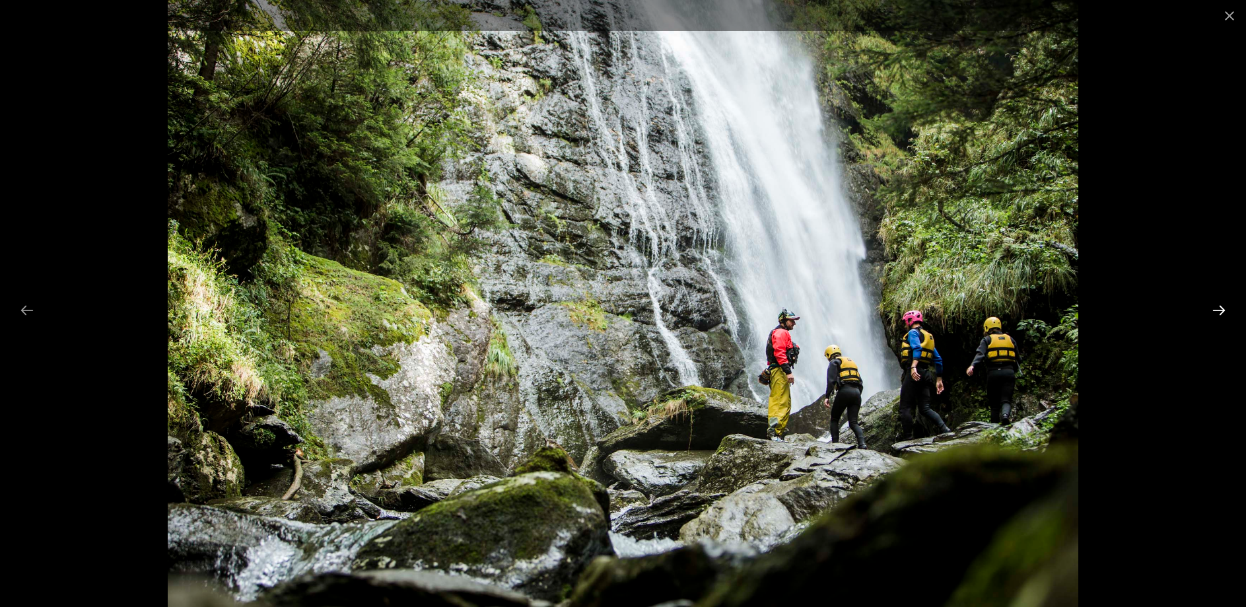
click at [1219, 310] on button "Next slide" at bounding box center [1219, 310] width 28 height 26
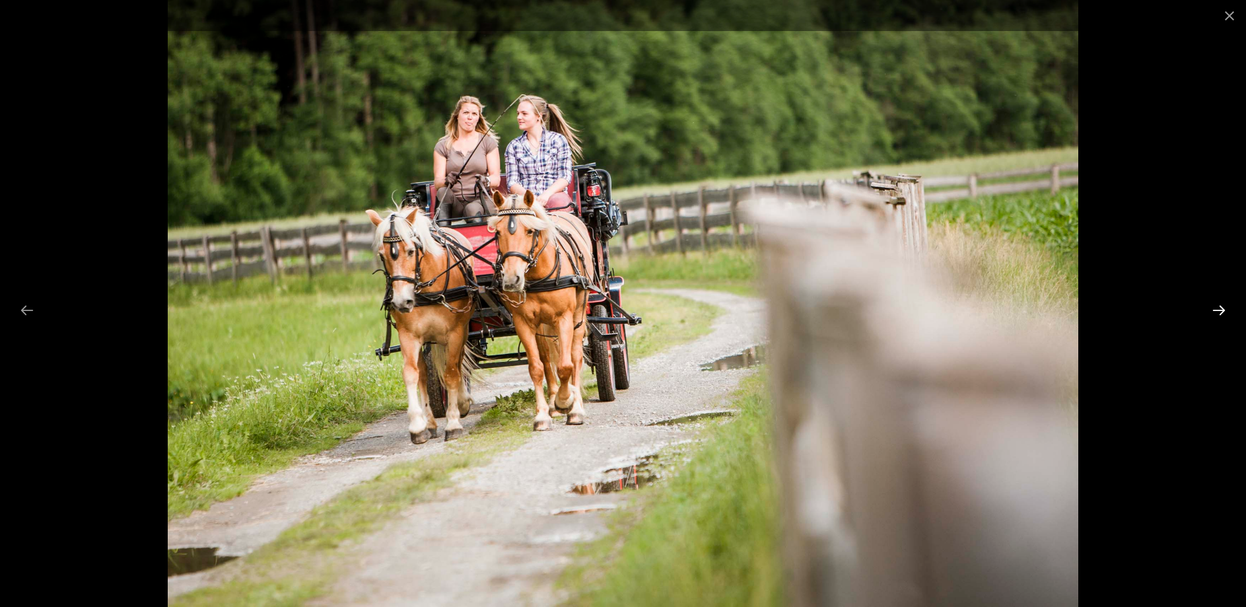
click at [1219, 310] on button "Next slide" at bounding box center [1219, 310] width 28 height 26
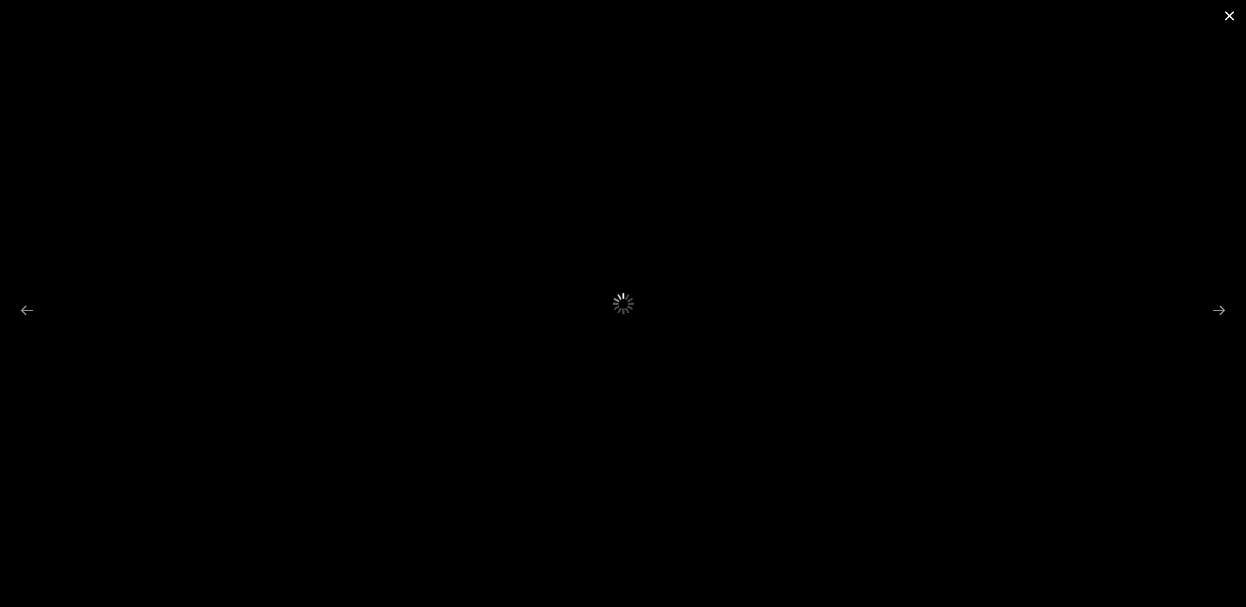
click at [1232, 17] on button "Close gallery" at bounding box center [1229, 15] width 33 height 31
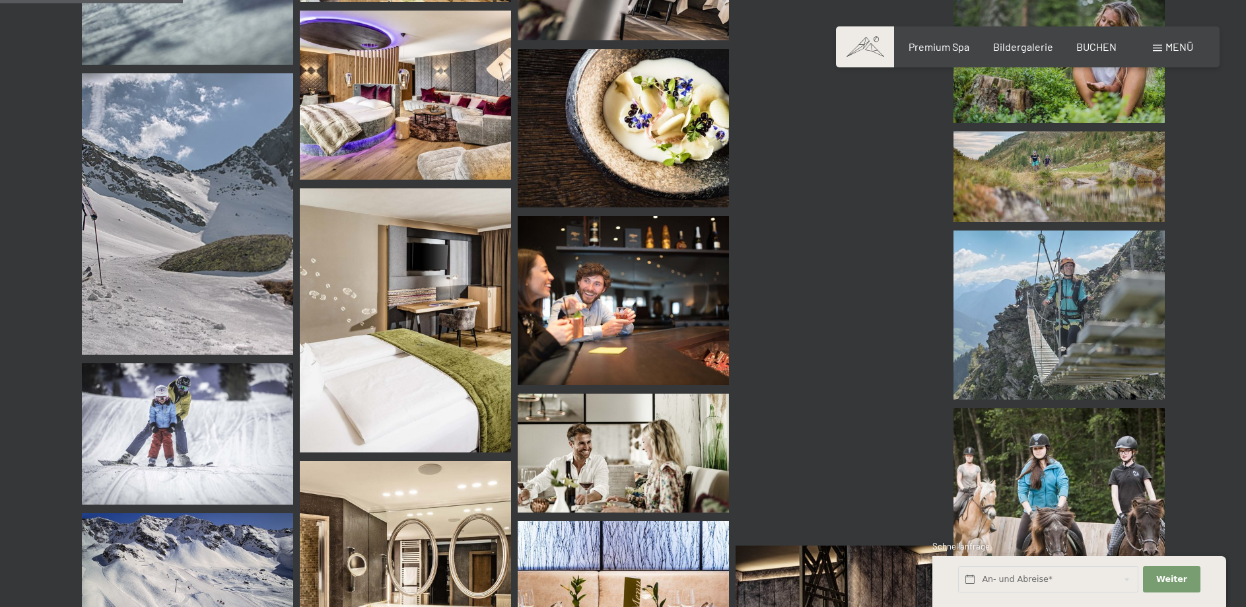
scroll to position [2493, 0]
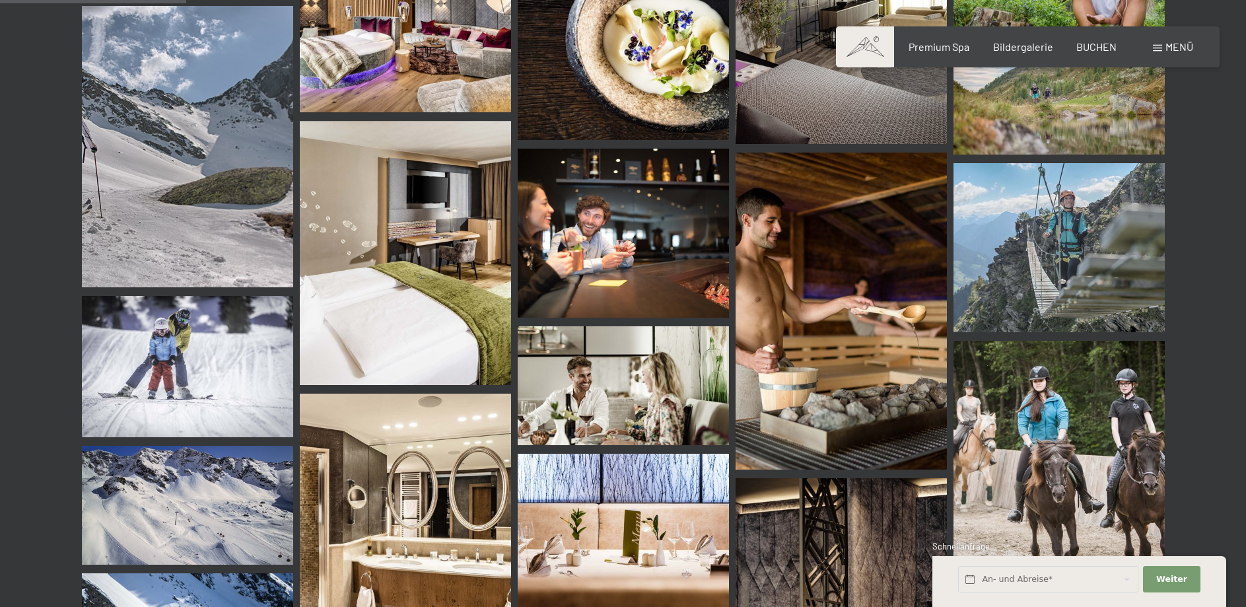
click at [875, 295] on img at bounding box center [841, 311] width 211 height 317
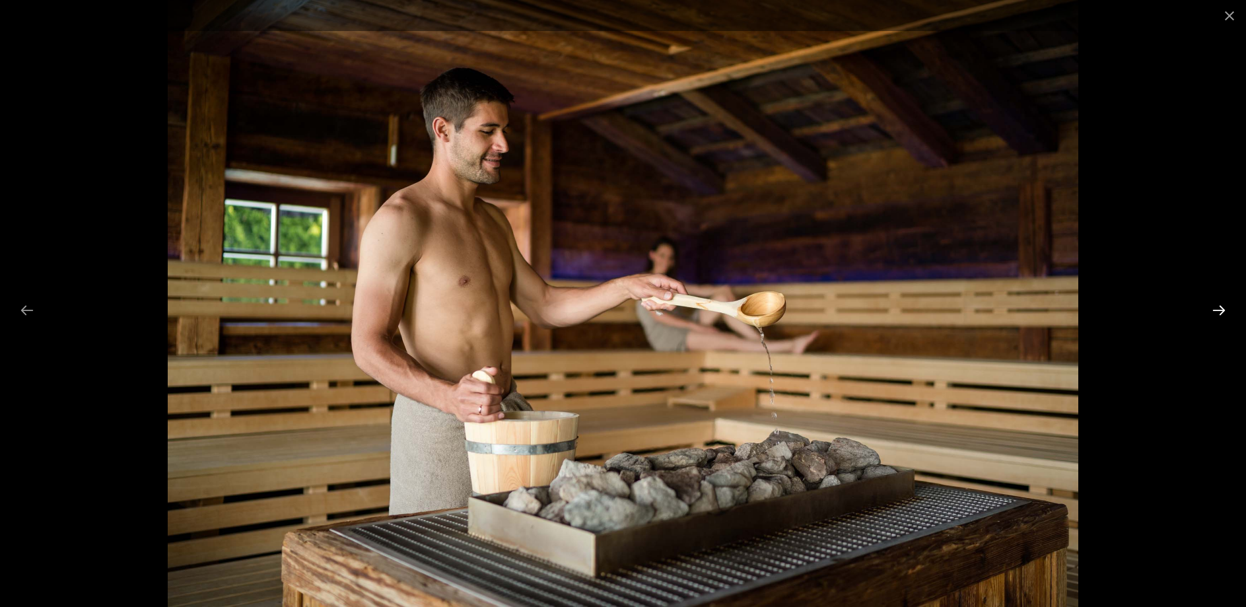
click at [1219, 306] on button "Next slide" at bounding box center [1219, 310] width 28 height 26
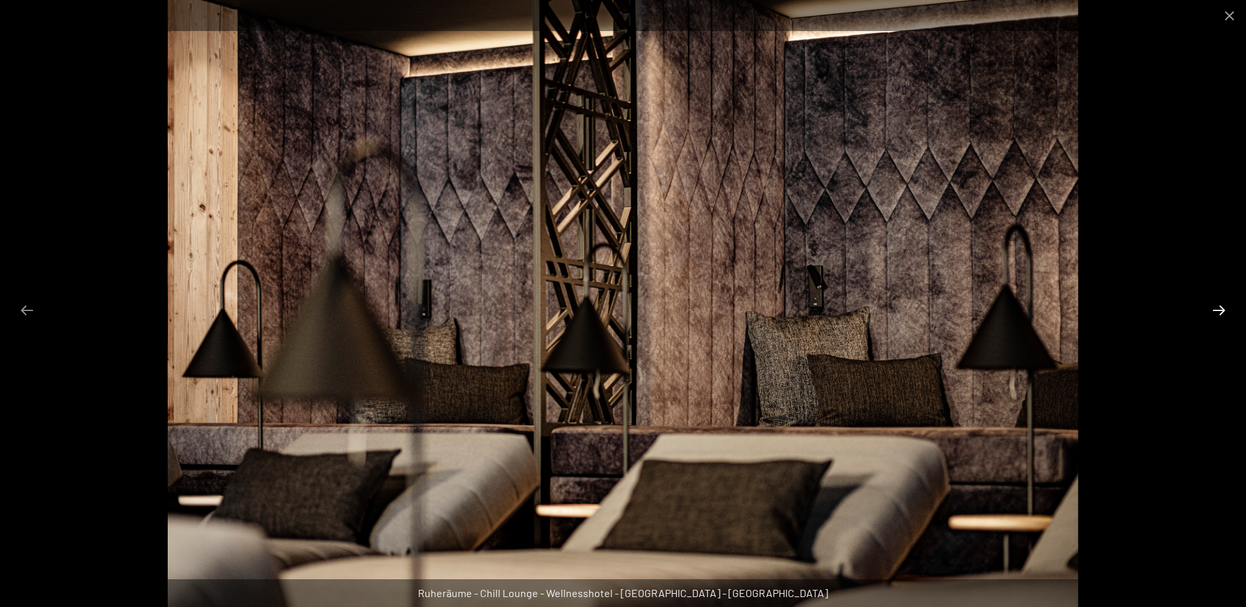
click at [1219, 306] on button "Next slide" at bounding box center [1219, 310] width 28 height 26
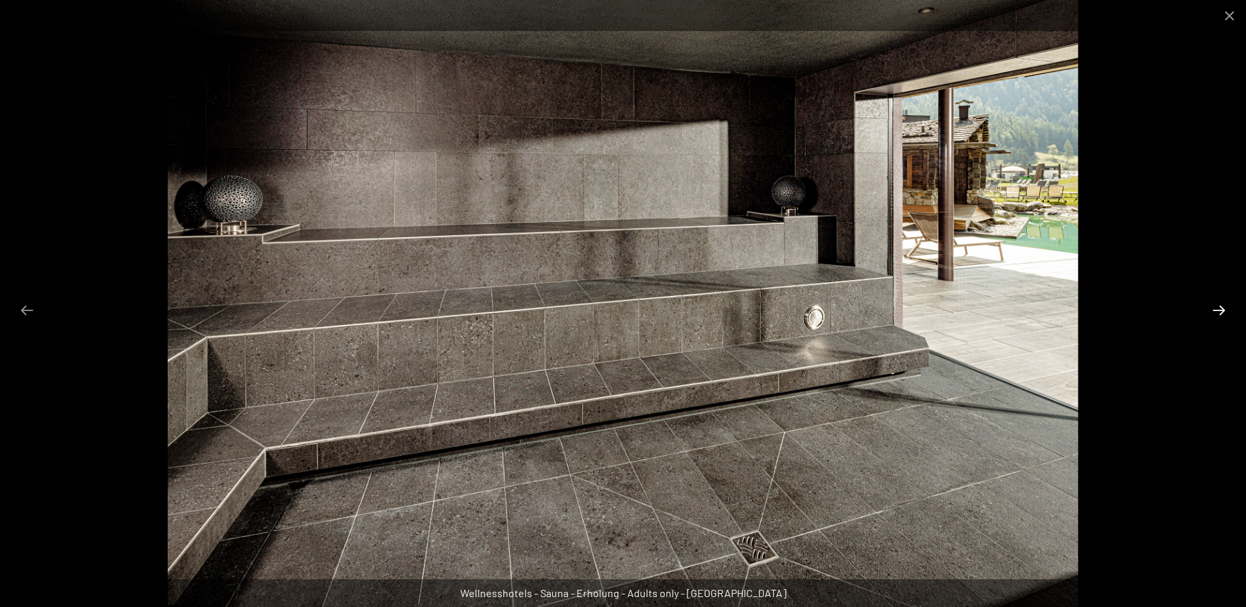
click at [1217, 315] on button "Next slide" at bounding box center [1219, 310] width 28 height 26
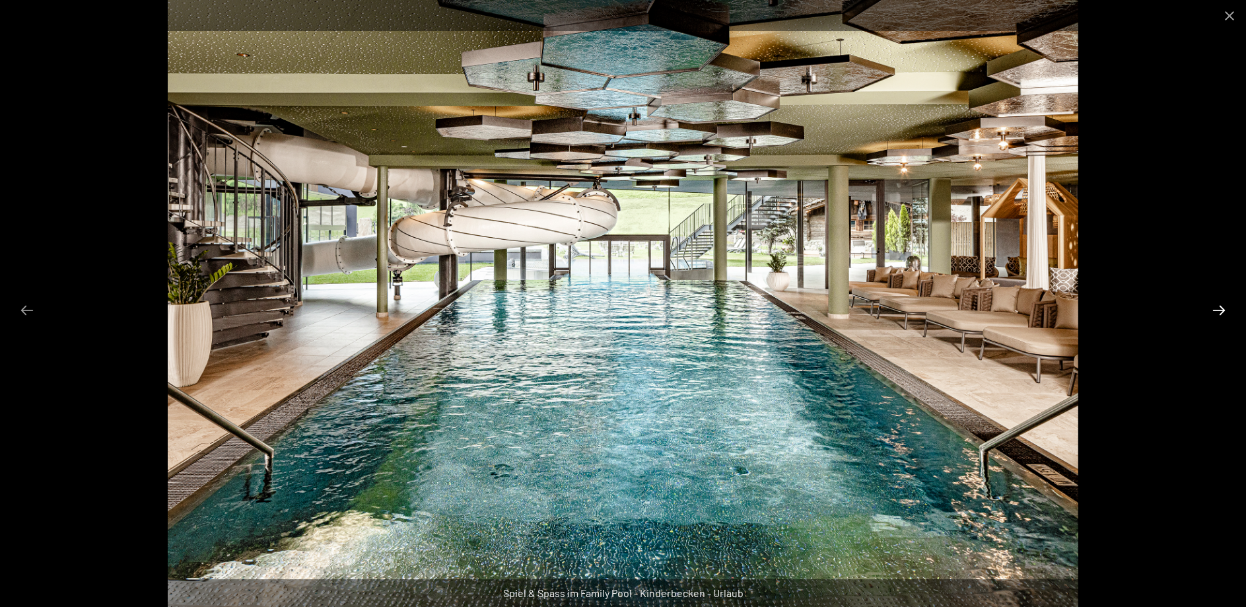
click at [1217, 312] on button "Next slide" at bounding box center [1219, 310] width 28 height 26
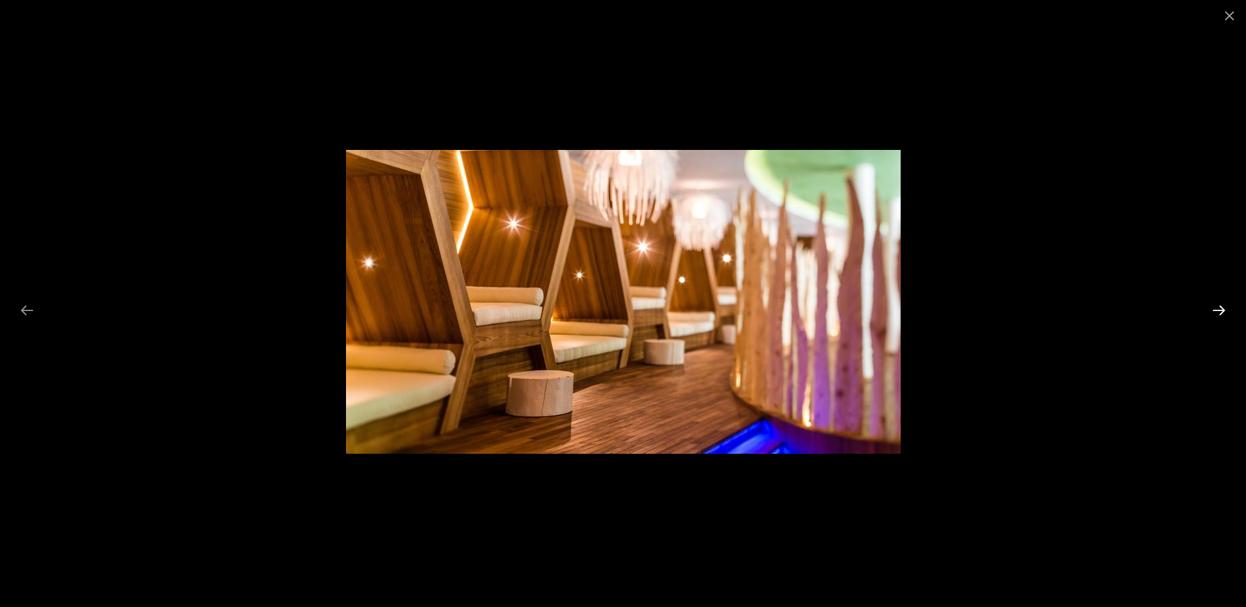
click at [1217, 312] on button "Next slide" at bounding box center [1219, 310] width 28 height 26
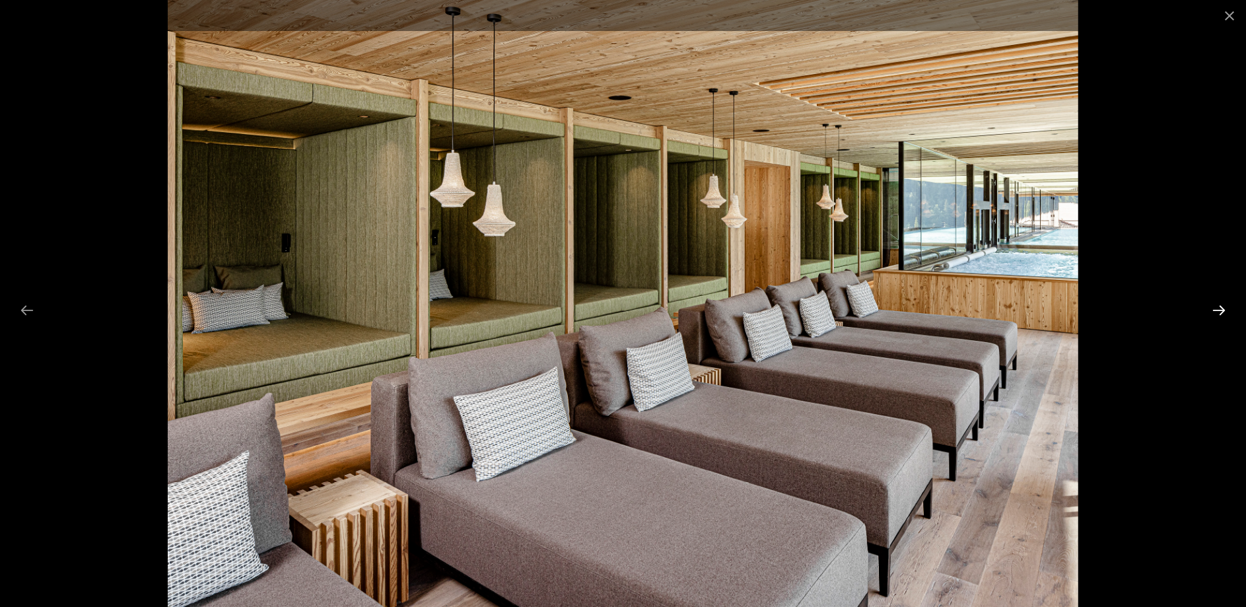
click at [1217, 312] on button "Next slide" at bounding box center [1219, 310] width 28 height 26
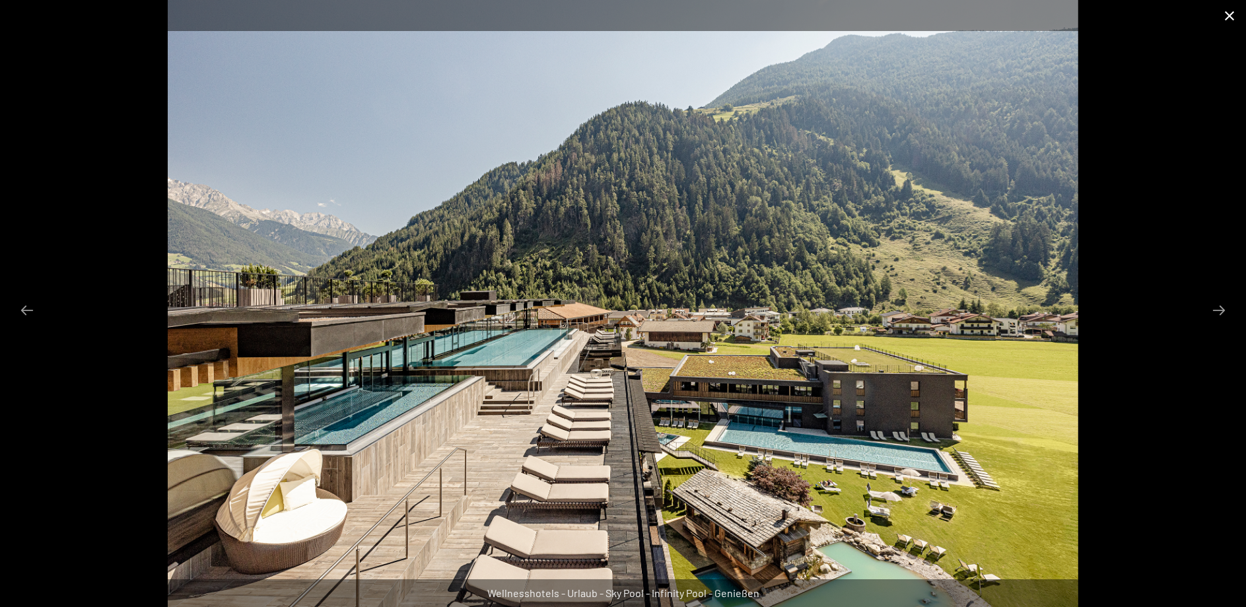
click at [1229, 20] on button "Close gallery" at bounding box center [1229, 15] width 33 height 31
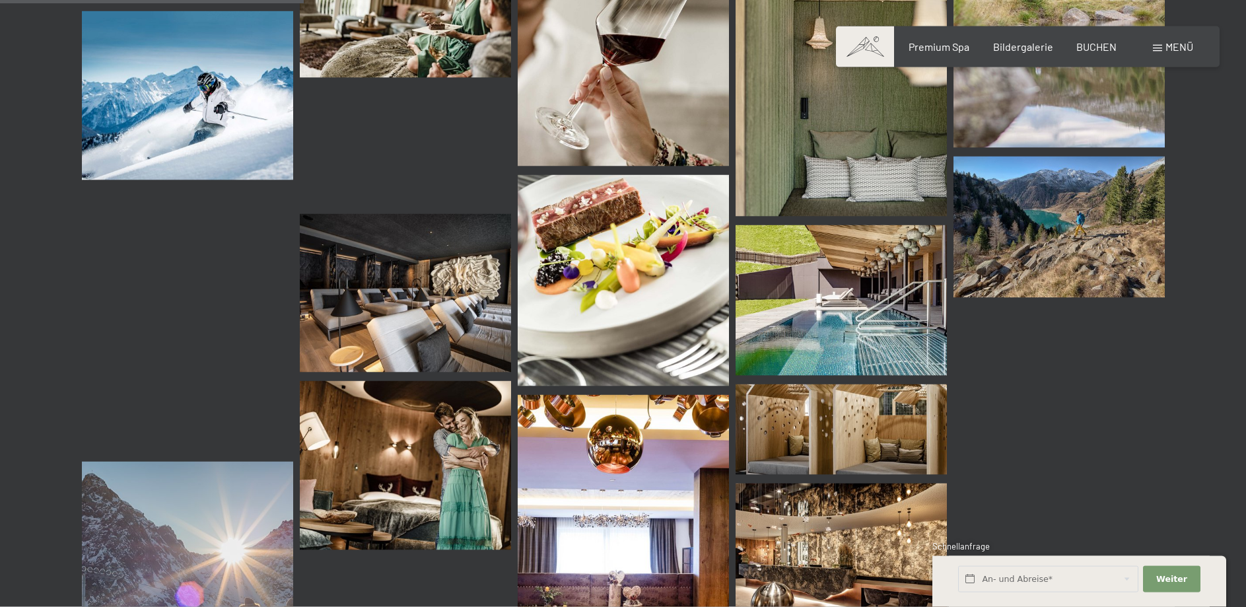
scroll to position [4110, 0]
